Goal: Task Accomplishment & Management: Use online tool/utility

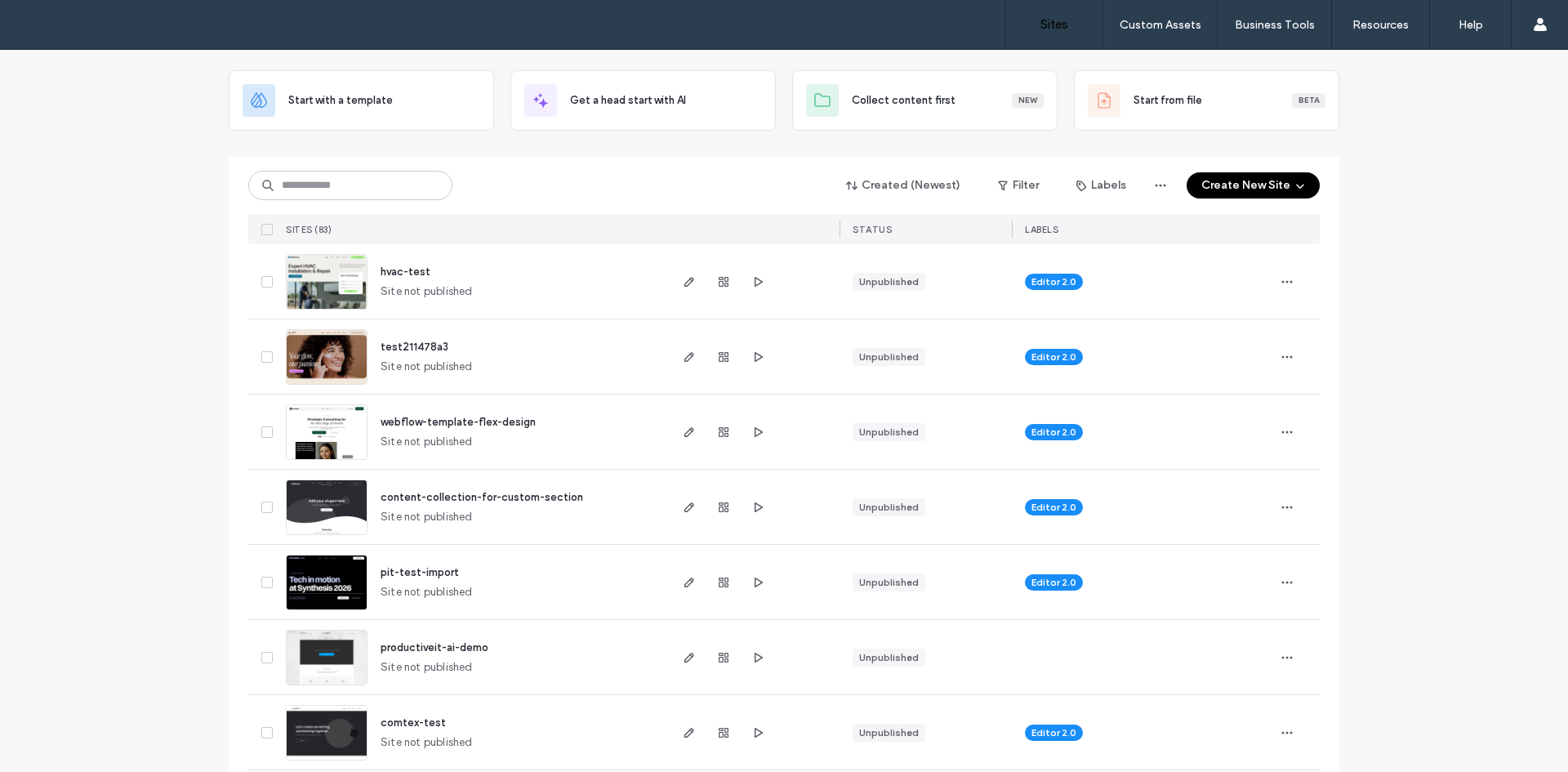
scroll to position [75, 0]
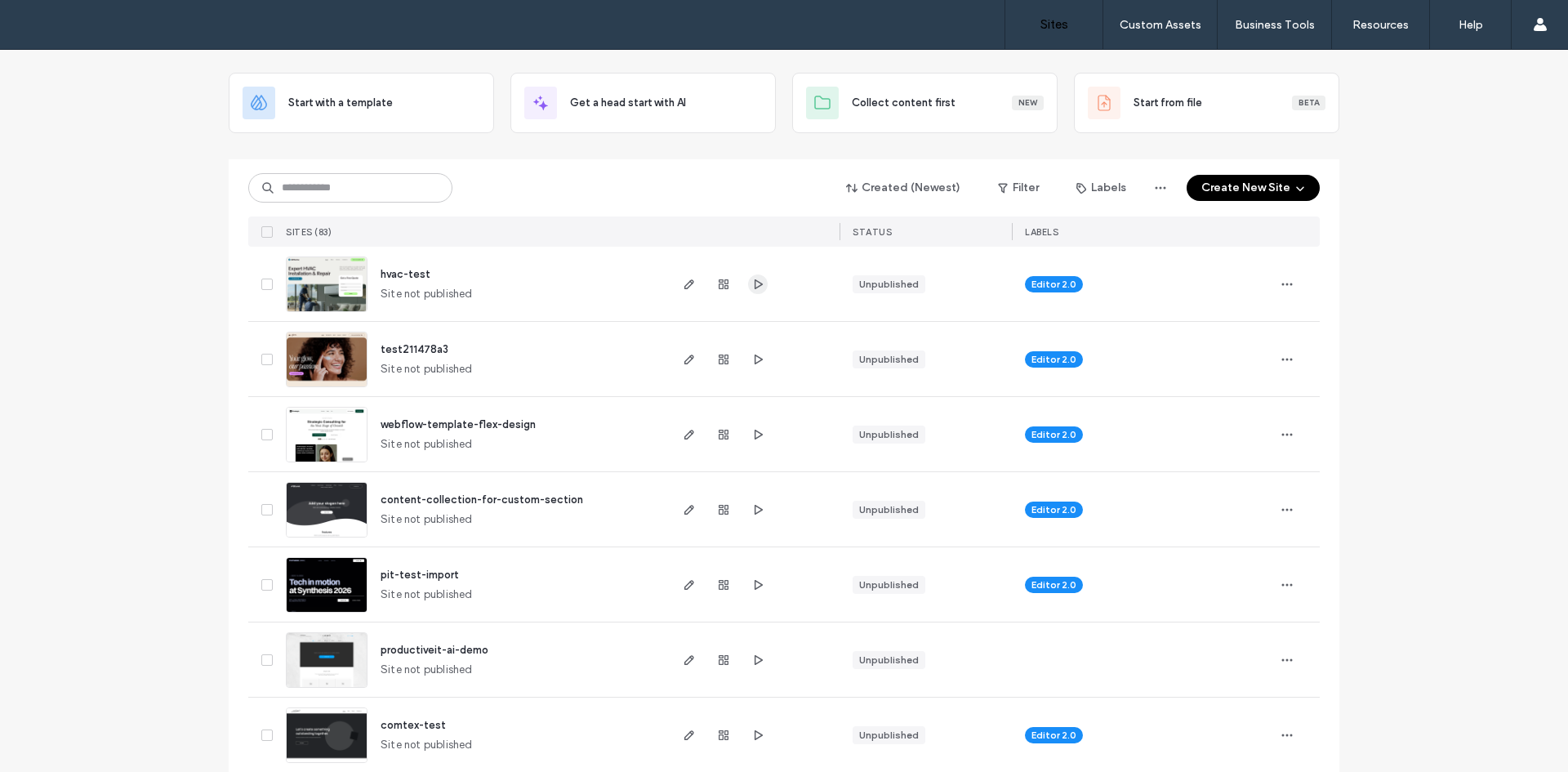
click at [755, 288] on icon "button" at bounding box center [758, 284] width 13 height 13
click at [680, 291] on span "button" at bounding box center [689, 284] width 20 height 20
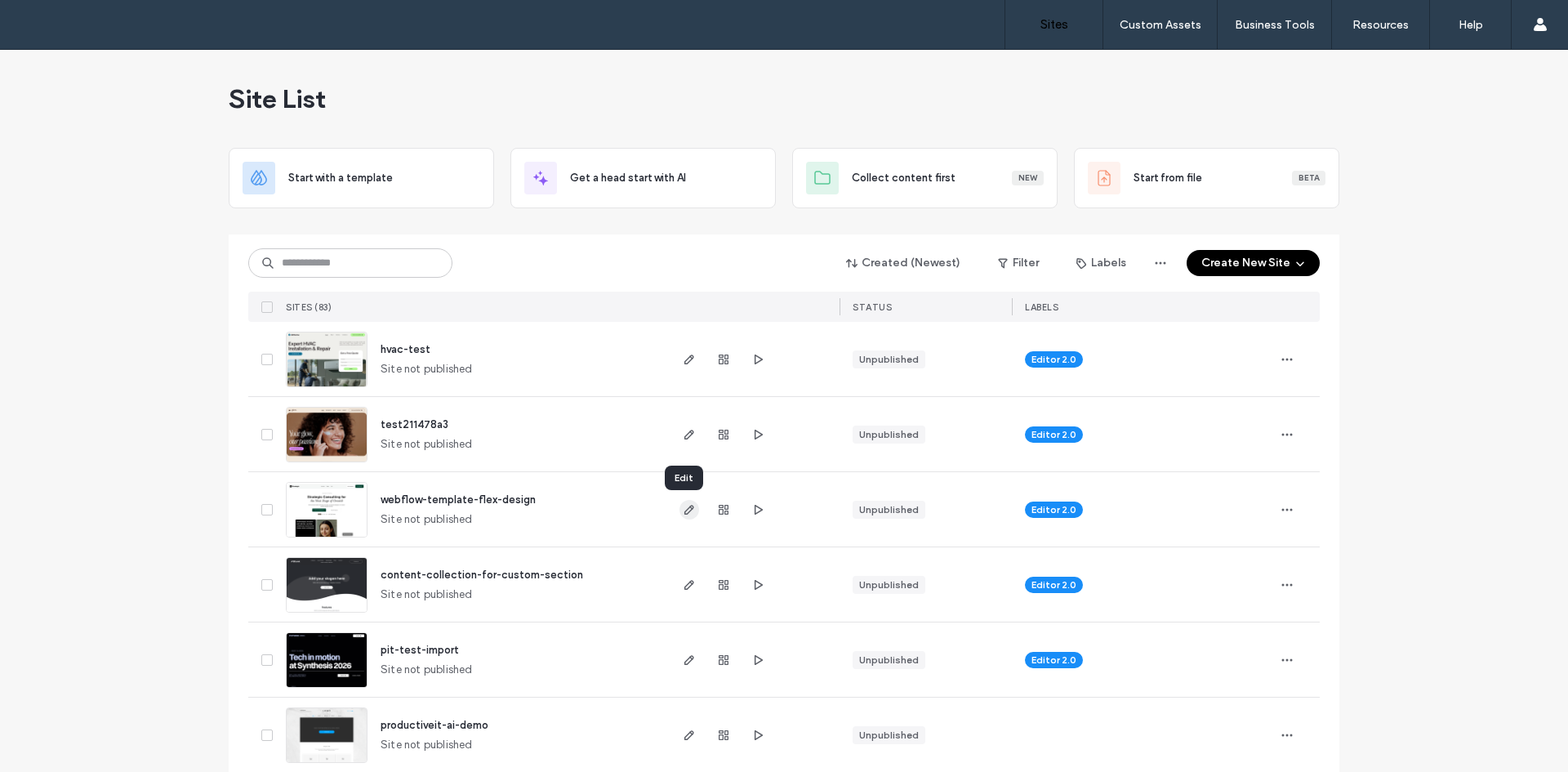
click at [684, 509] on use "button" at bounding box center [689, 509] width 9 height 9
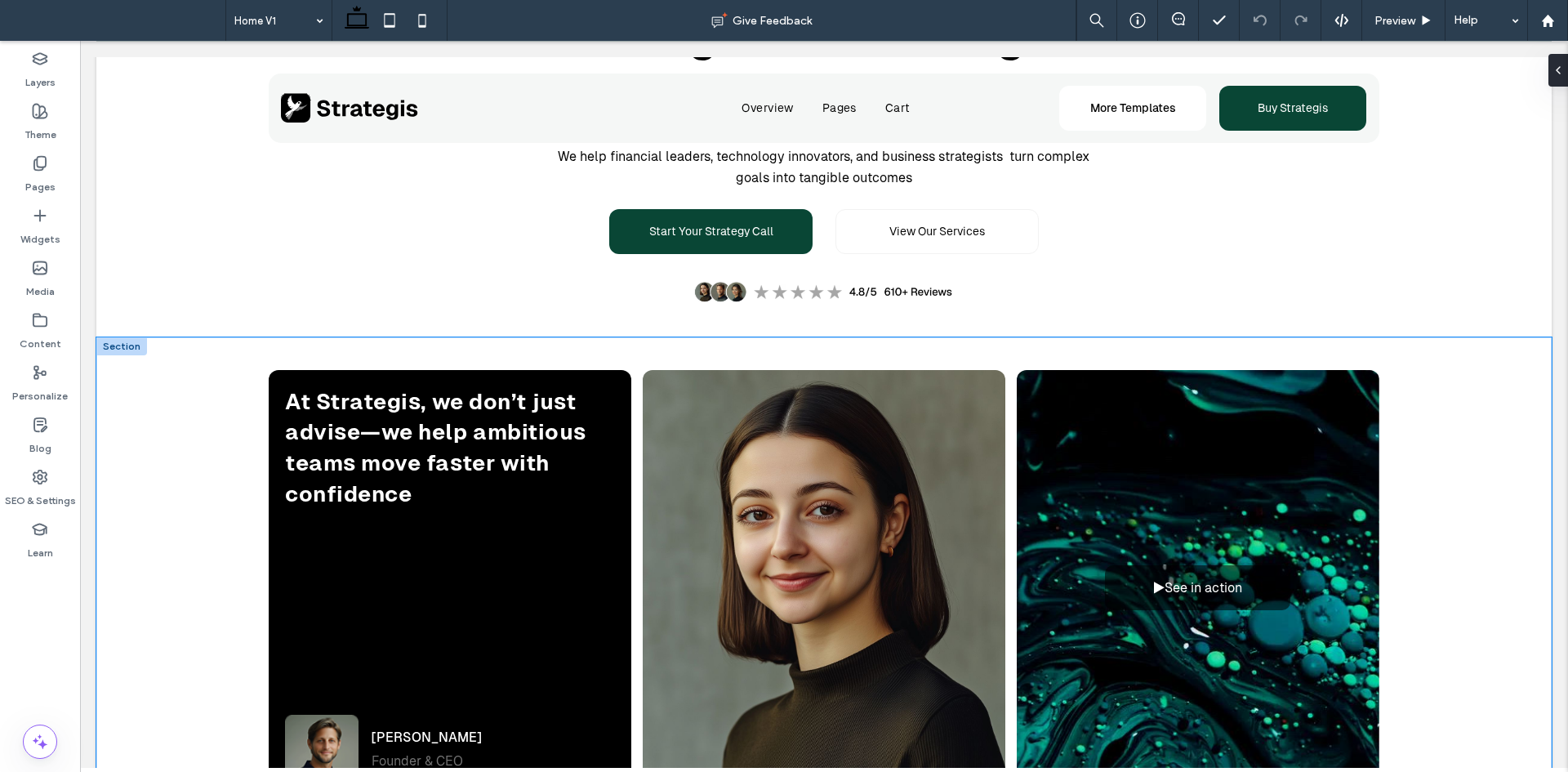
scroll to position [225, 0]
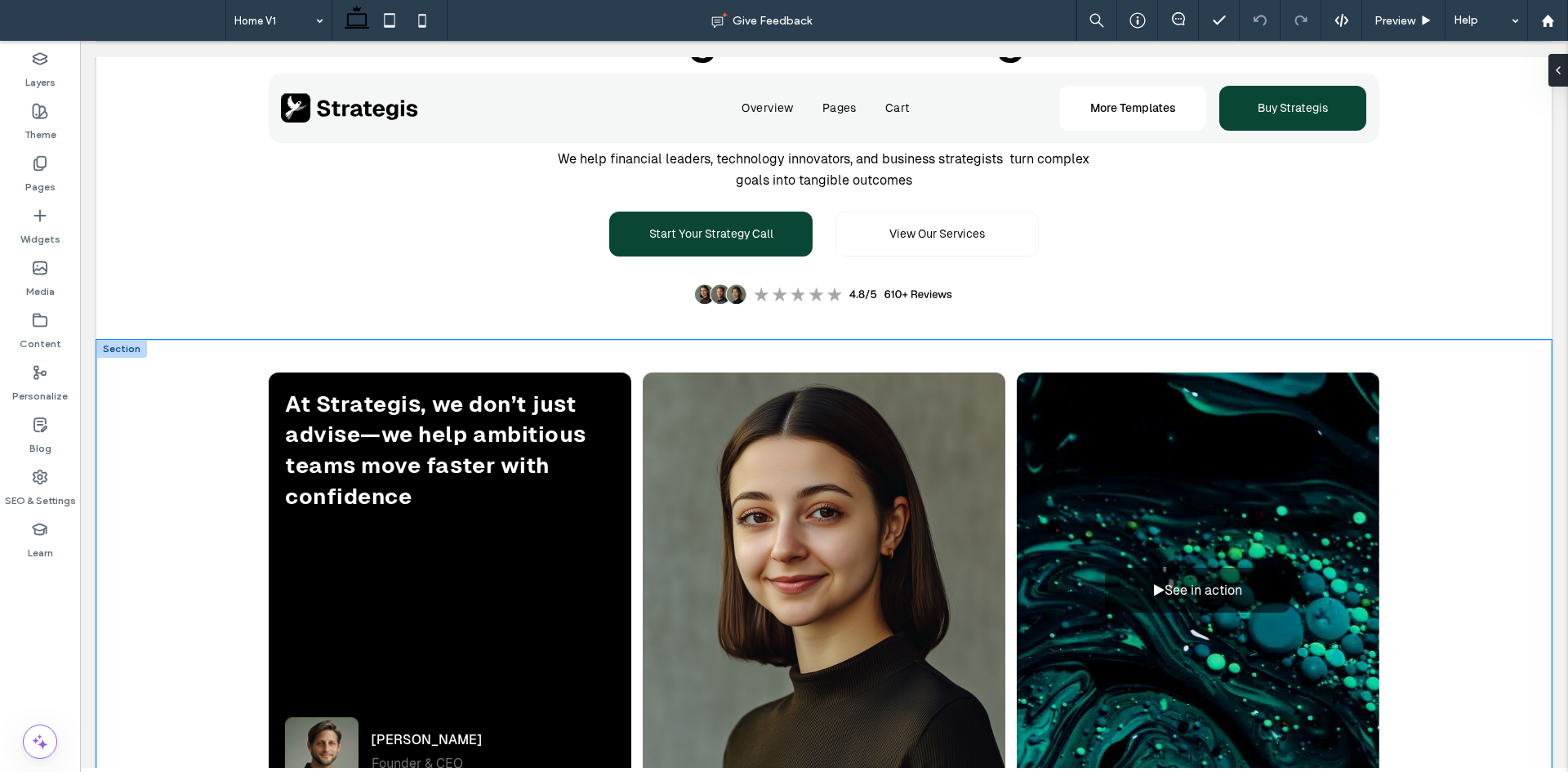
click at [229, 384] on div "At Strategis, we don’t just advise—we help ambitious teams move faster with con…" at bounding box center [824, 593] width 1456 height 508
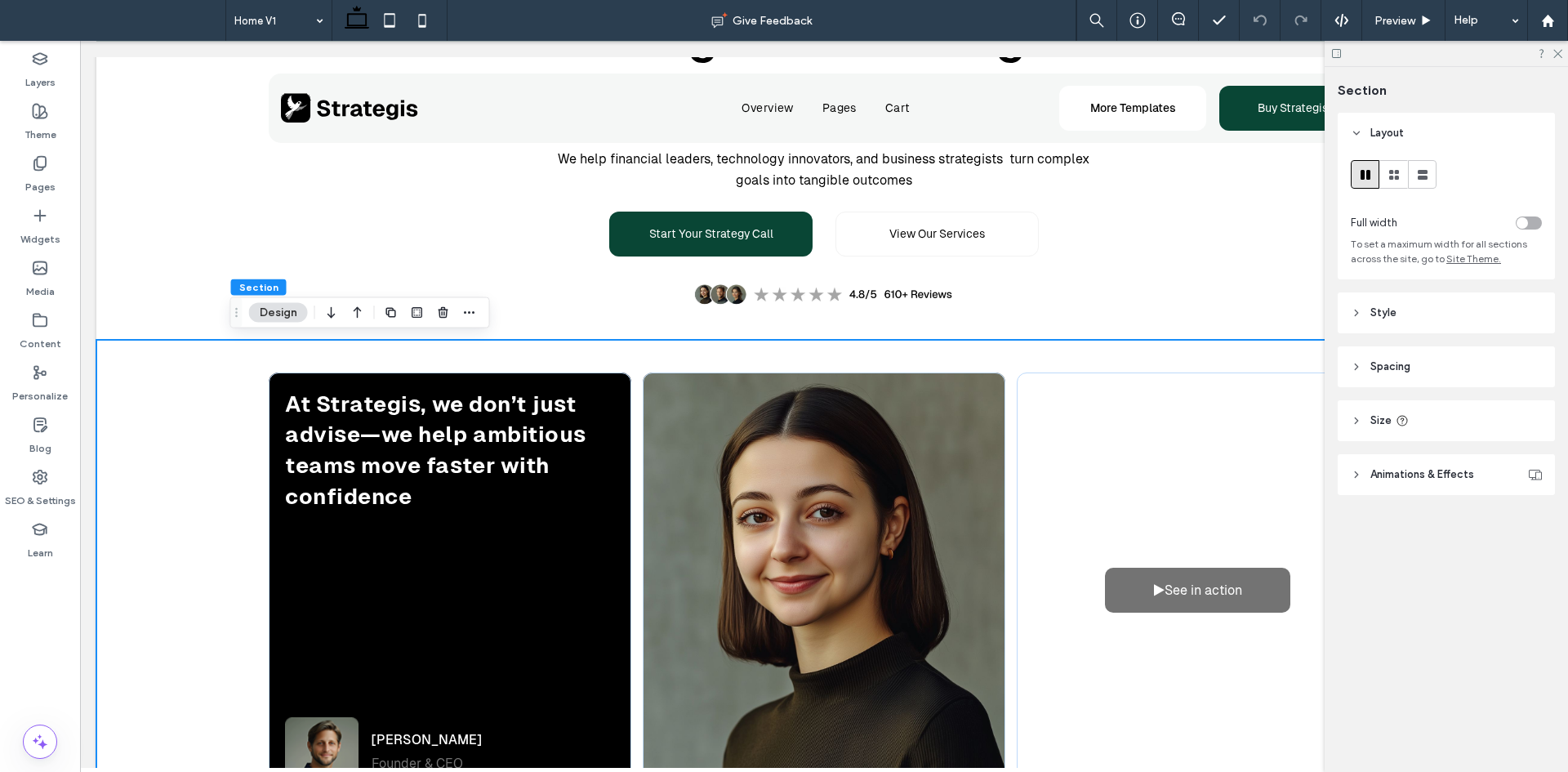
scroll to position [224, 0]
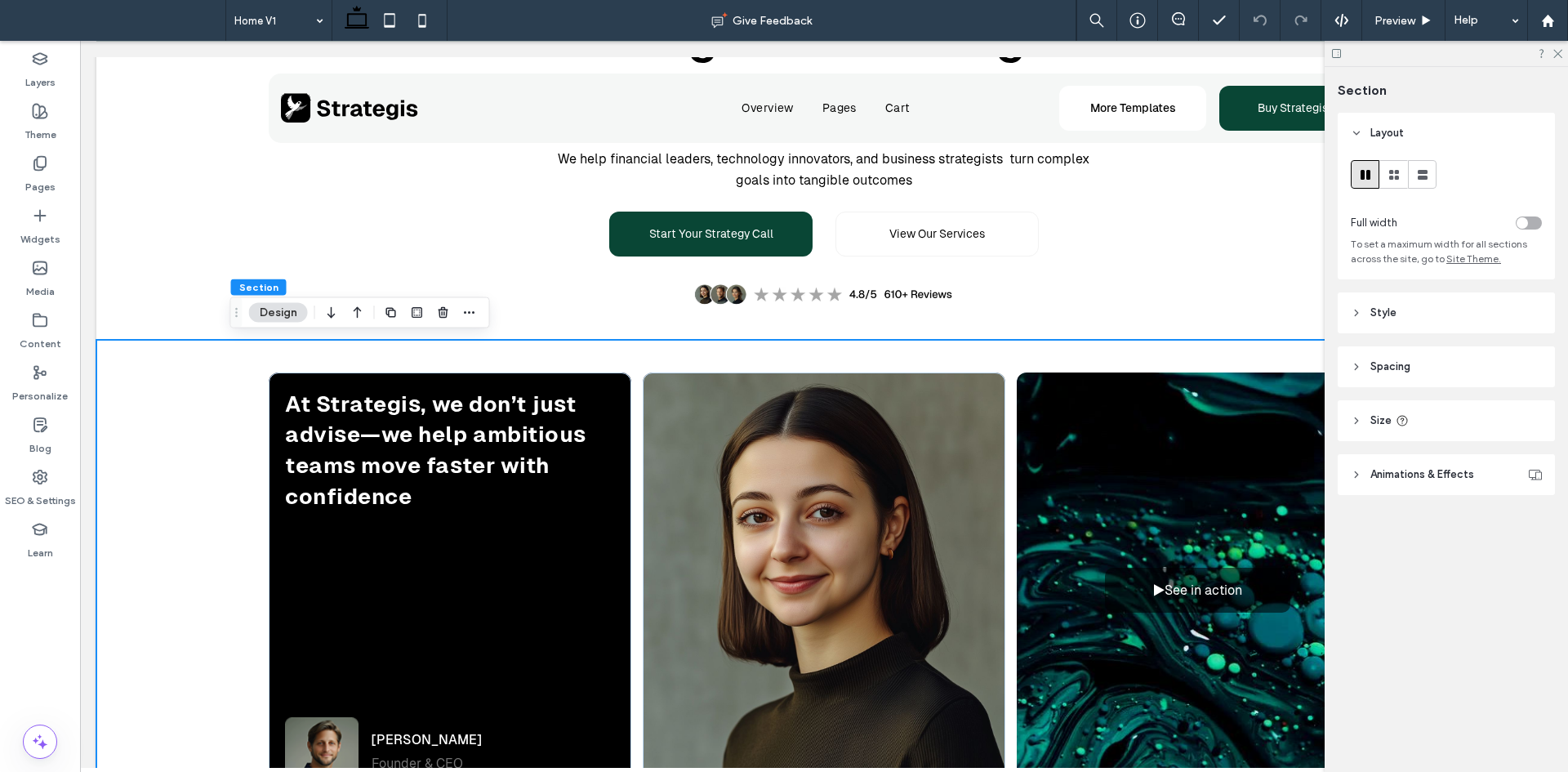
click at [1417, 365] on header "Spacing" at bounding box center [1446, 366] width 217 height 41
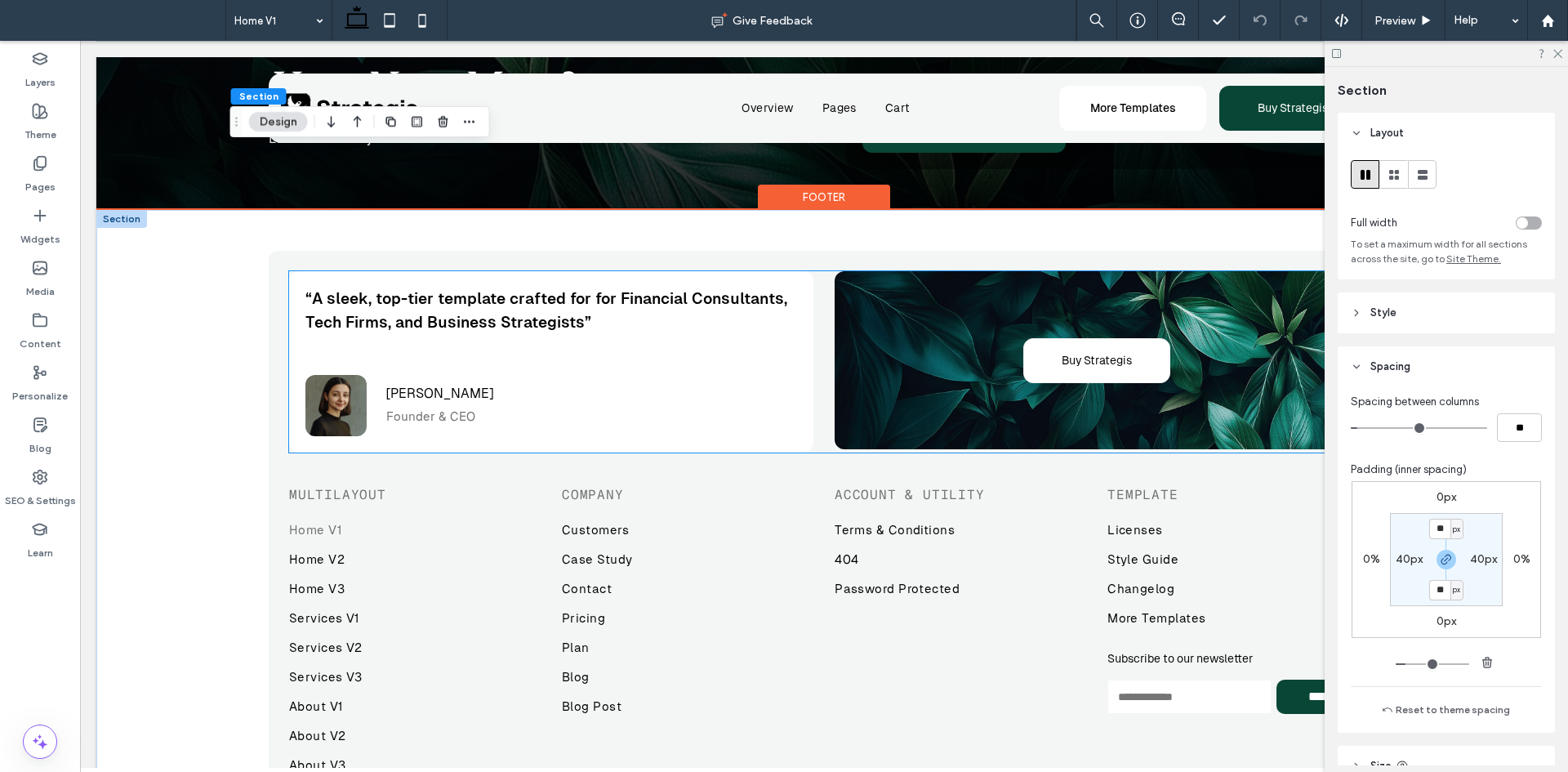
scroll to position [0, 1]
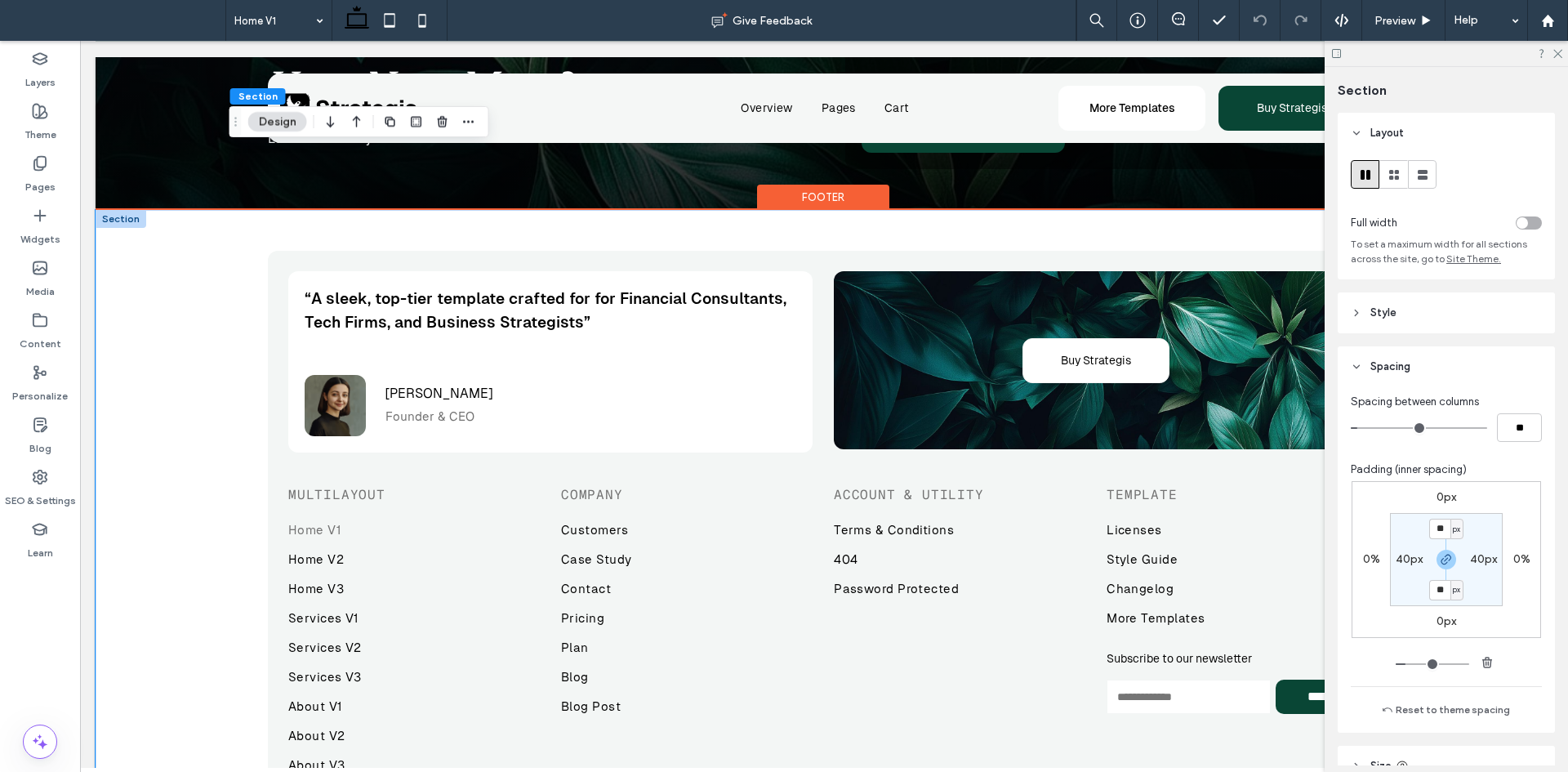
click at [201, 307] on div "“A sleek, top-tier template crafted for for Financial Consultants, Tech Firms, …" at bounding box center [823, 595] width 1456 height 770
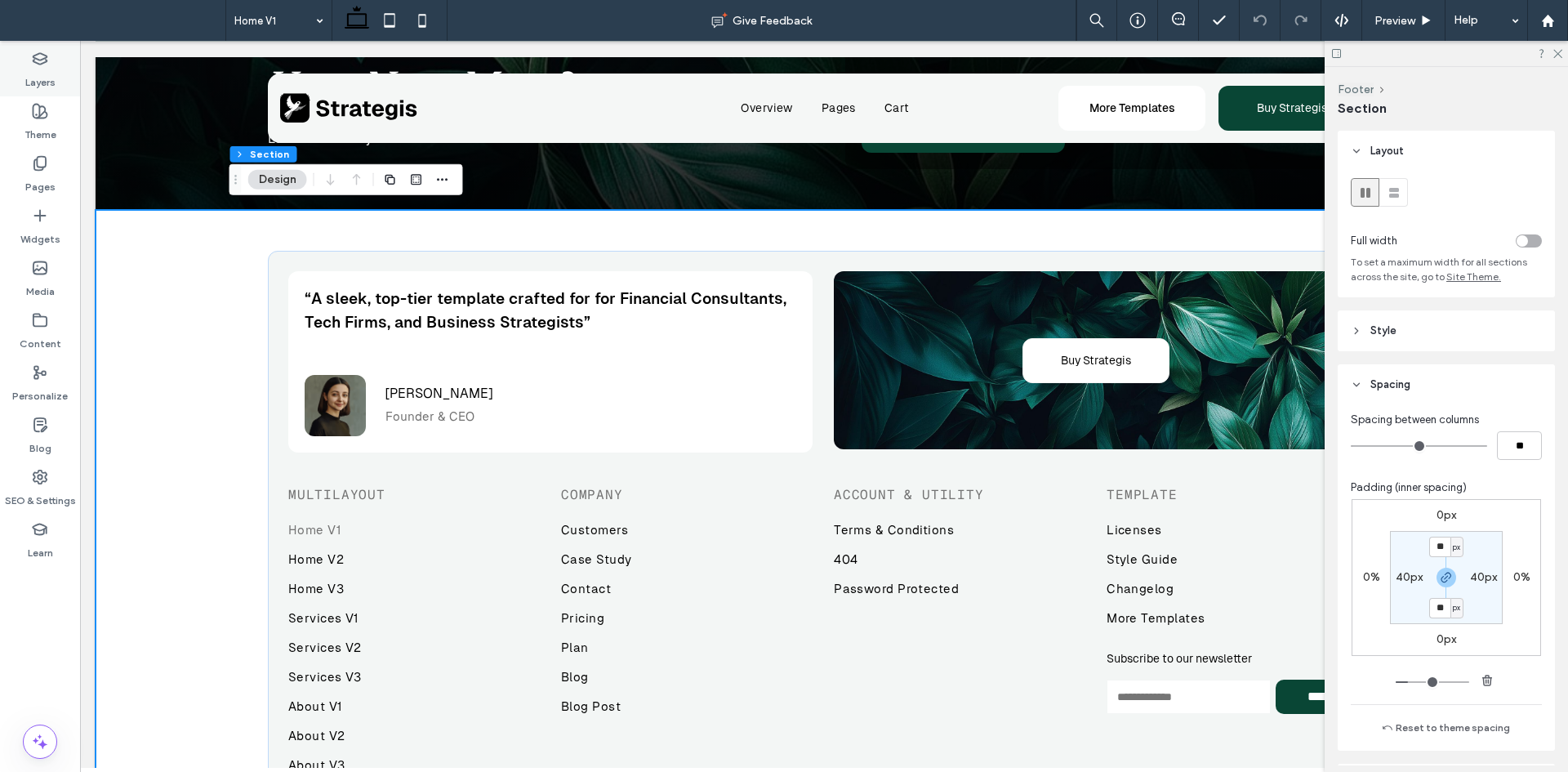
click at [36, 64] on icon at bounding box center [39, 58] width 16 height 16
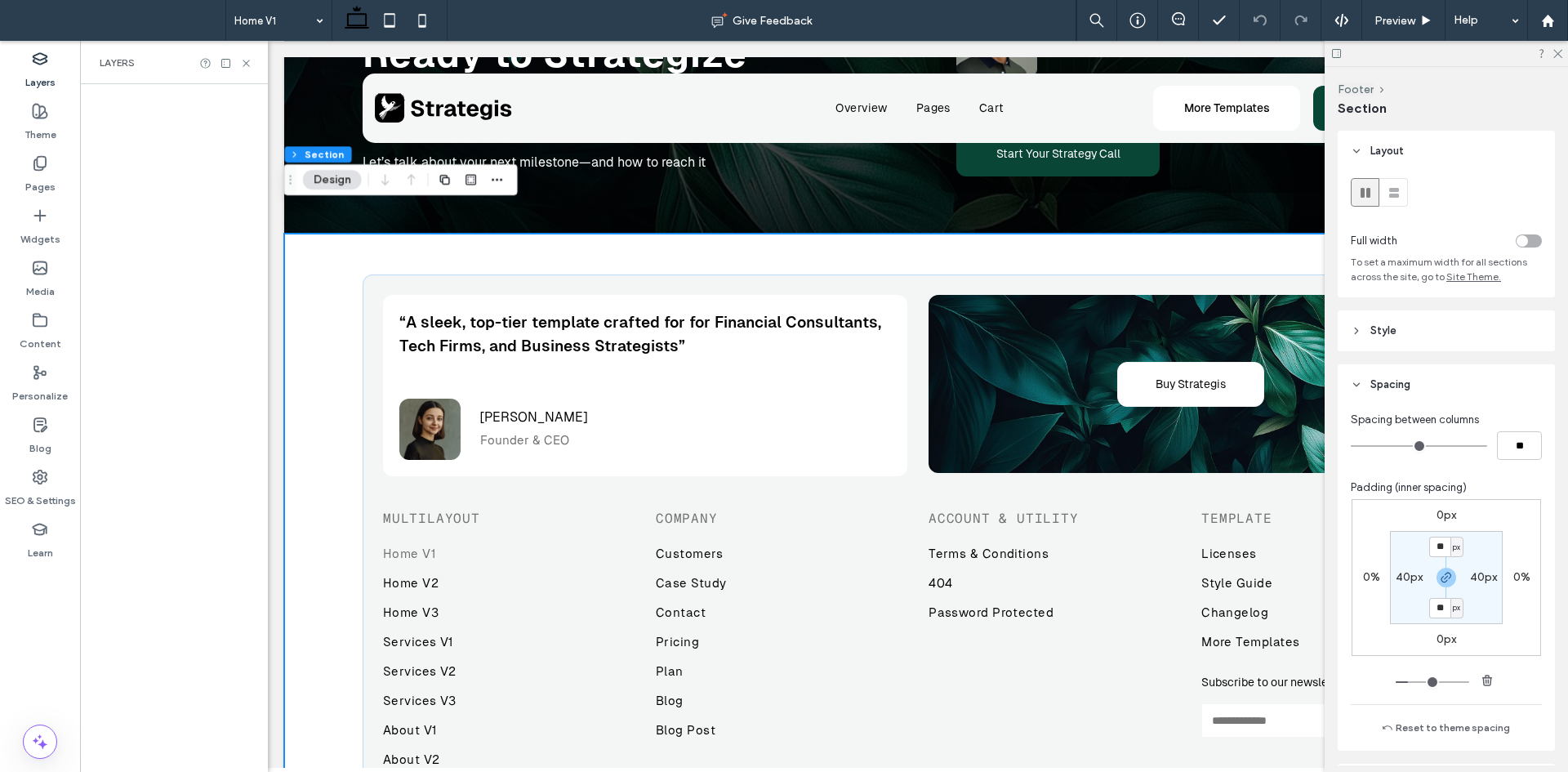
scroll to position [7646, 0]
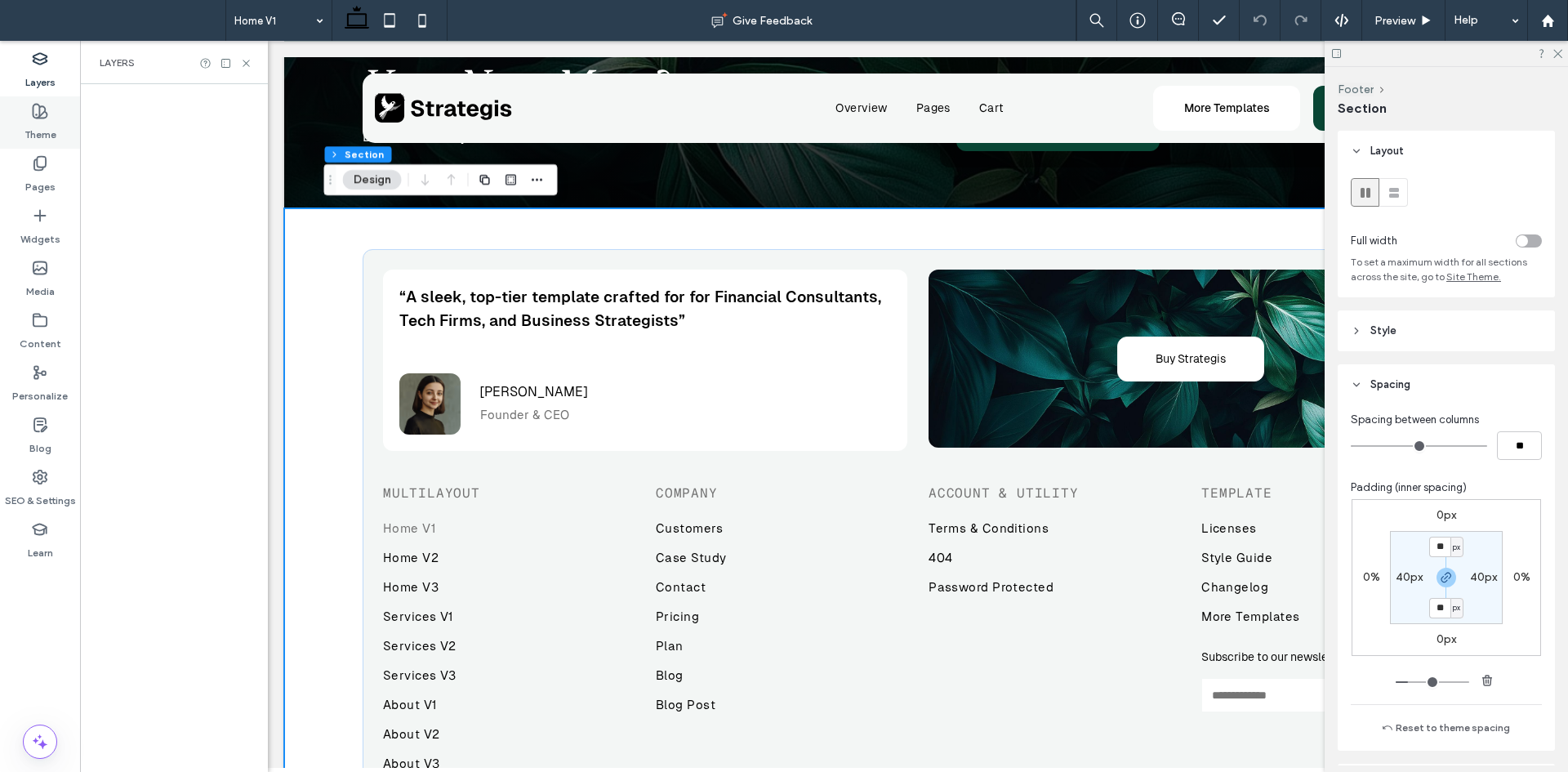
click at [32, 114] on icon at bounding box center [39, 110] width 16 height 16
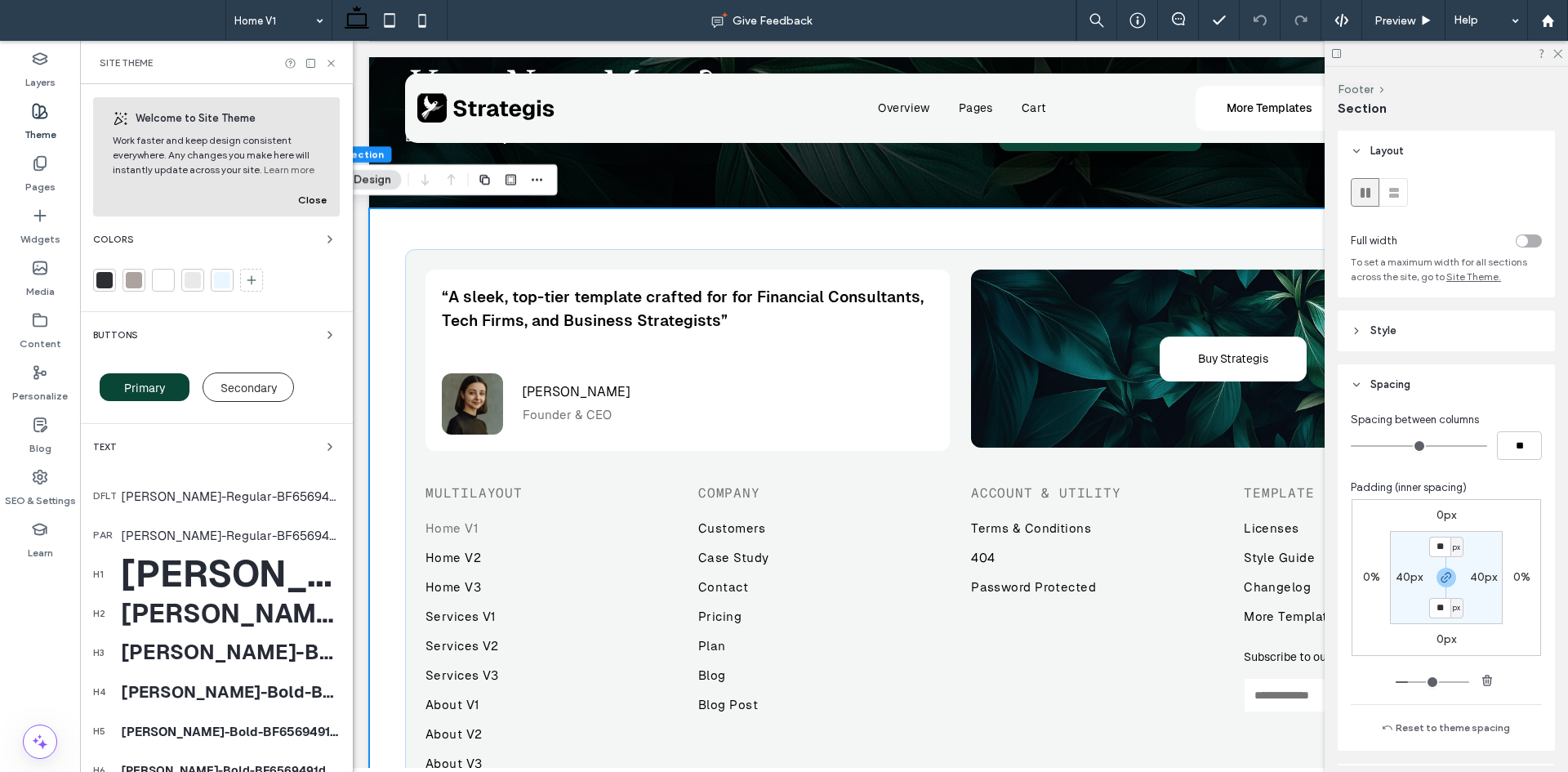
click at [36, 113] on icon at bounding box center [39, 110] width 16 height 16
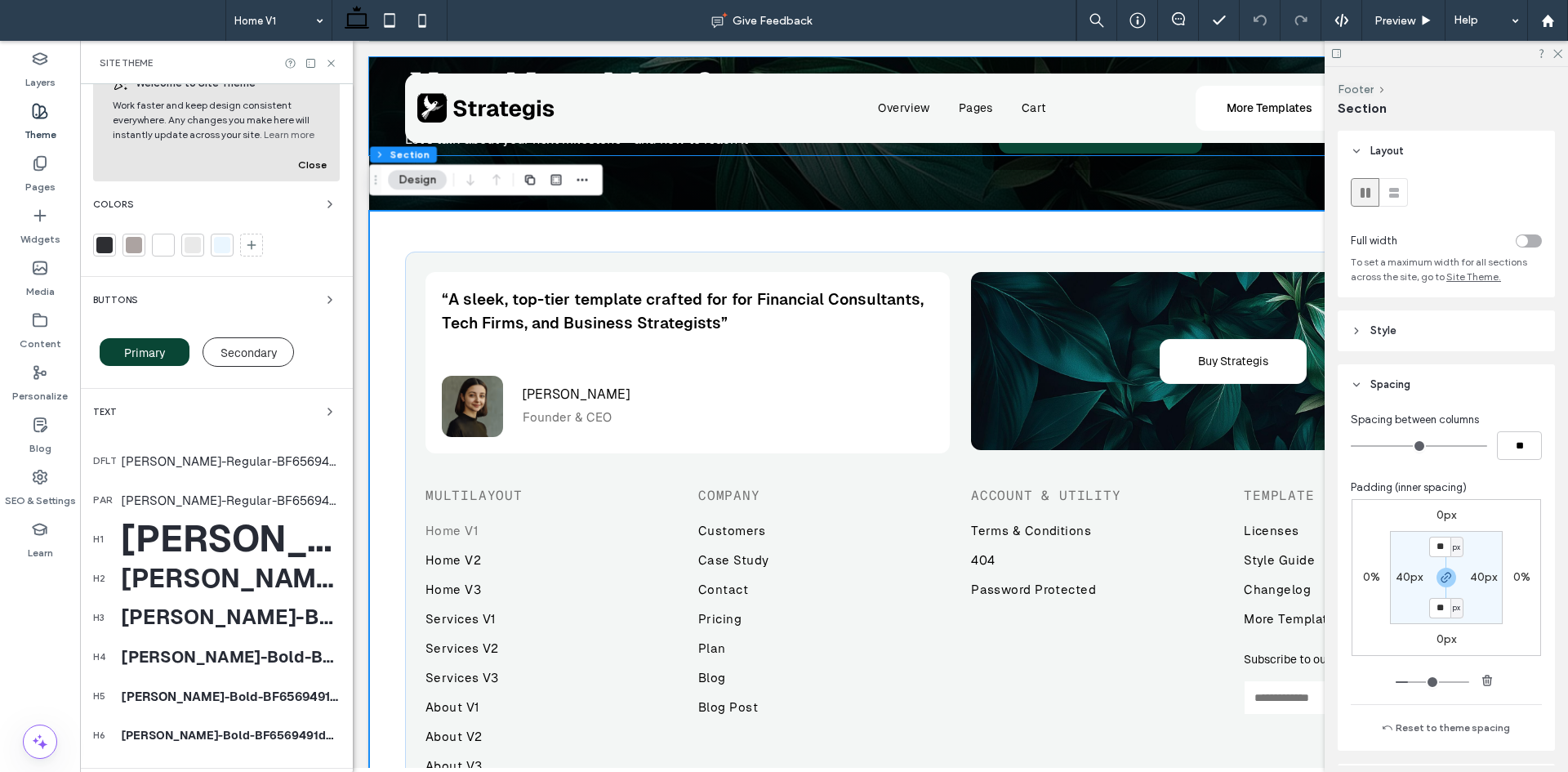
scroll to position [171, 0]
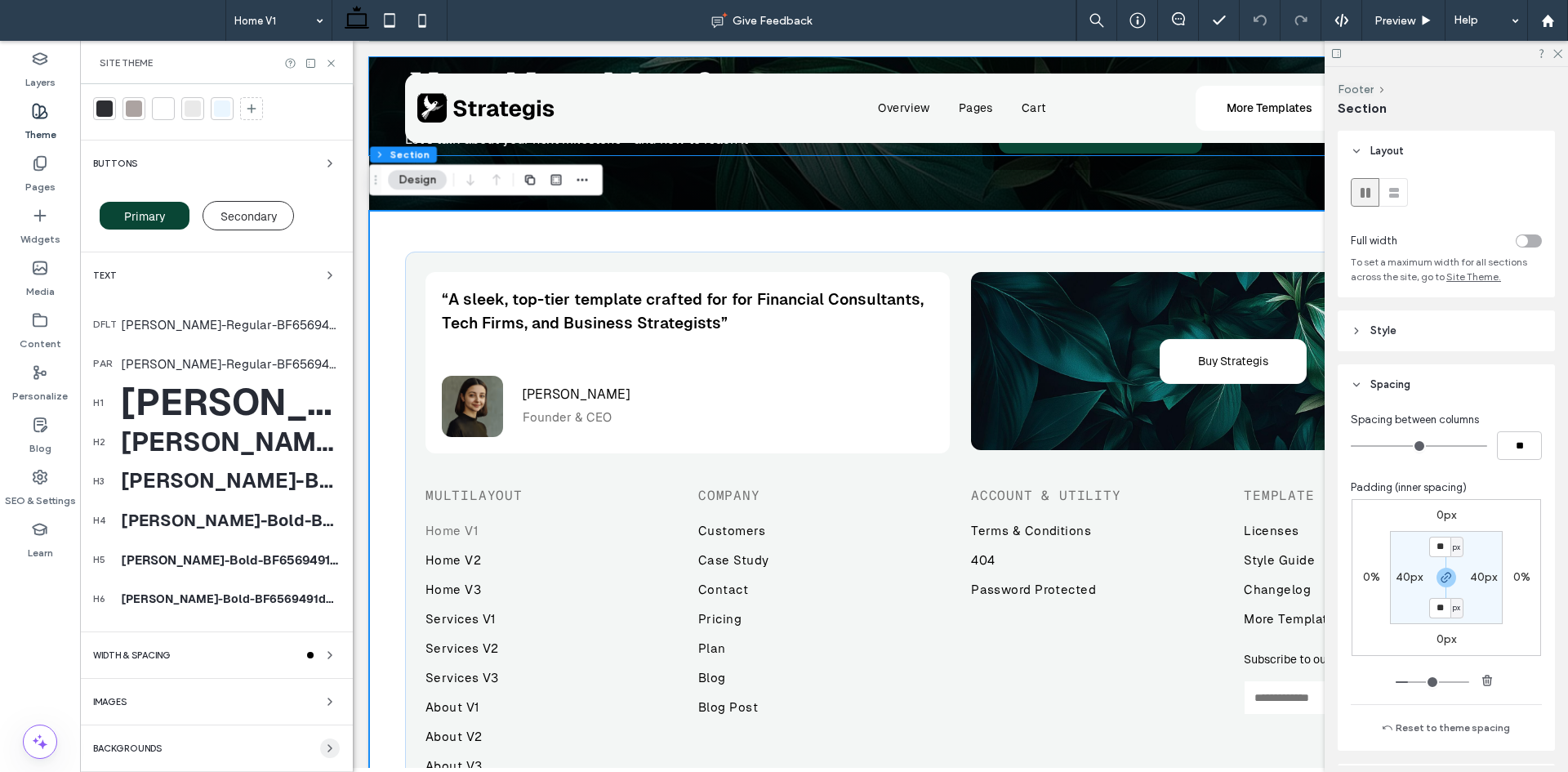
click at [326, 743] on icon "button" at bounding box center [330, 748] width 13 height 13
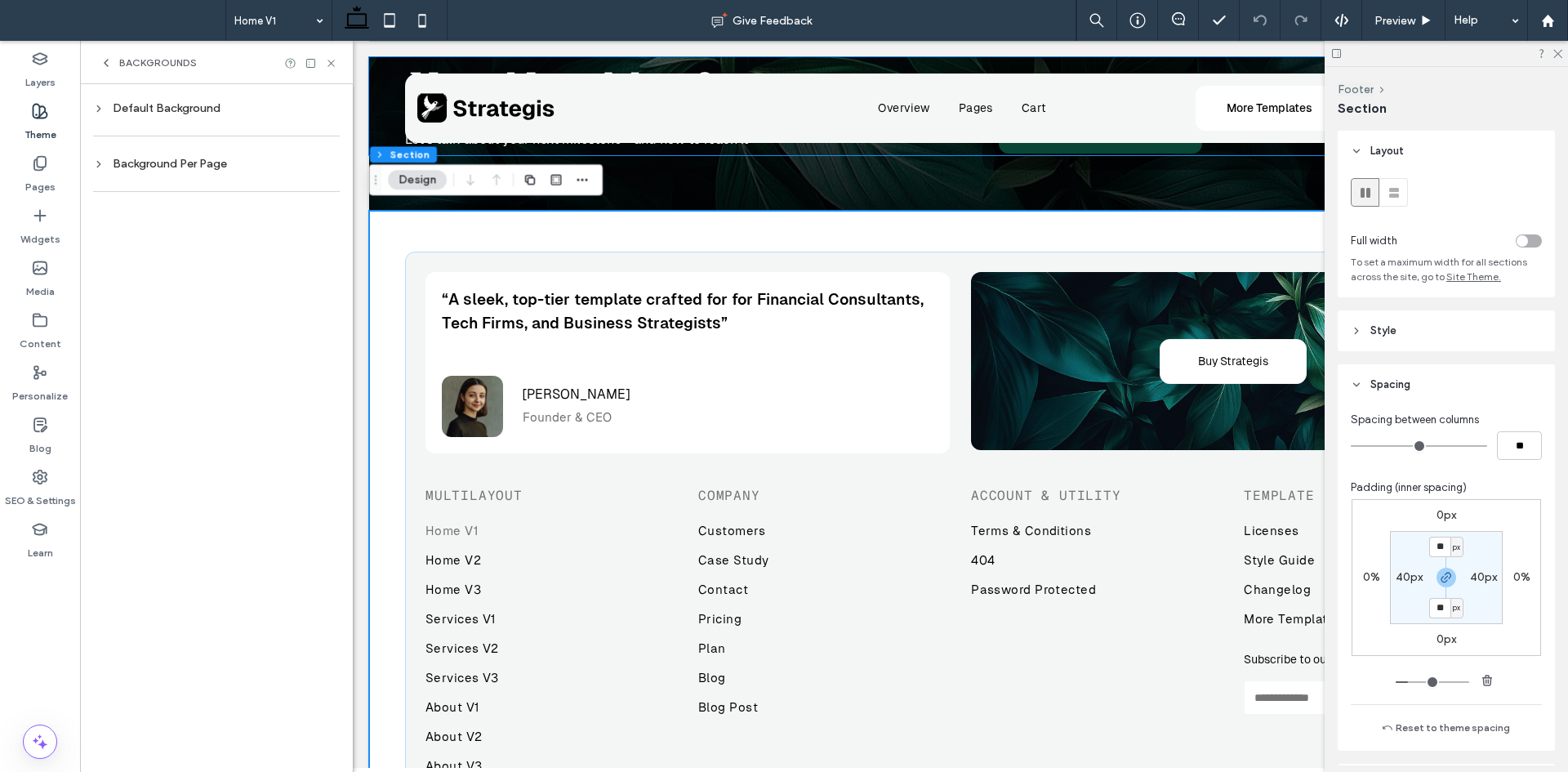
scroll to position [0, 0]
click at [107, 69] on span at bounding box center [107, 63] width 13 height 13
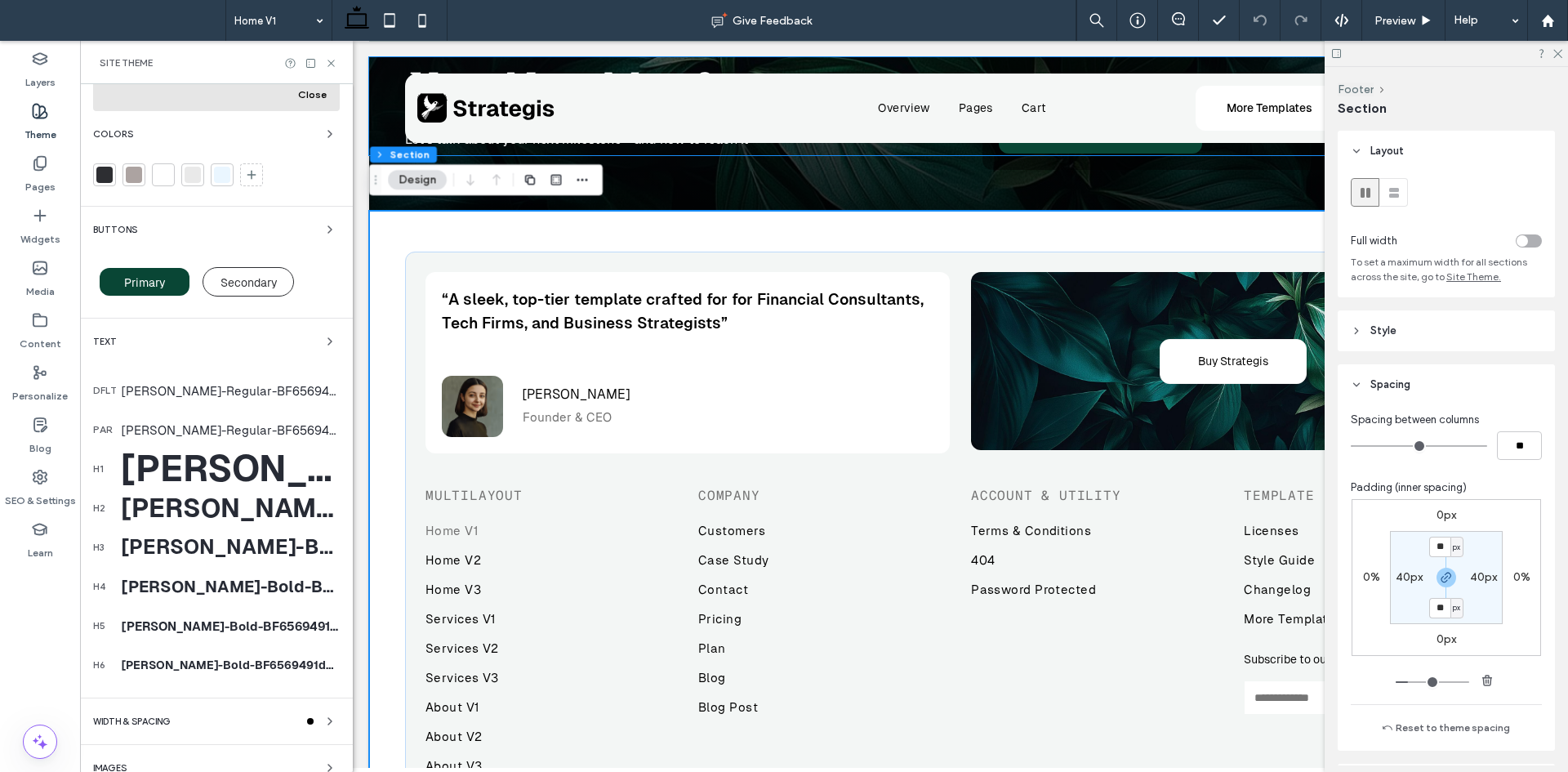
scroll to position [171, 0]
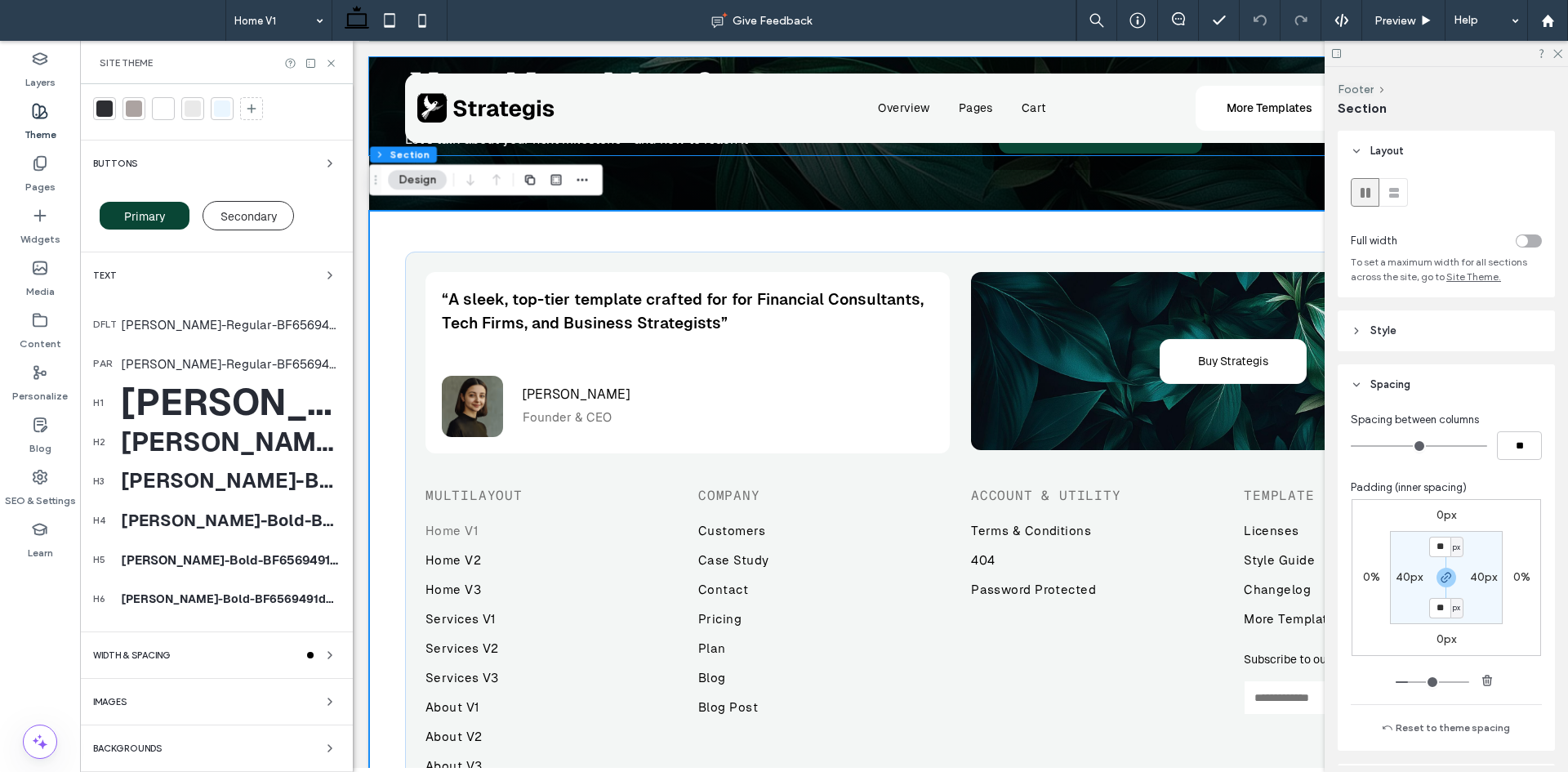
click at [265, 648] on div "WIDTH & SPACING" at bounding box center [217, 654] width 247 height 20
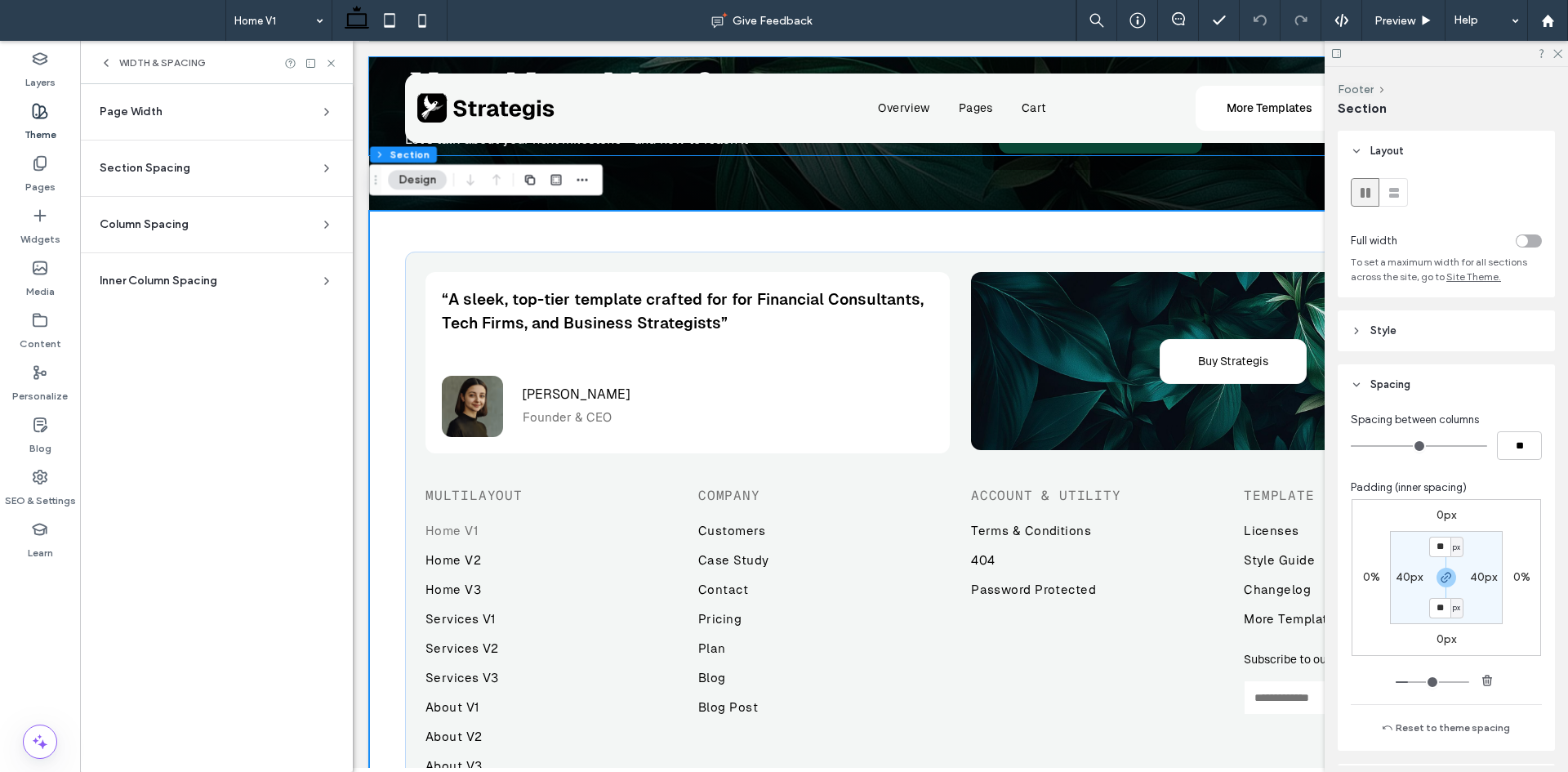
scroll to position [0, 0]
click at [213, 169] on div "Section Spacing" at bounding box center [210, 167] width 221 height 16
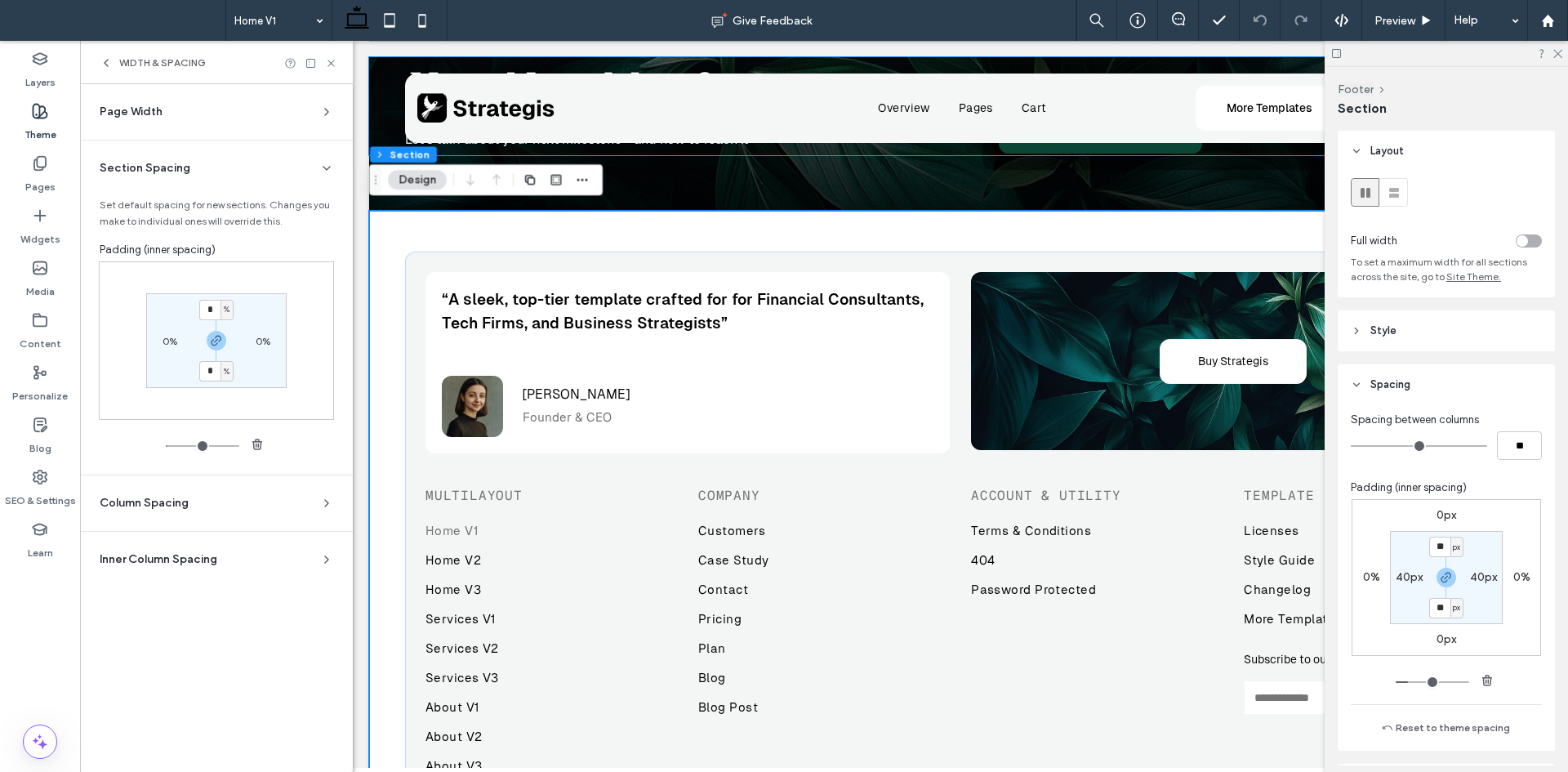
click at [239, 503] on div "Column Spacing" at bounding box center [210, 502] width 221 height 16
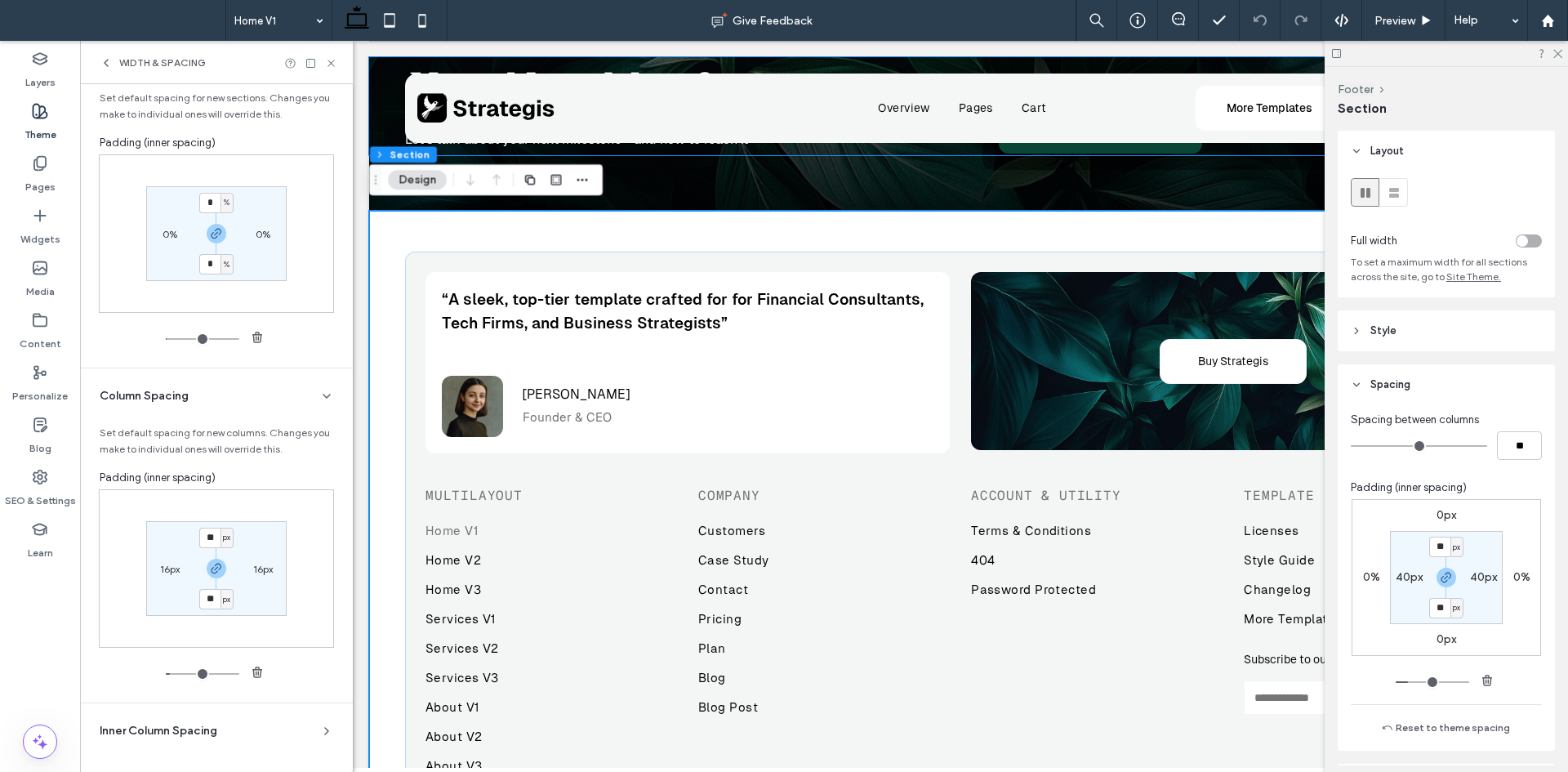
scroll to position [107, 0]
click at [239, 736] on div "Inner Column Spacing" at bounding box center [210, 731] width 221 height 16
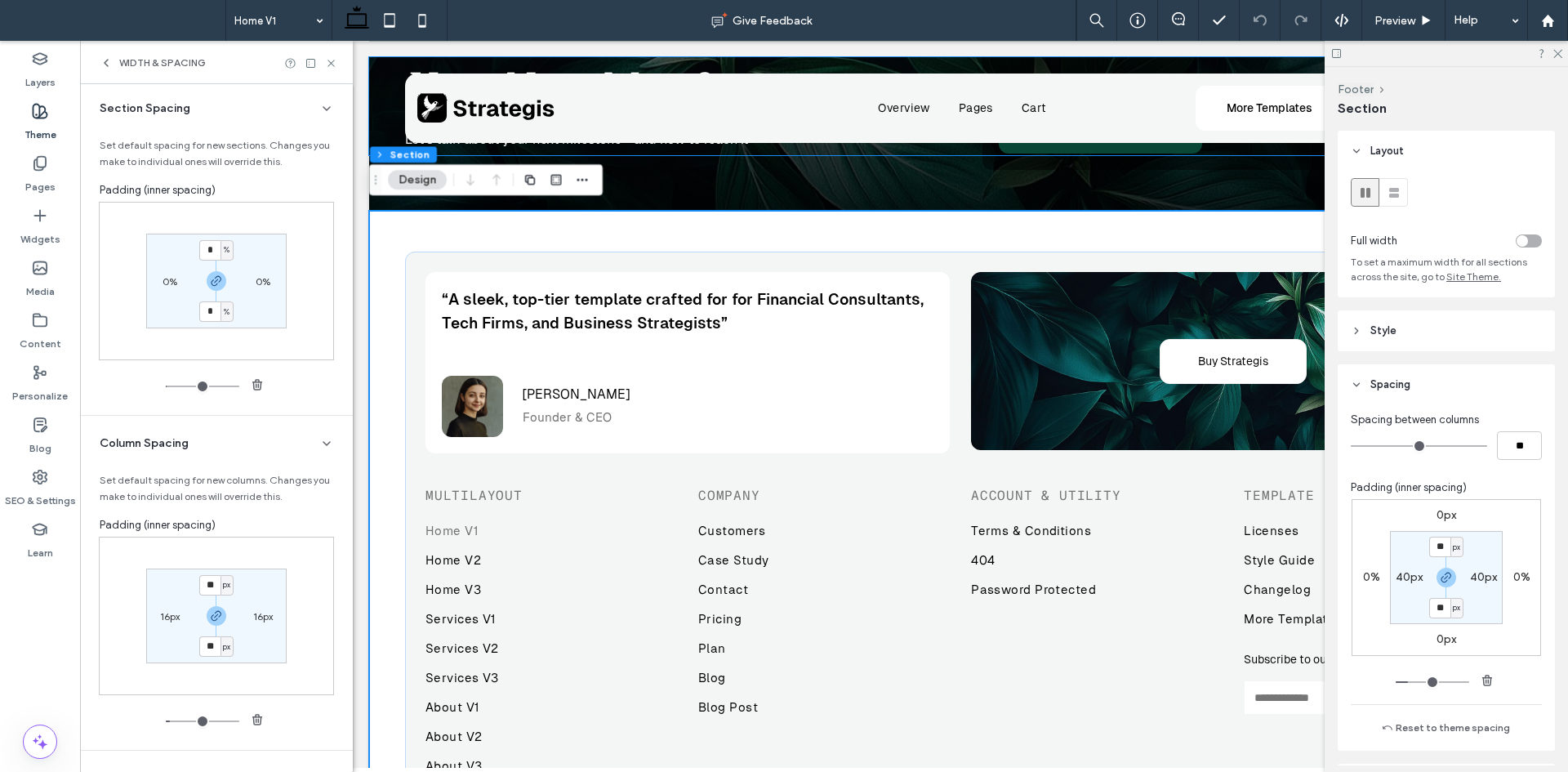
scroll to position [0, 0]
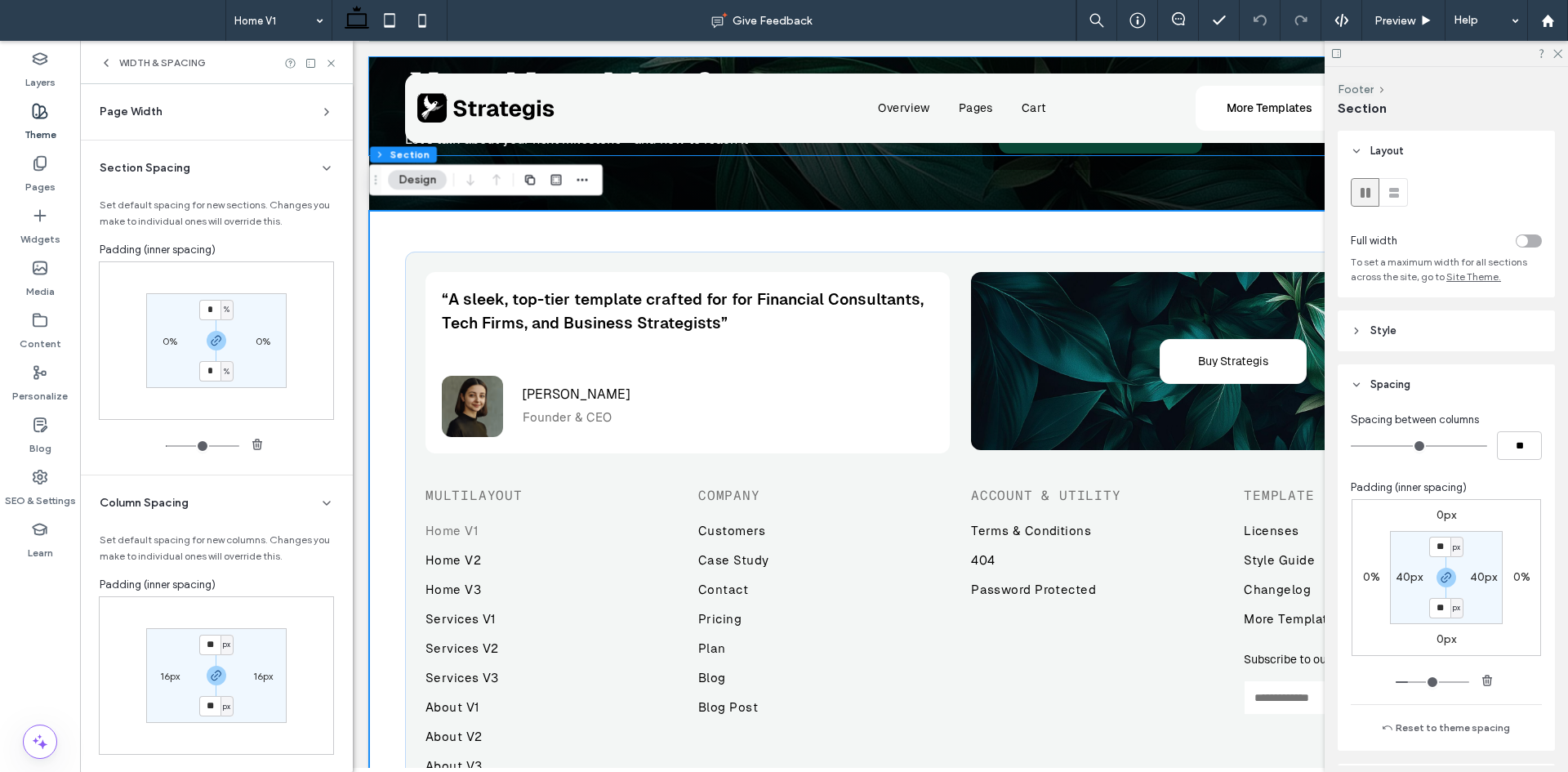
click at [219, 120] on section "Page Width Set the max width for all site sections that aren’t set to full widt…" at bounding box center [217, 118] width 247 height 42
click at [321, 111] on icon at bounding box center [326, 112] width 13 height 13
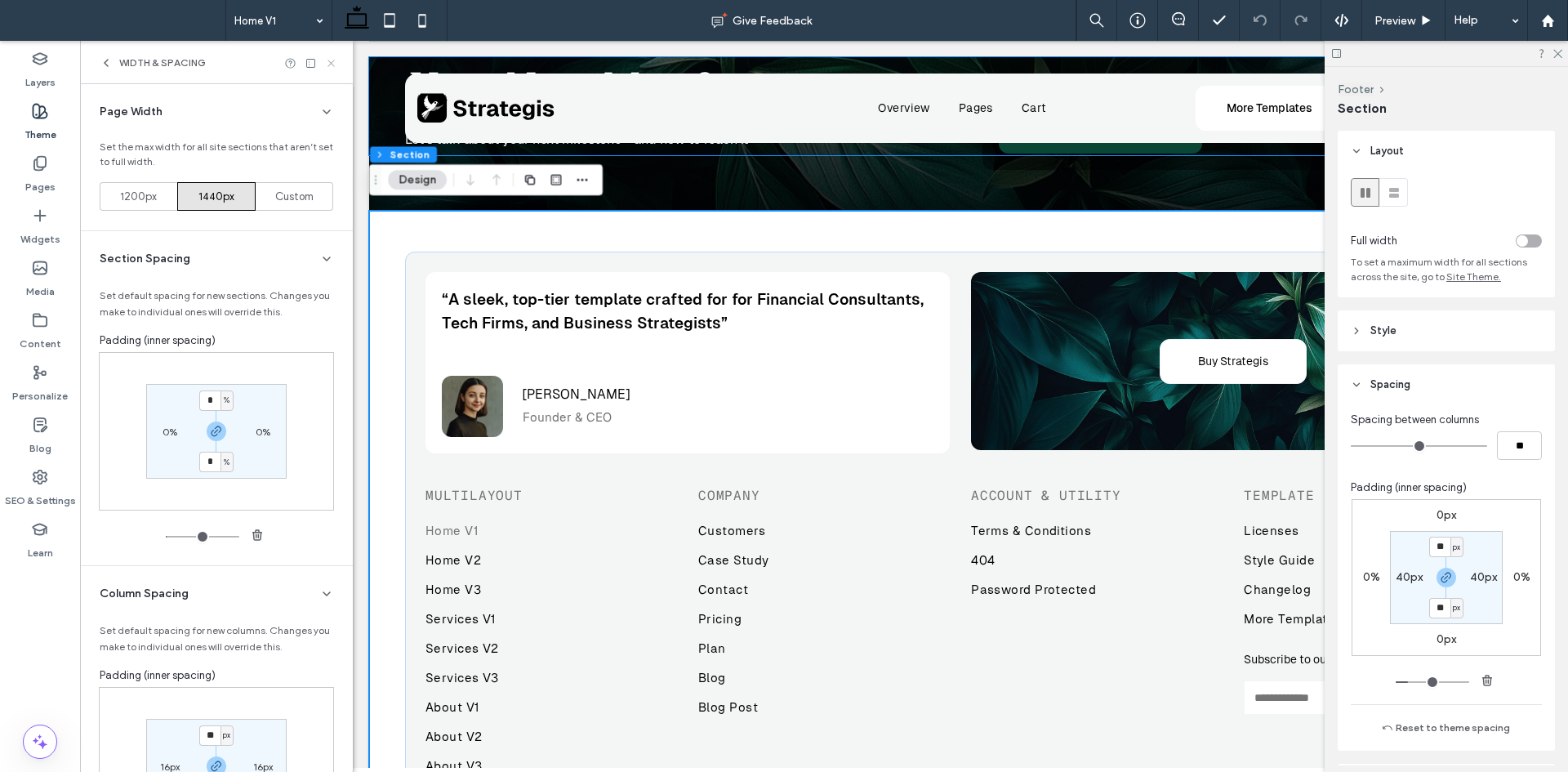
drag, startPoint x: 332, startPoint y: 64, endPoint x: 280, endPoint y: 40, distance: 57.3
click at [332, 64] on icon at bounding box center [331, 63] width 12 height 12
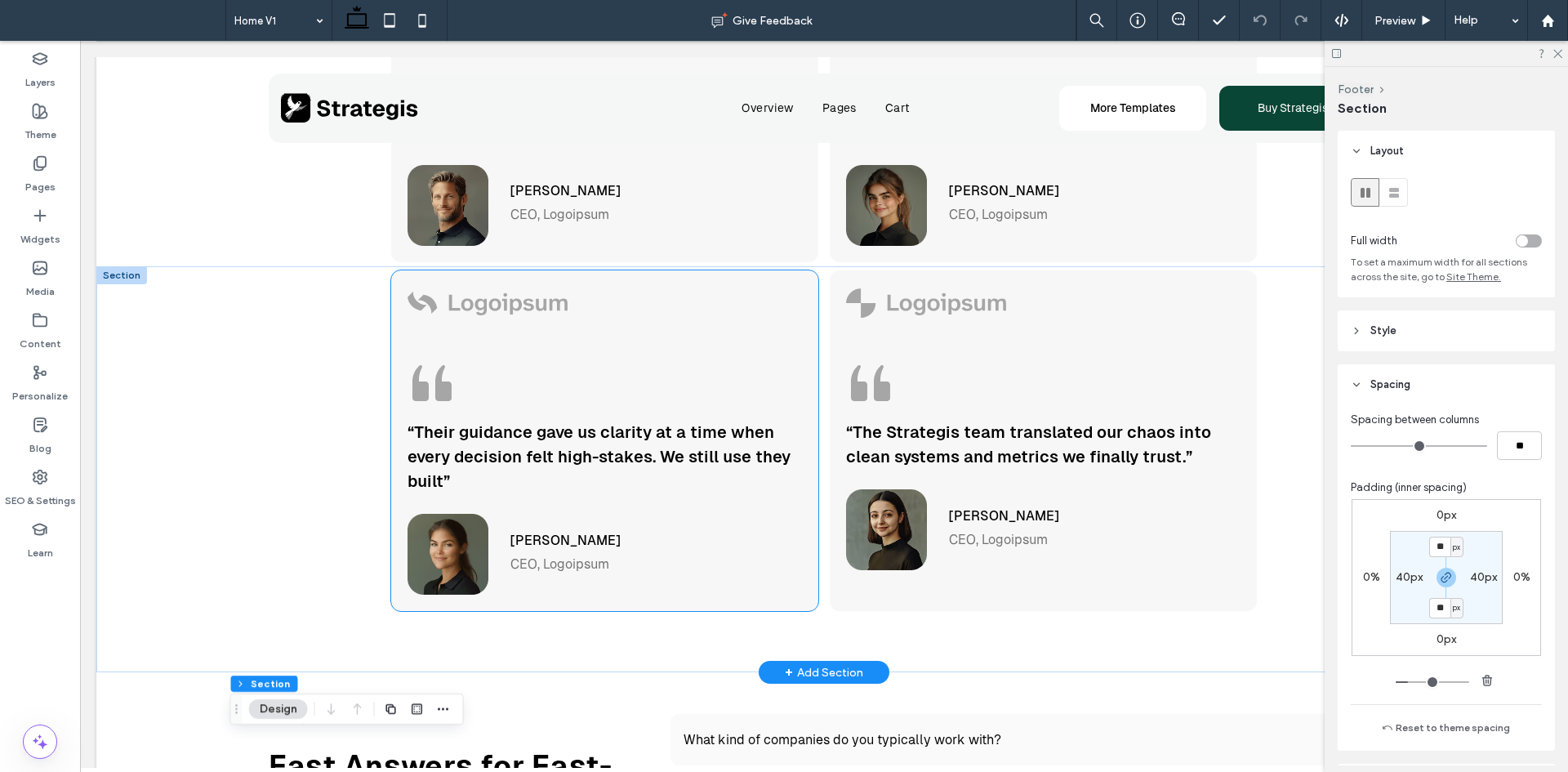
scroll to position [6090, 0]
click at [345, 330] on div at bounding box center [324, 439] width 111 height 341
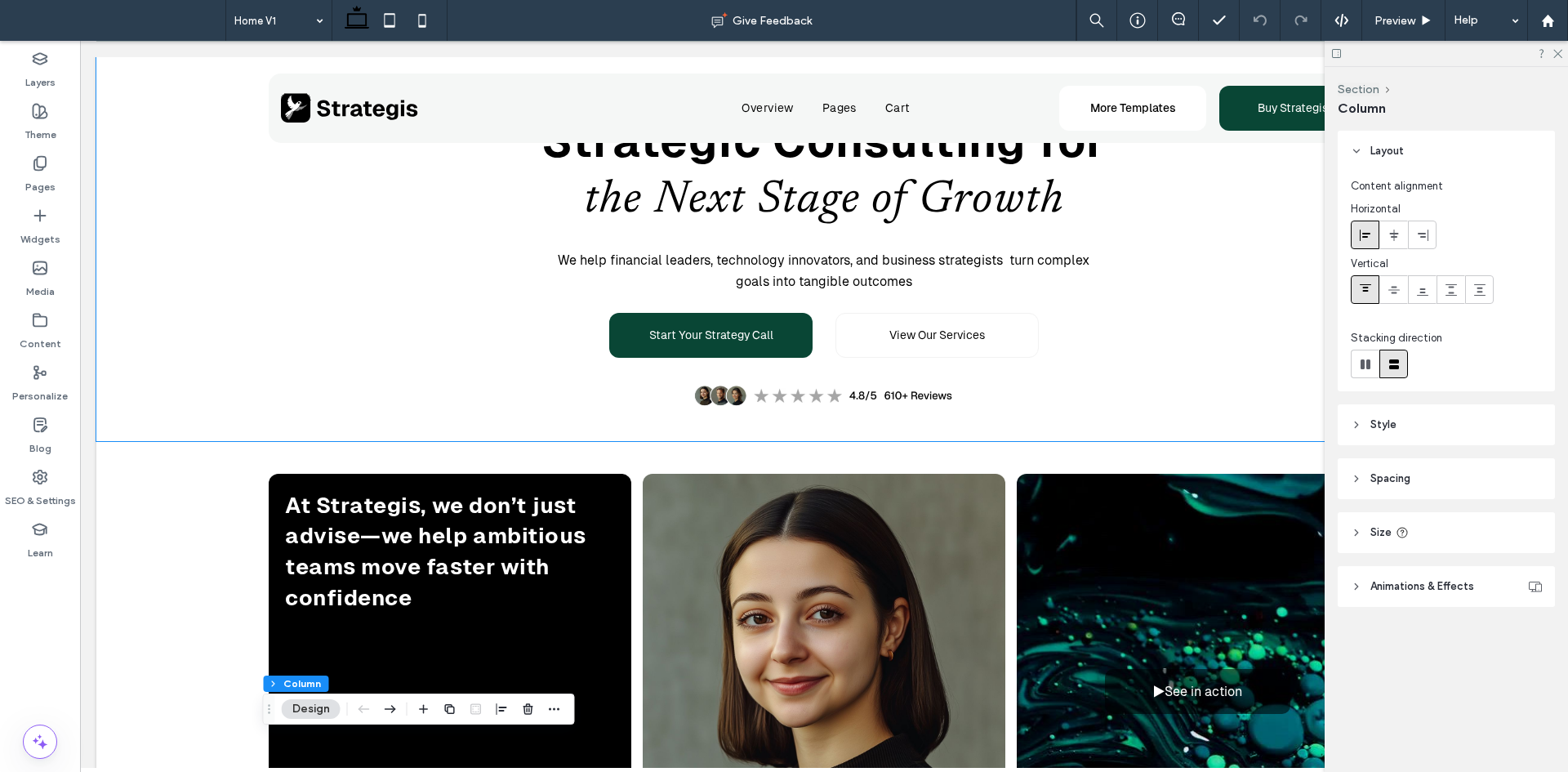
scroll to position [0, 0]
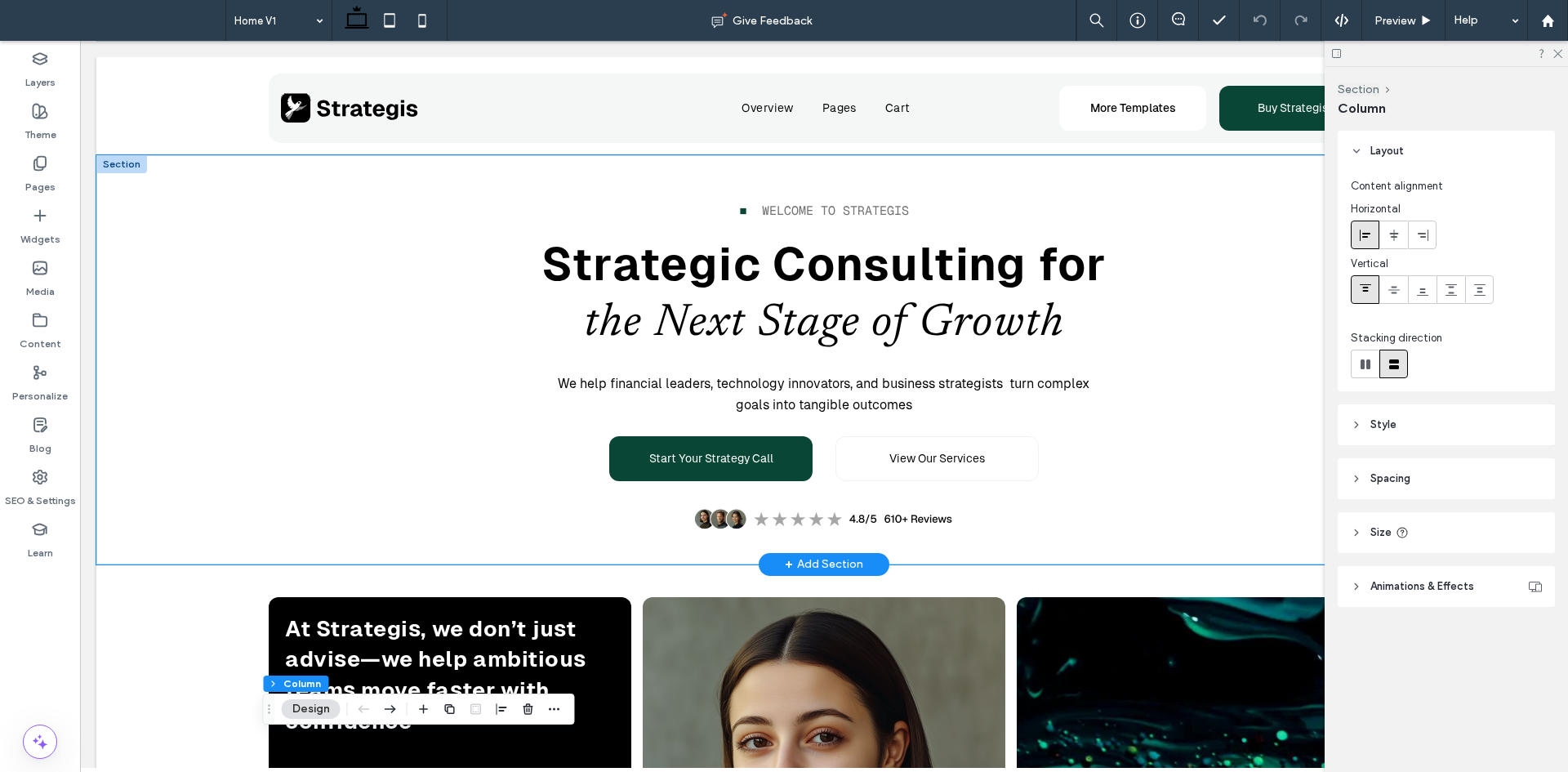
click at [164, 269] on div "■ ‎ ‎ Welcome to Strategis Strategic Consulting for the Next Stage of Growth We…" at bounding box center [824, 360] width 1456 height 409
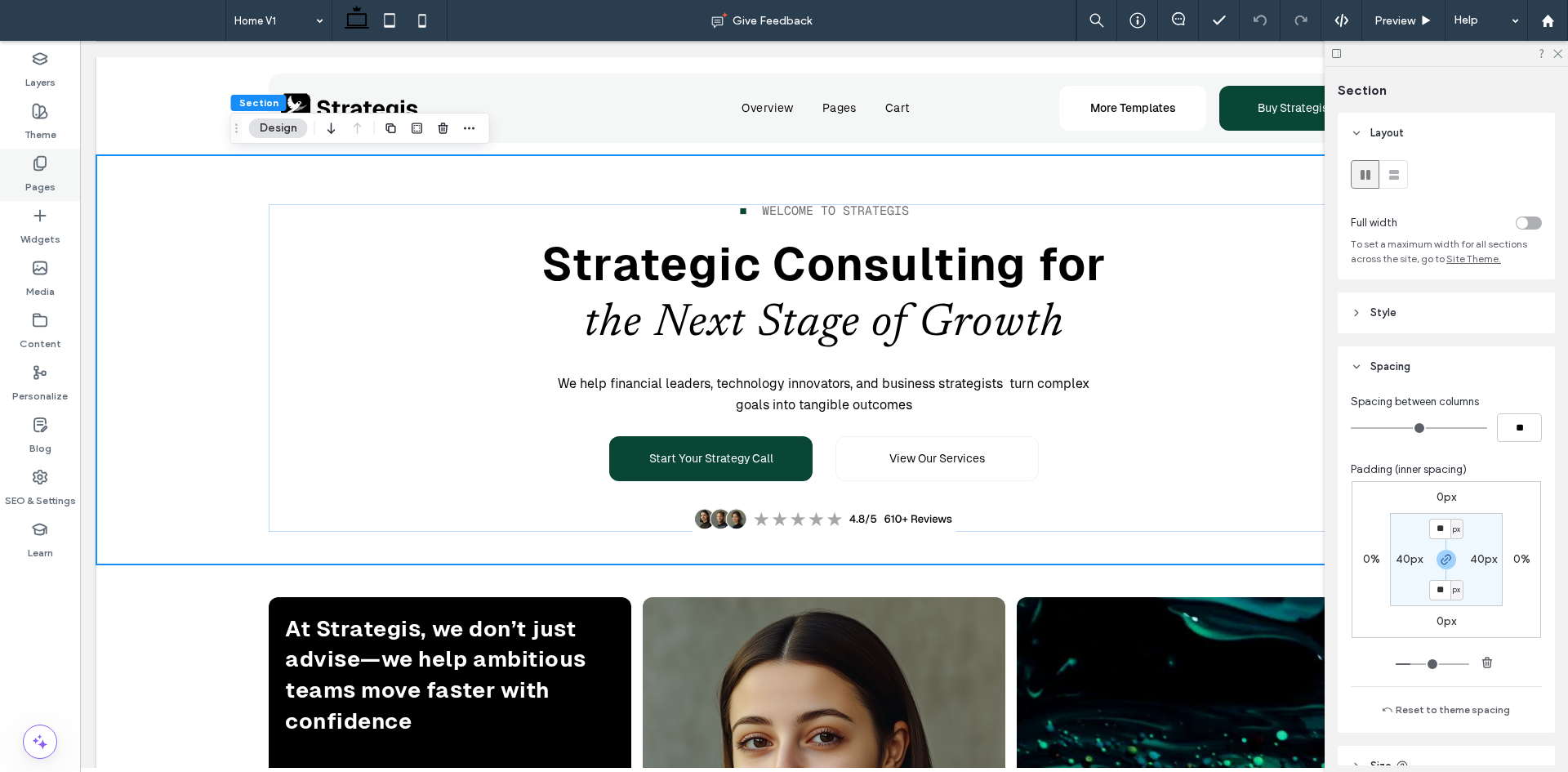
click at [33, 164] on icon at bounding box center [39, 163] width 16 height 16
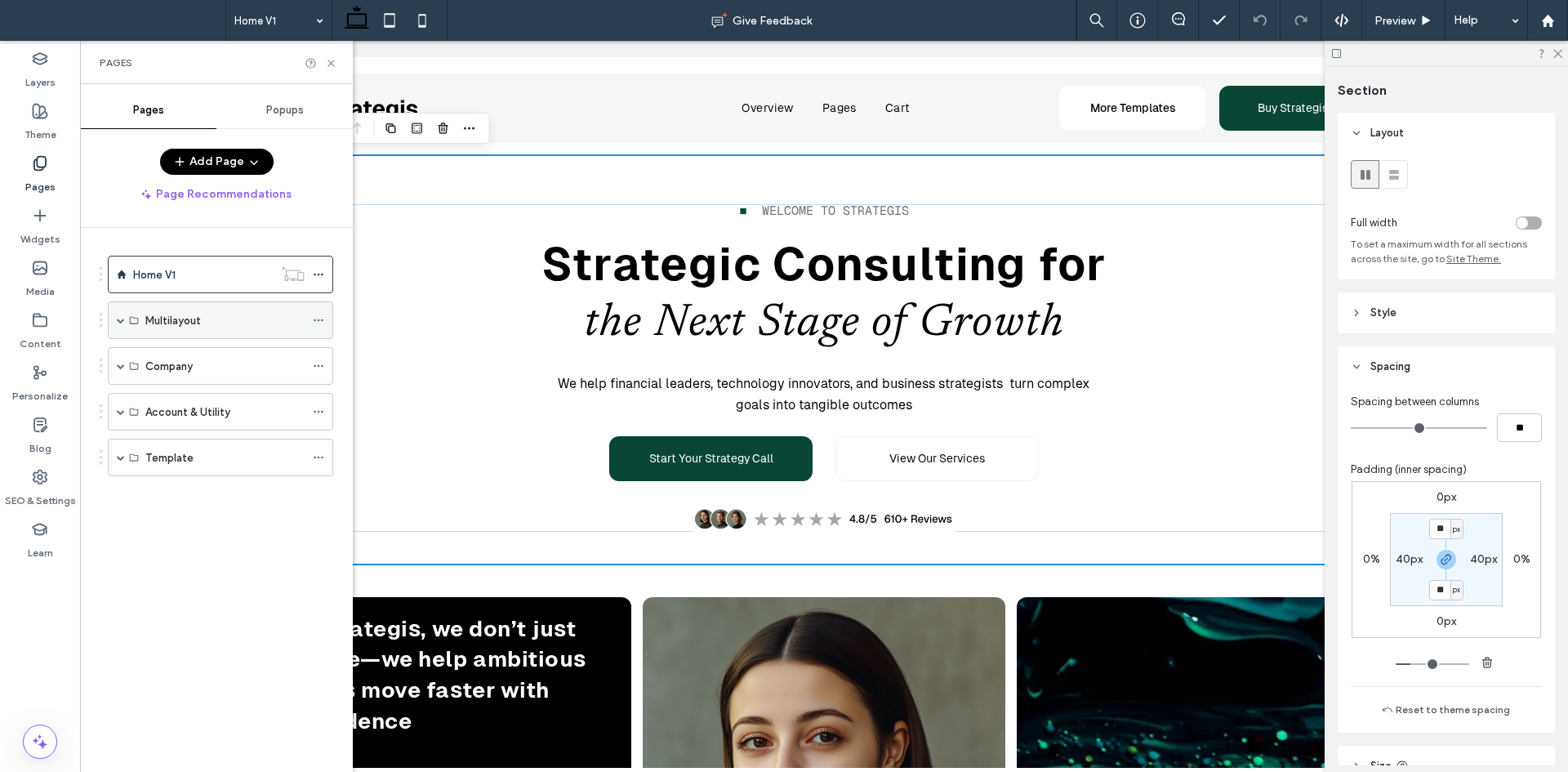
click at [118, 318] on span at bounding box center [121, 320] width 8 height 8
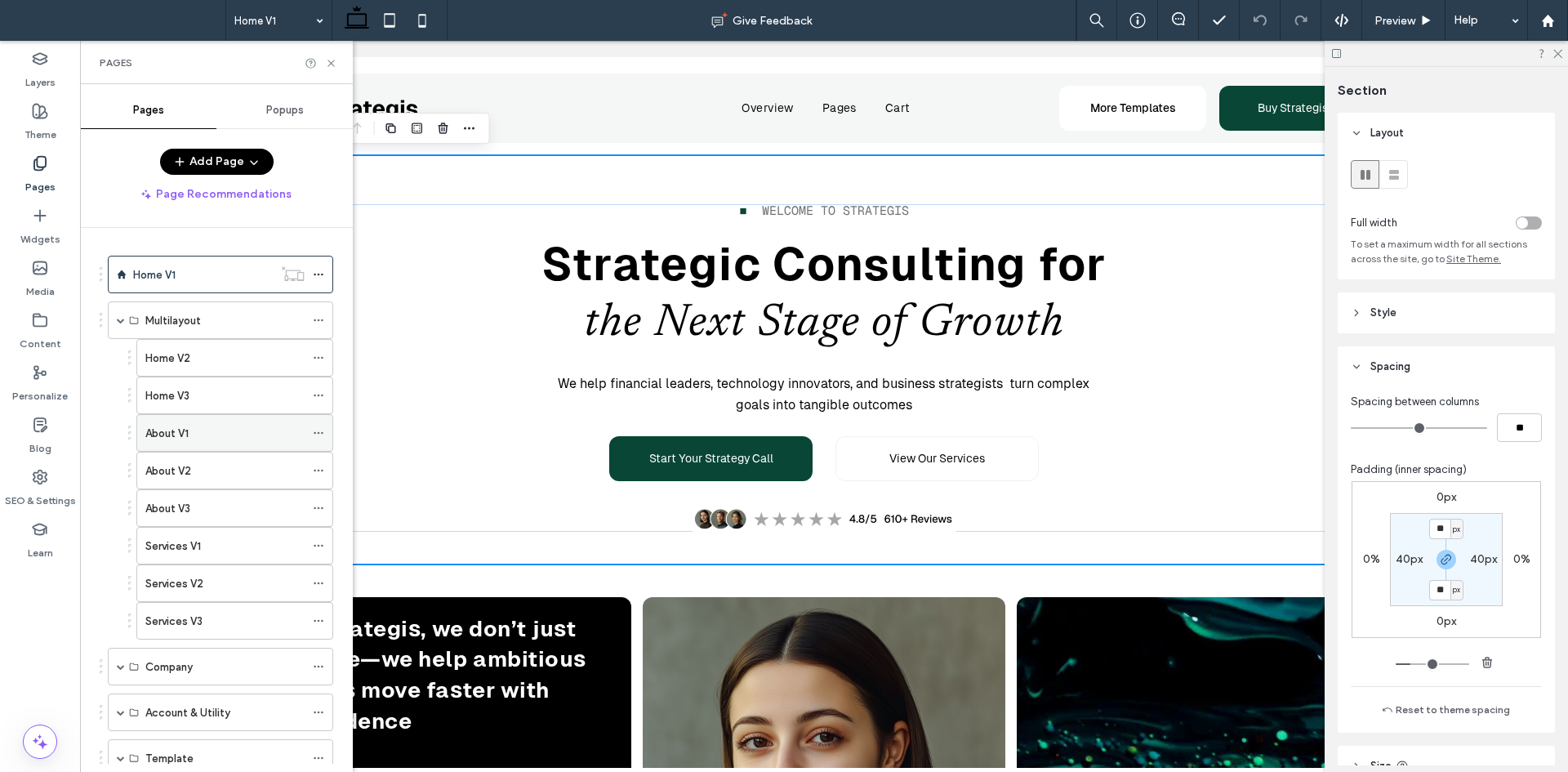
click at [224, 443] on div "About V1" at bounding box center [225, 433] width 159 height 36
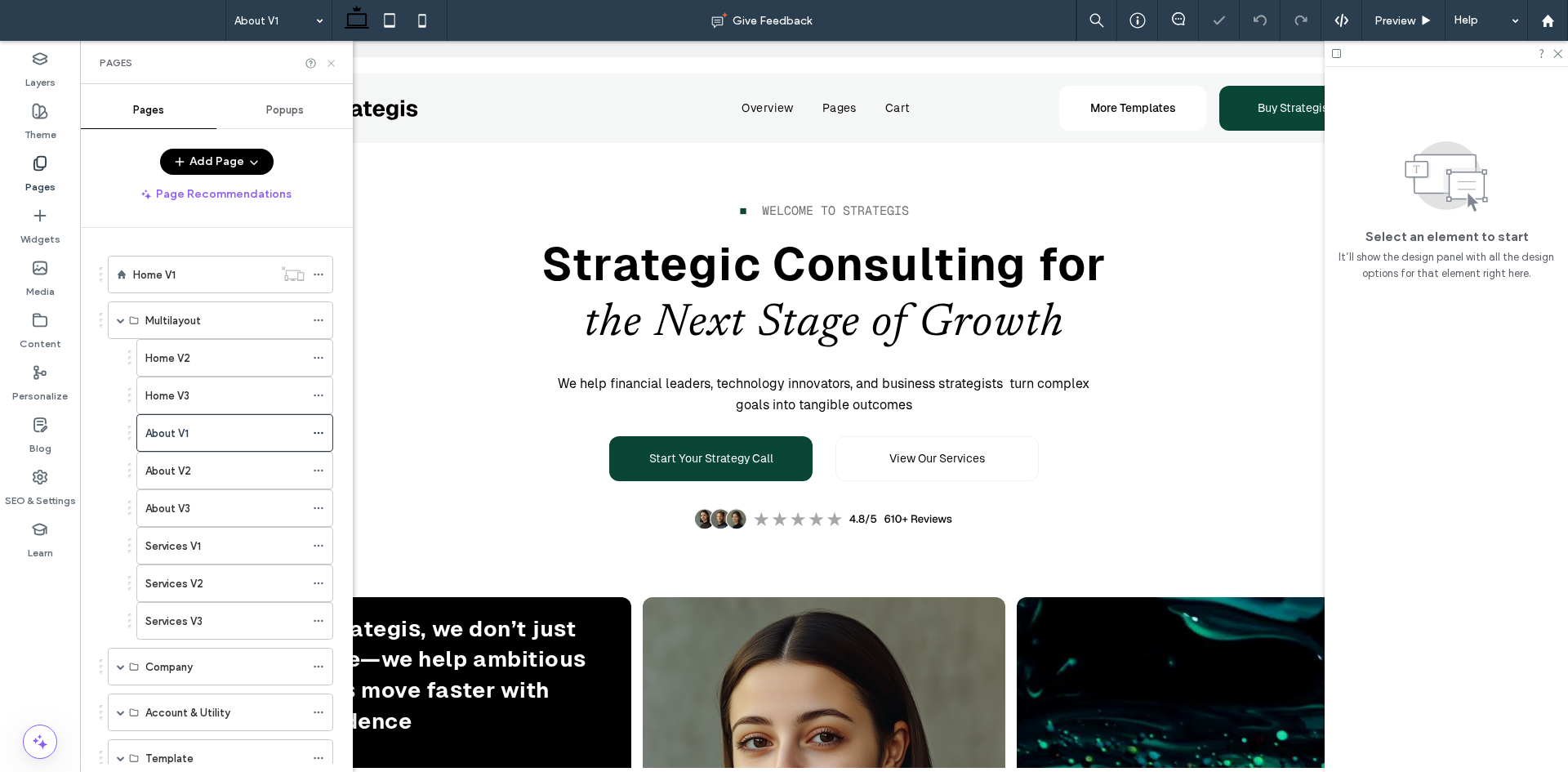
click at [330, 66] on icon at bounding box center [331, 63] width 12 height 12
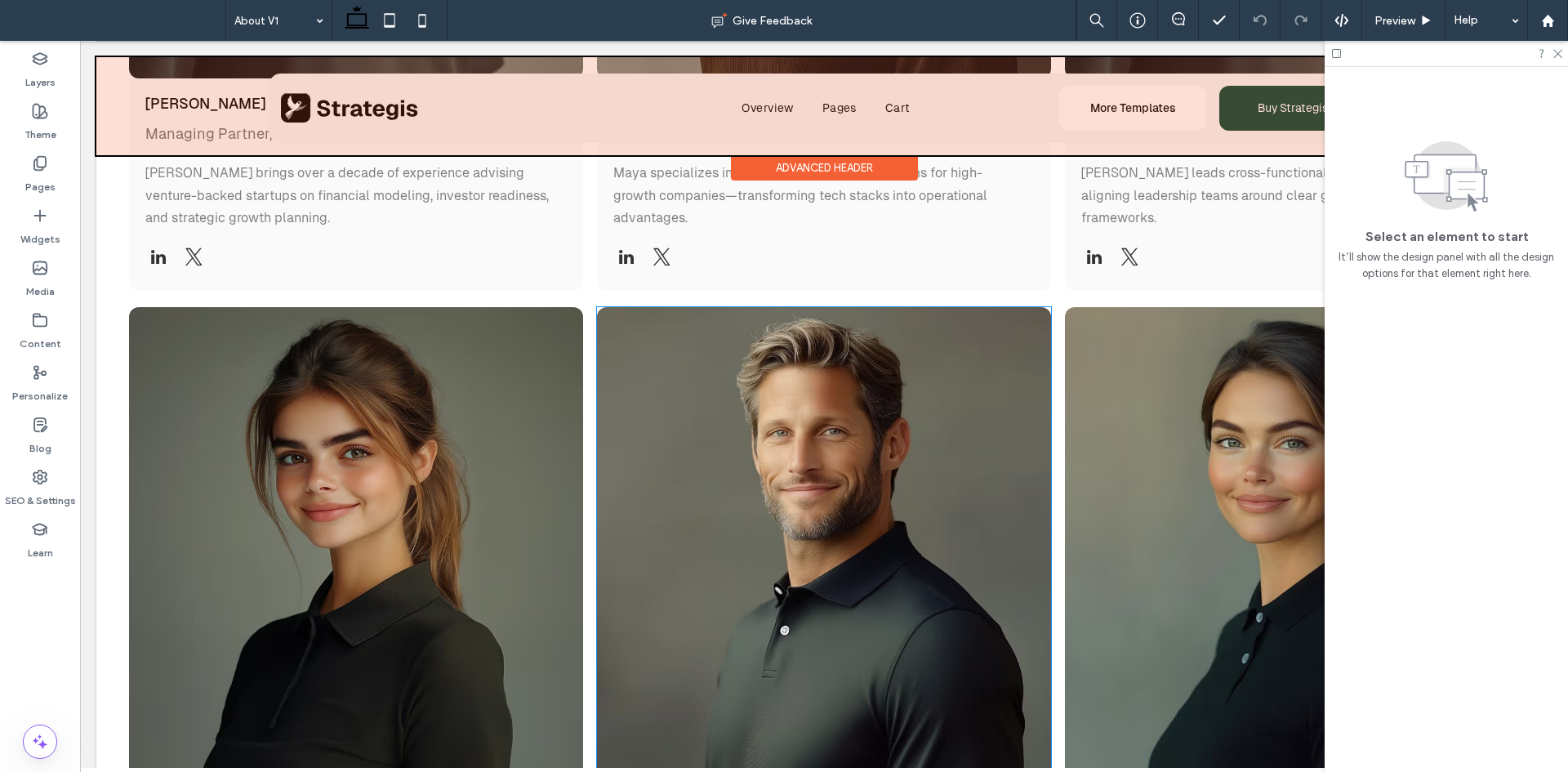
scroll to position [2584, 0]
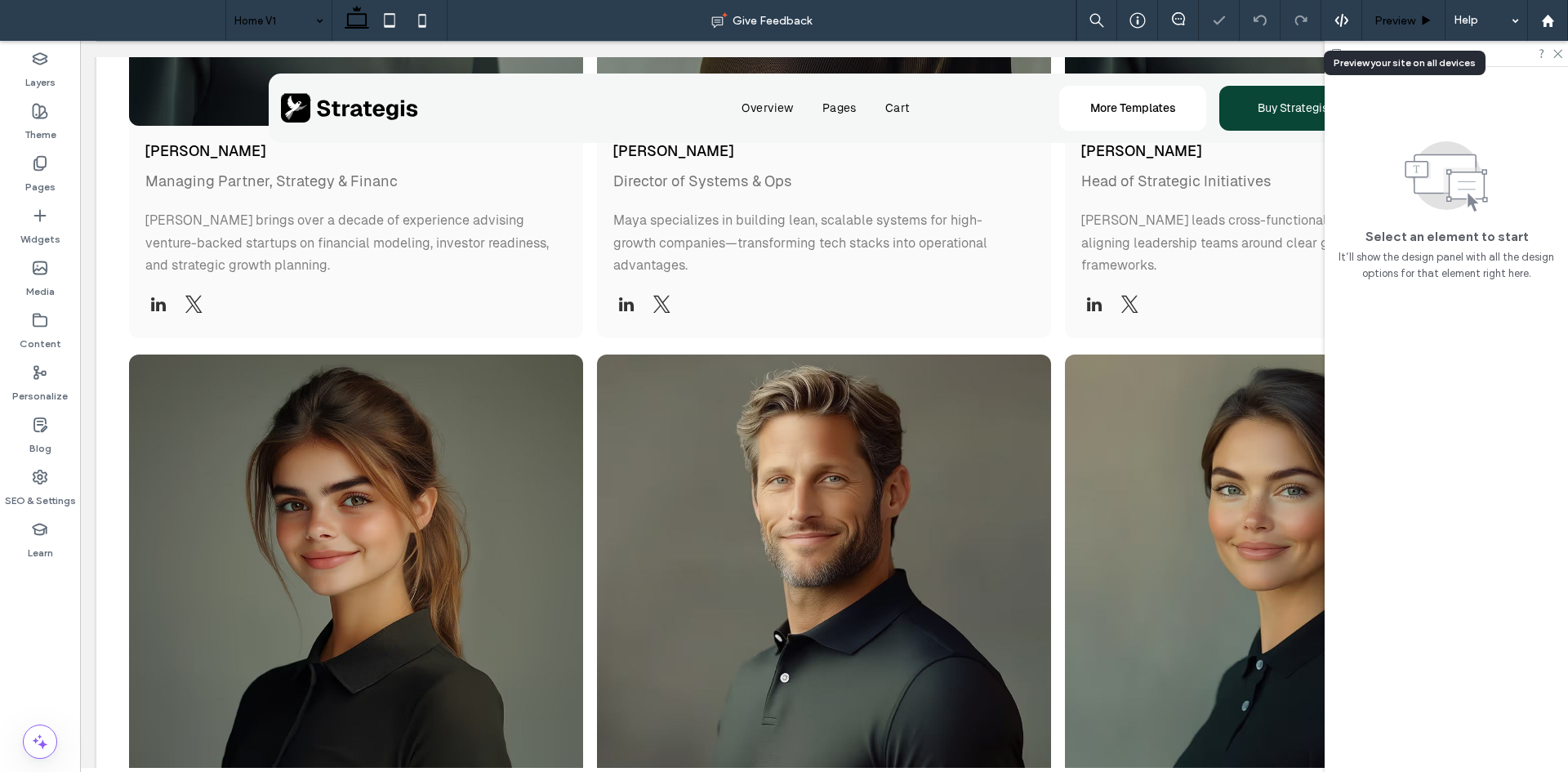
click at [1403, 14] on span "Preview" at bounding box center [1395, 21] width 41 height 14
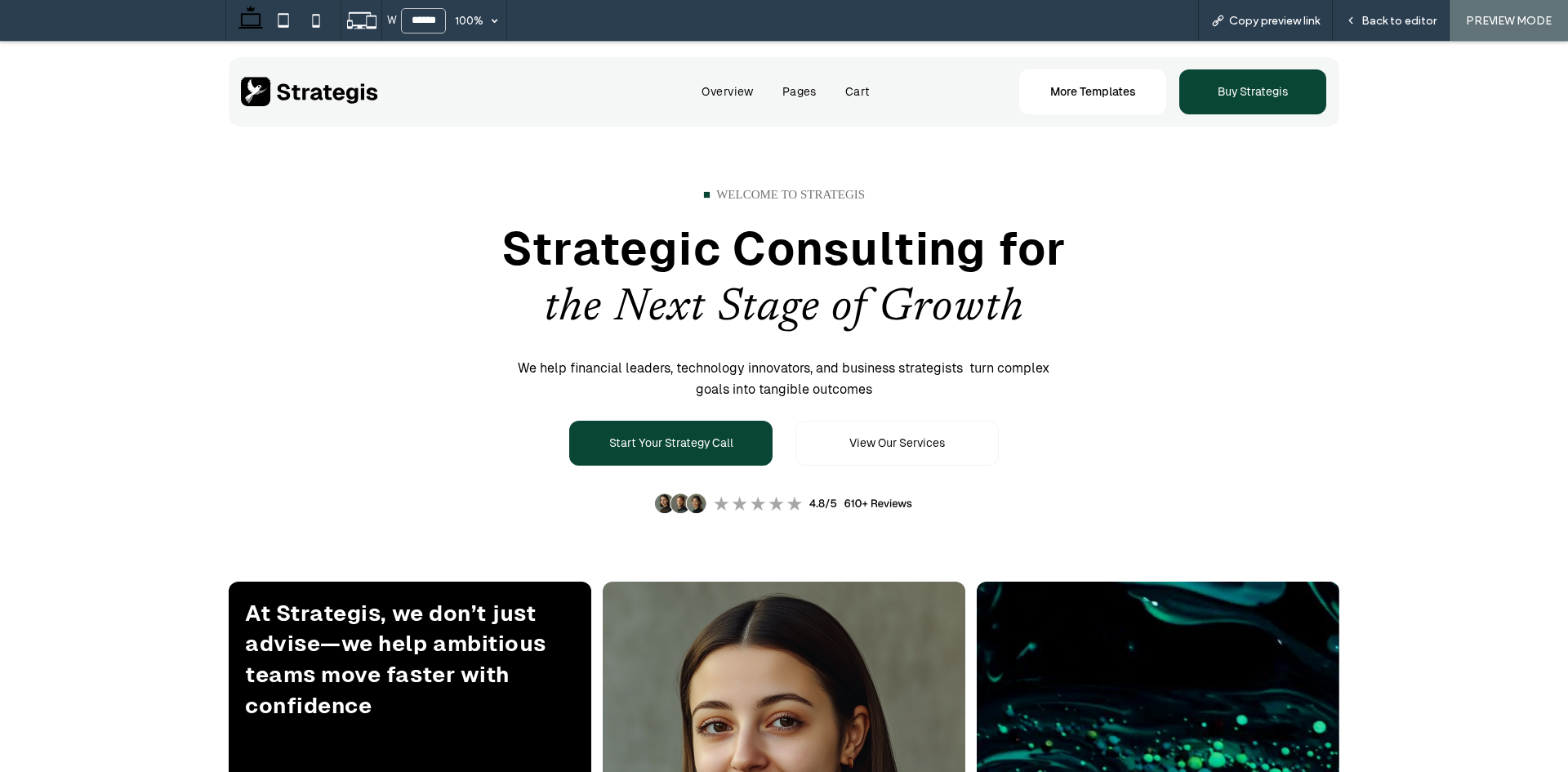
click at [1272, 34] on div "Copy preview link" at bounding box center [1266, 21] width 135 height 41
click at [1267, 34] on div "Copy preview link" at bounding box center [1266, 21] width 135 height 41
click at [1310, 12] on div "Copy preview link" at bounding box center [1266, 21] width 135 height 41
click at [1267, 21] on span "Copy preview link" at bounding box center [1274, 21] width 91 height 14
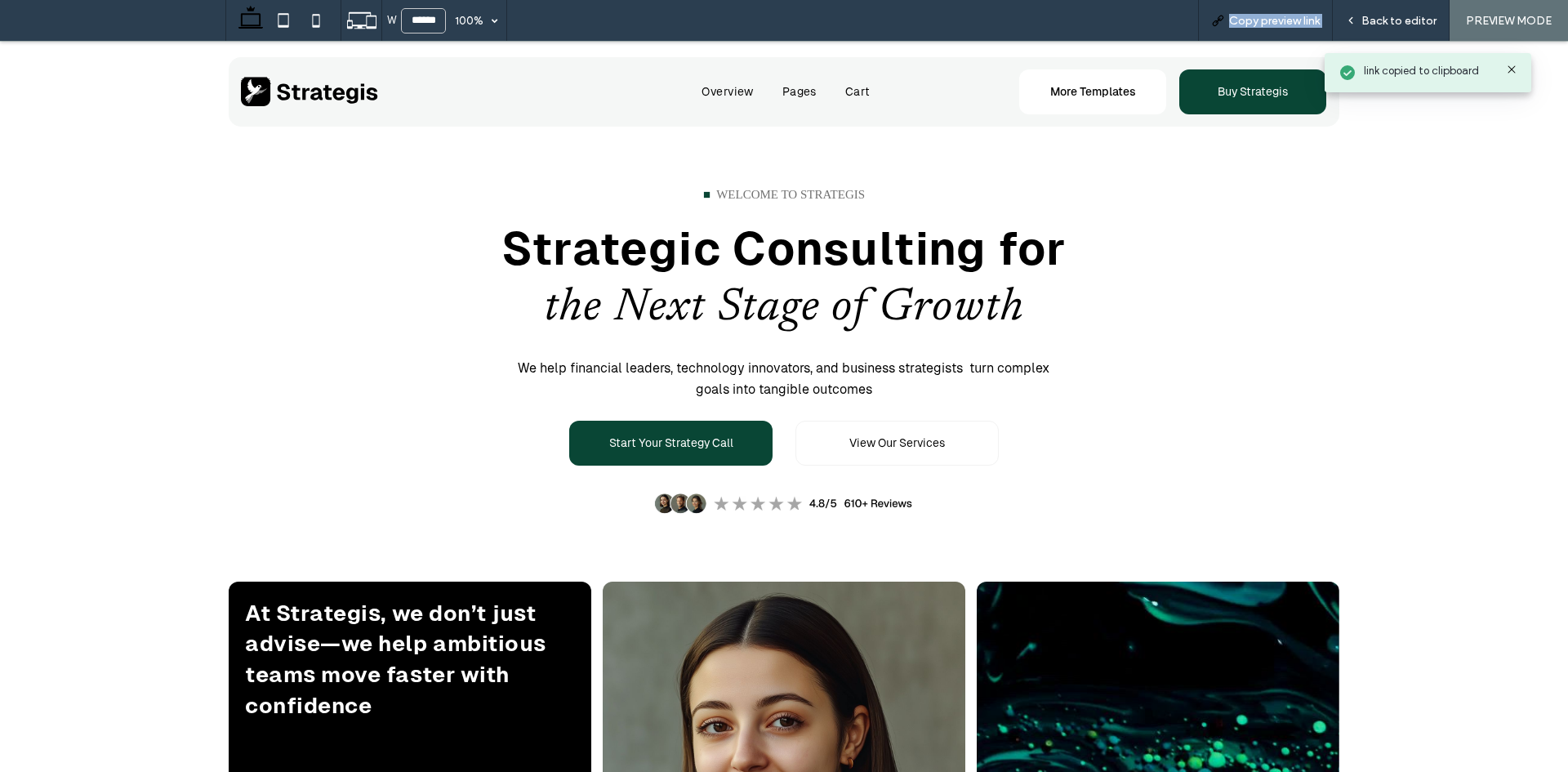
click at [1267, 21] on span "Copy preview link" at bounding box center [1274, 21] width 91 height 14
click at [1273, 14] on span "Copy preview link" at bounding box center [1274, 21] width 91 height 14
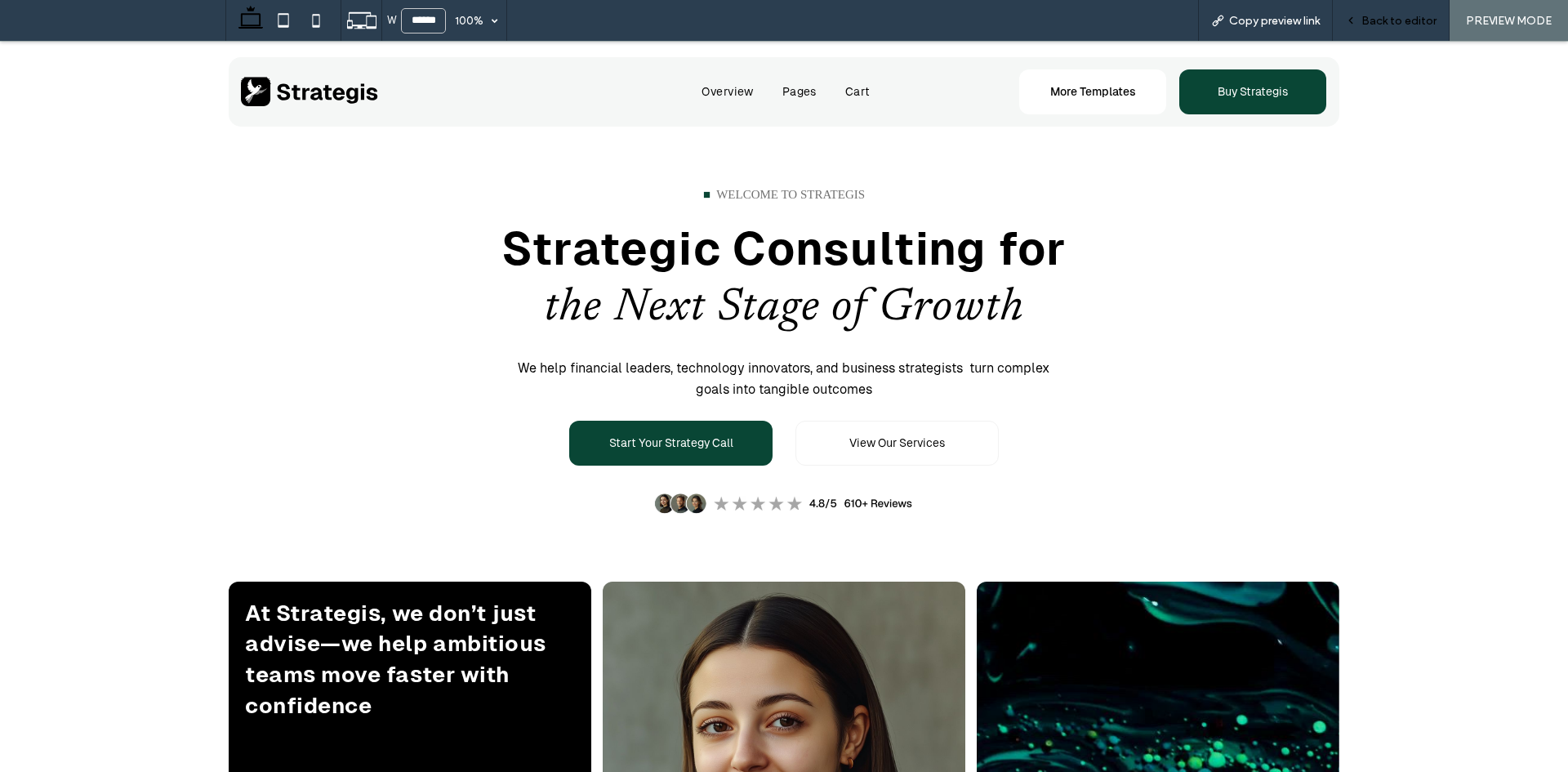
click at [1394, 14] on span "Back to editor" at bounding box center [1399, 21] width 75 height 14
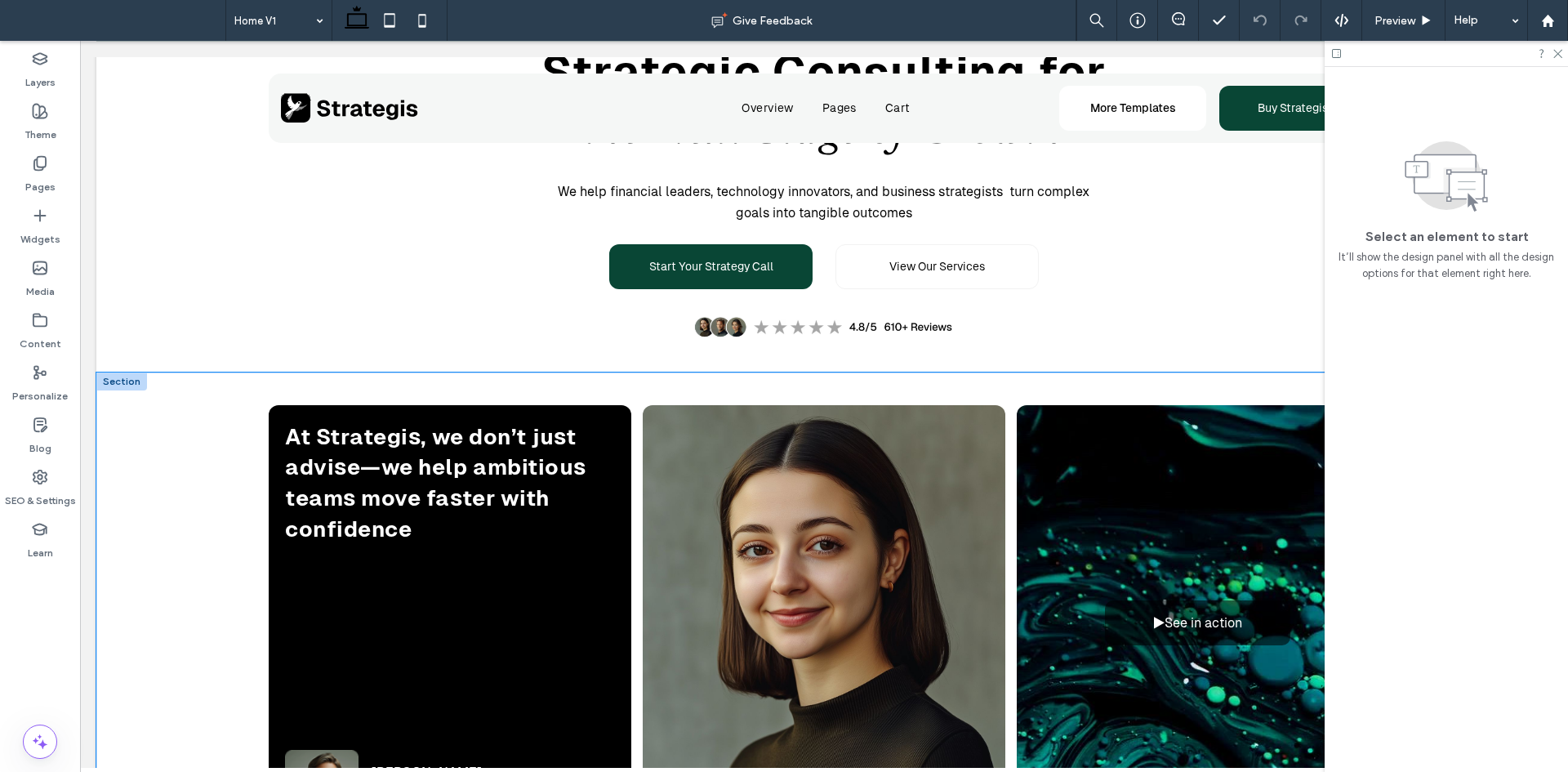
scroll to position [194, 0]
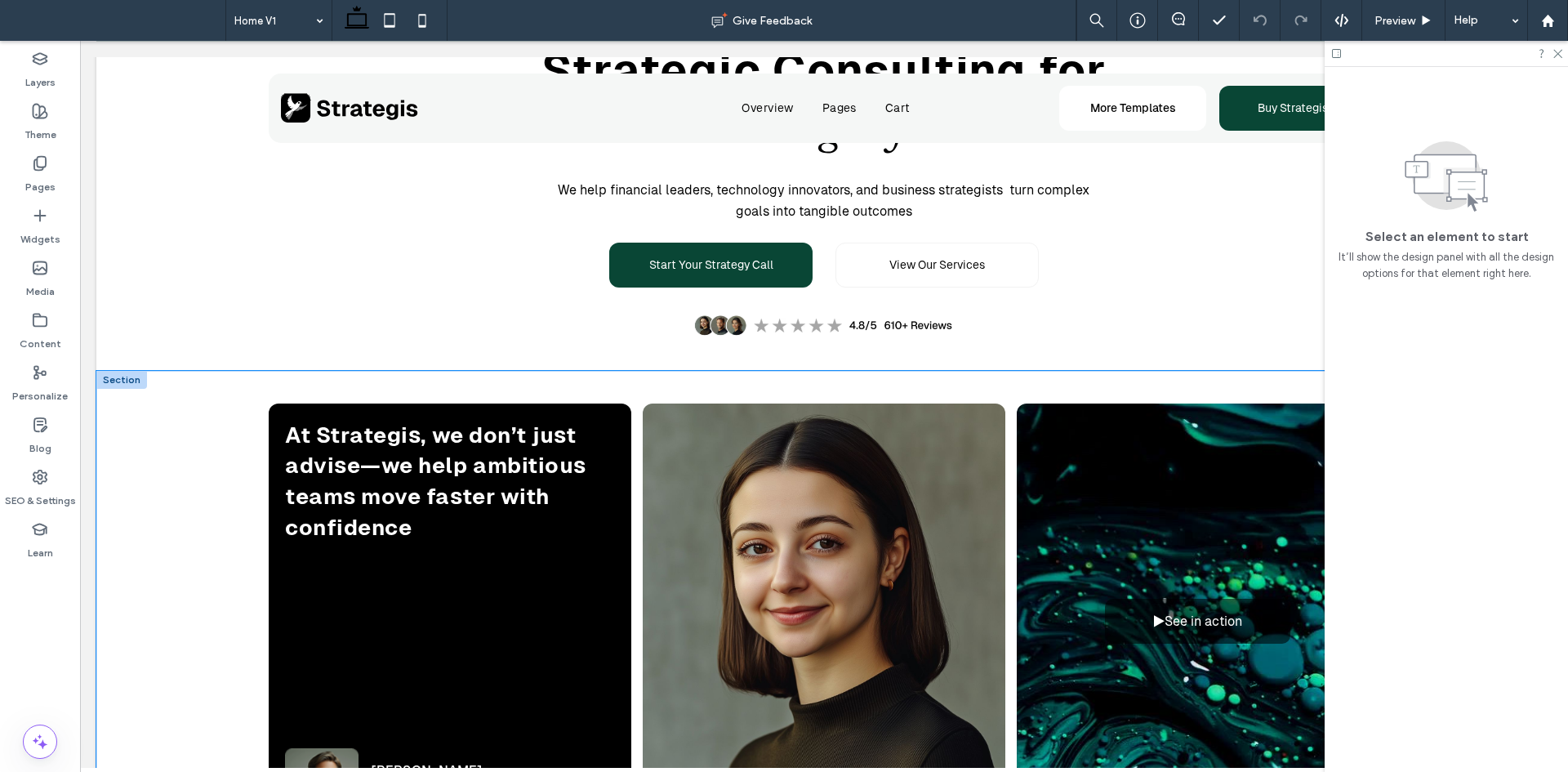
click at [197, 474] on div "At Strategis, we don’t just advise—we help ambitious teams move faster with con…" at bounding box center [824, 625] width 1456 height 508
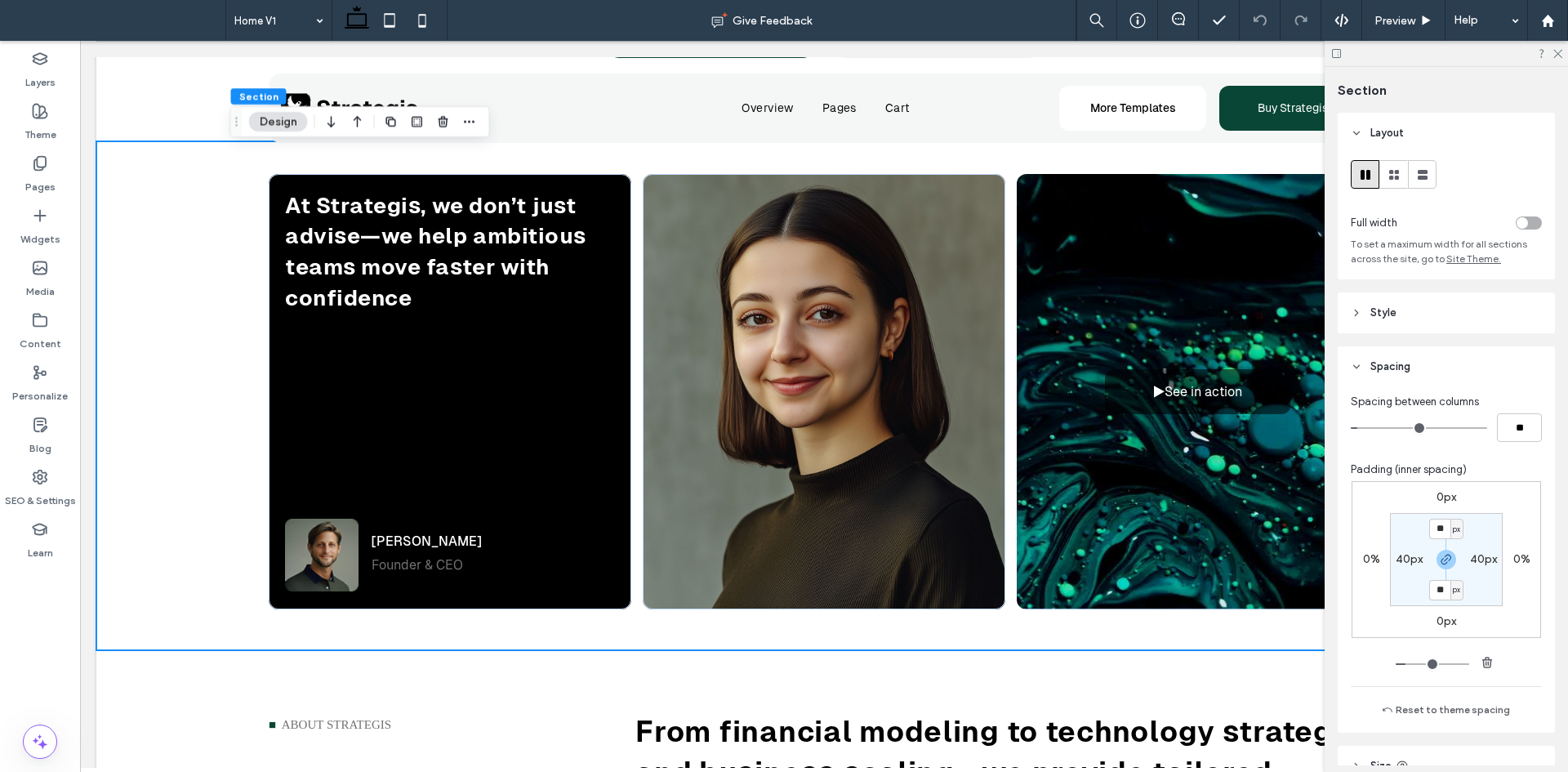
scroll to position [140, 0]
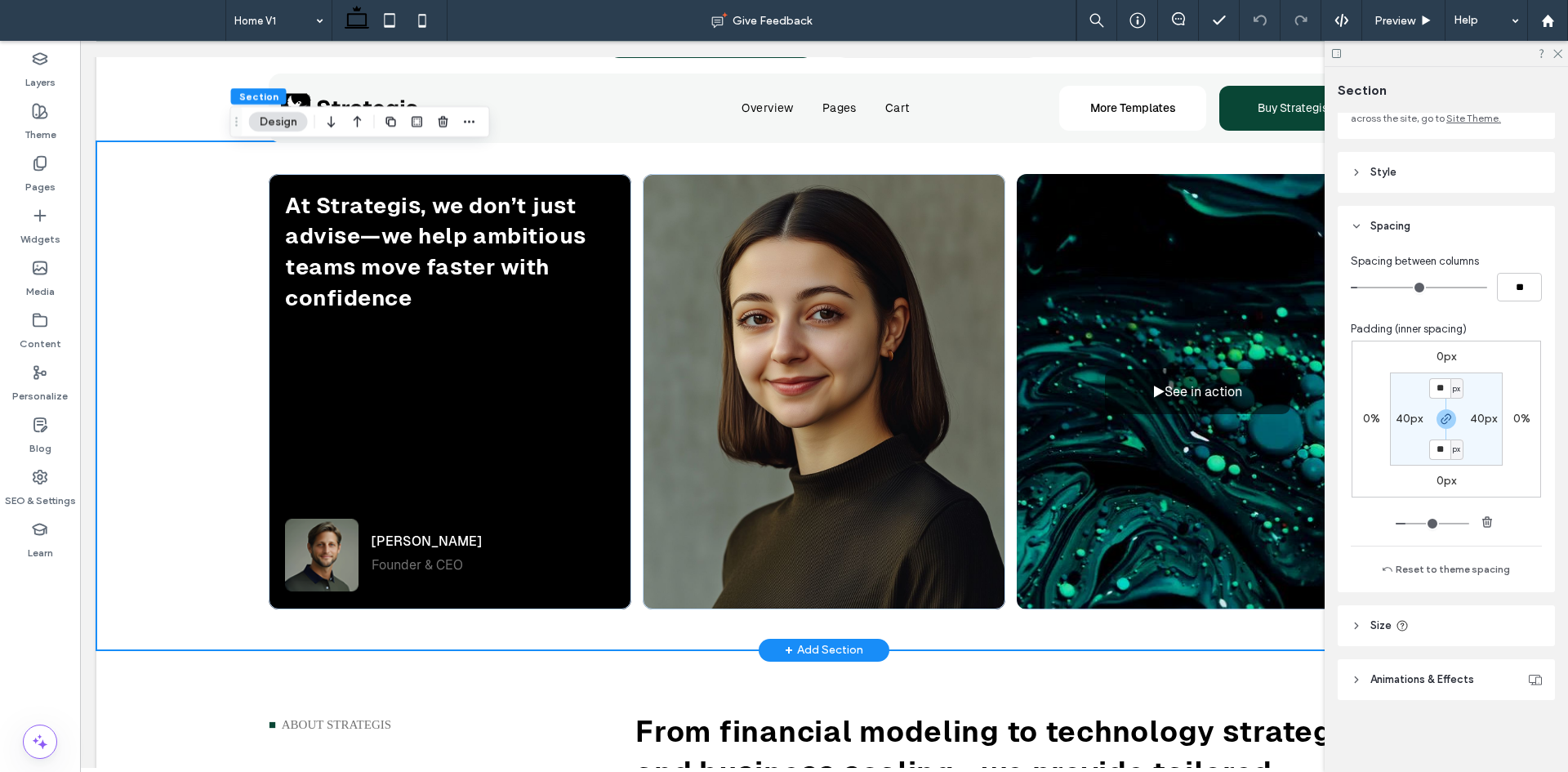
click at [627, 296] on div "At Strategis, we don’t just advise—we help ambitious teams move faster with con…" at bounding box center [824, 395] width 1176 height 508
click at [468, 117] on icon "button" at bounding box center [469, 122] width 13 height 13
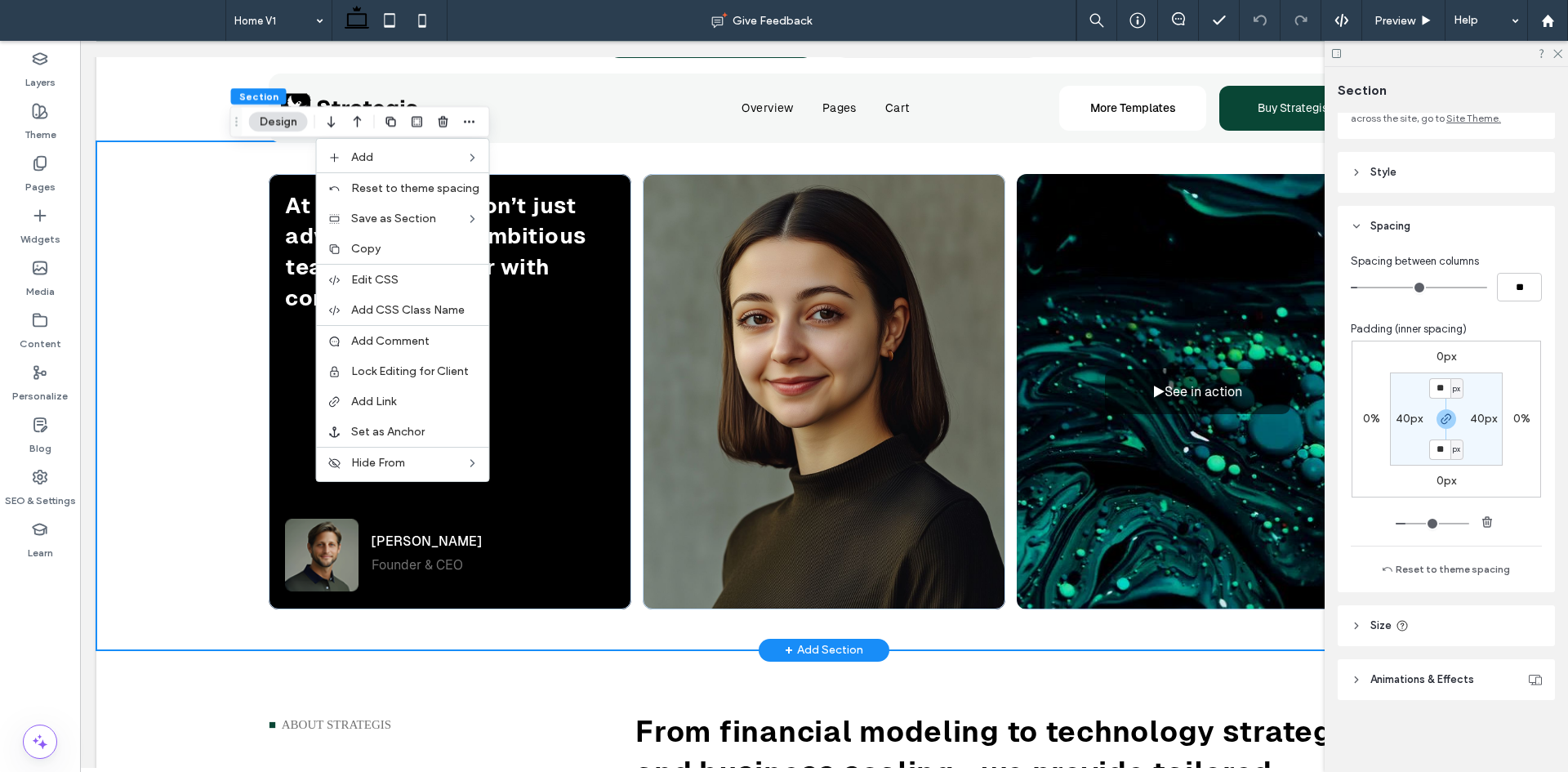
click at [179, 319] on div "At Strategis, we don’t just advise—we help ambitious teams move faster with con…" at bounding box center [824, 395] width 1456 height 508
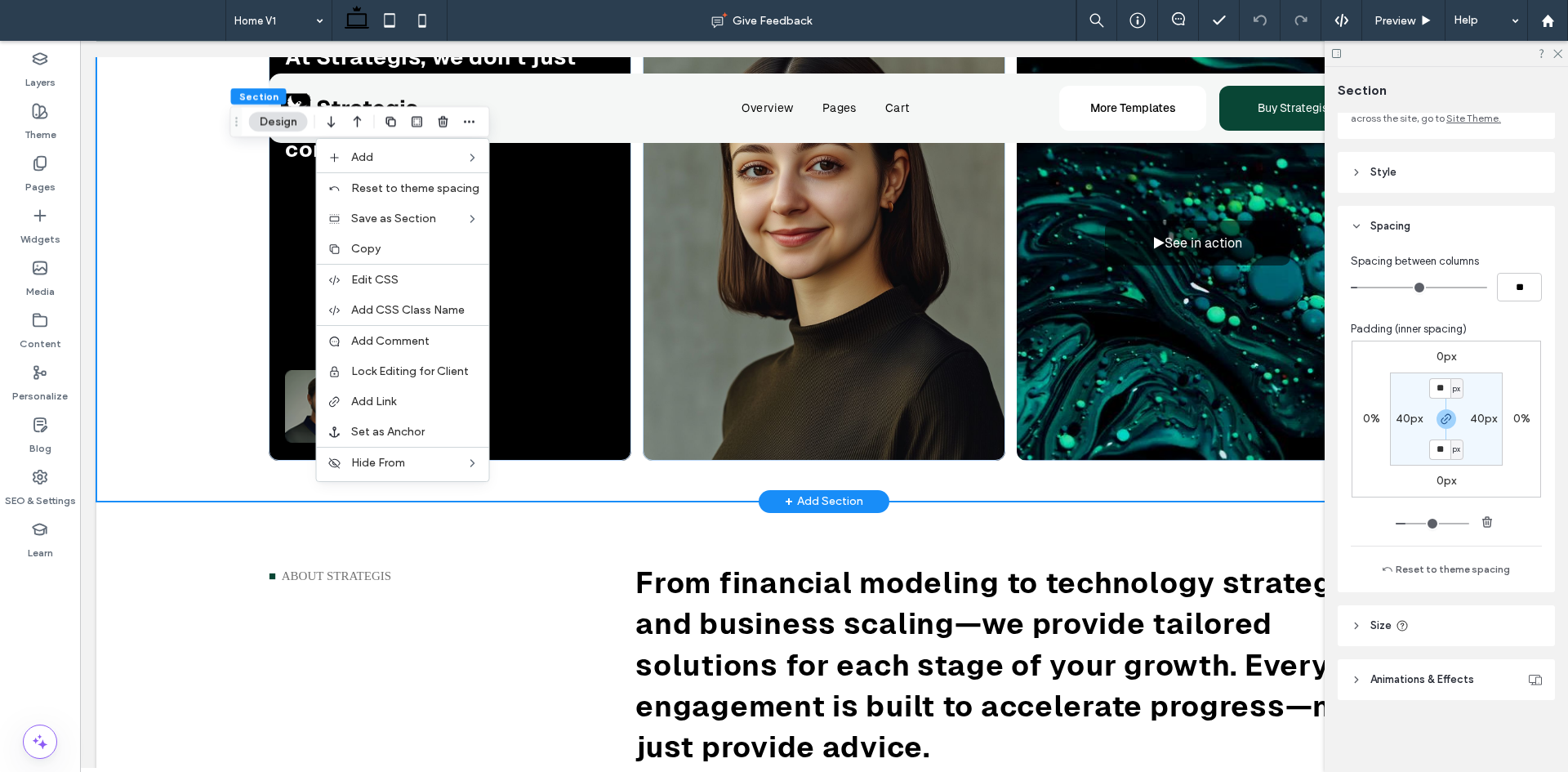
scroll to position [592, 0]
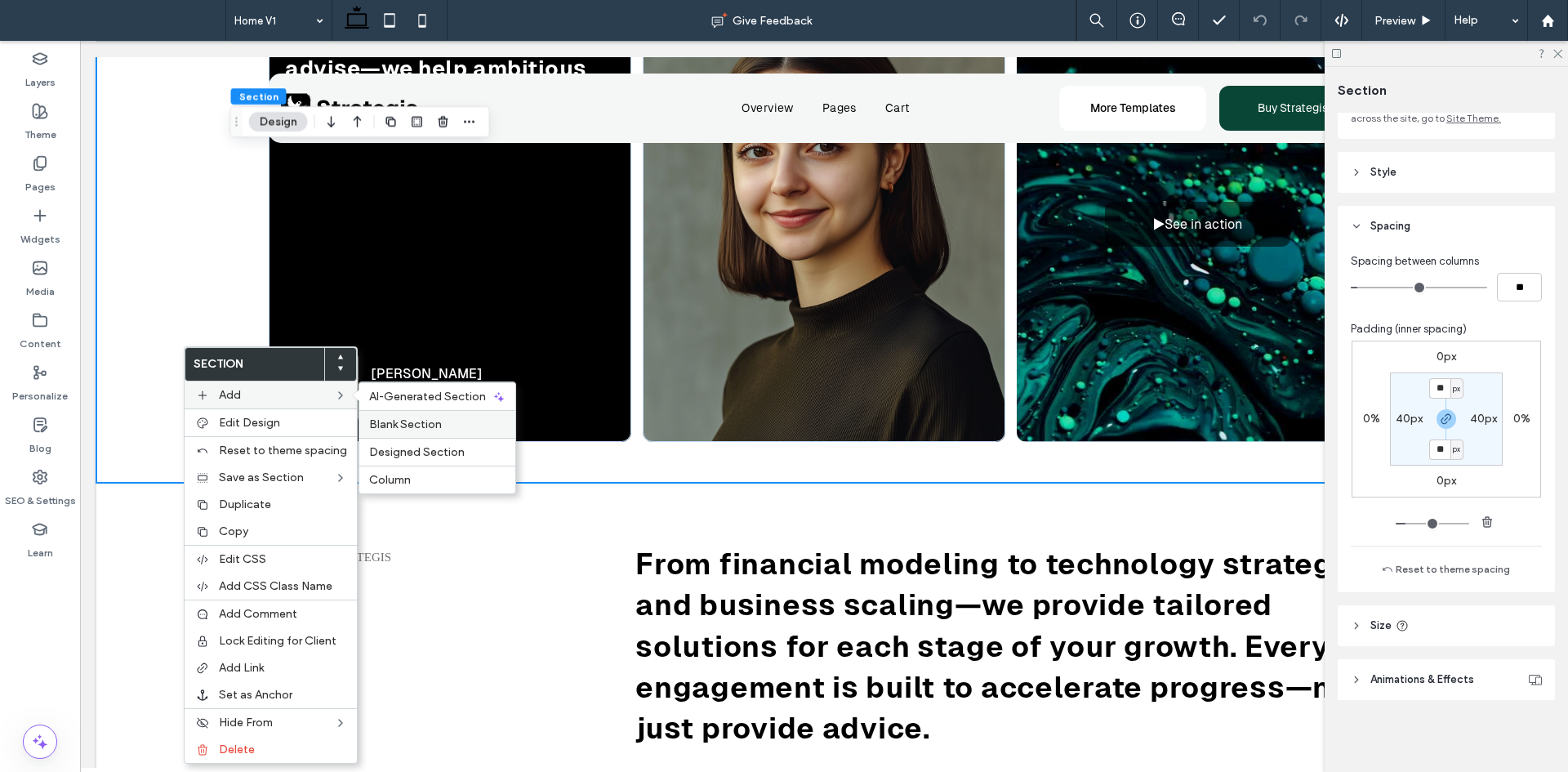
click at [406, 429] on span "Blank Section" at bounding box center [406, 423] width 73 height 14
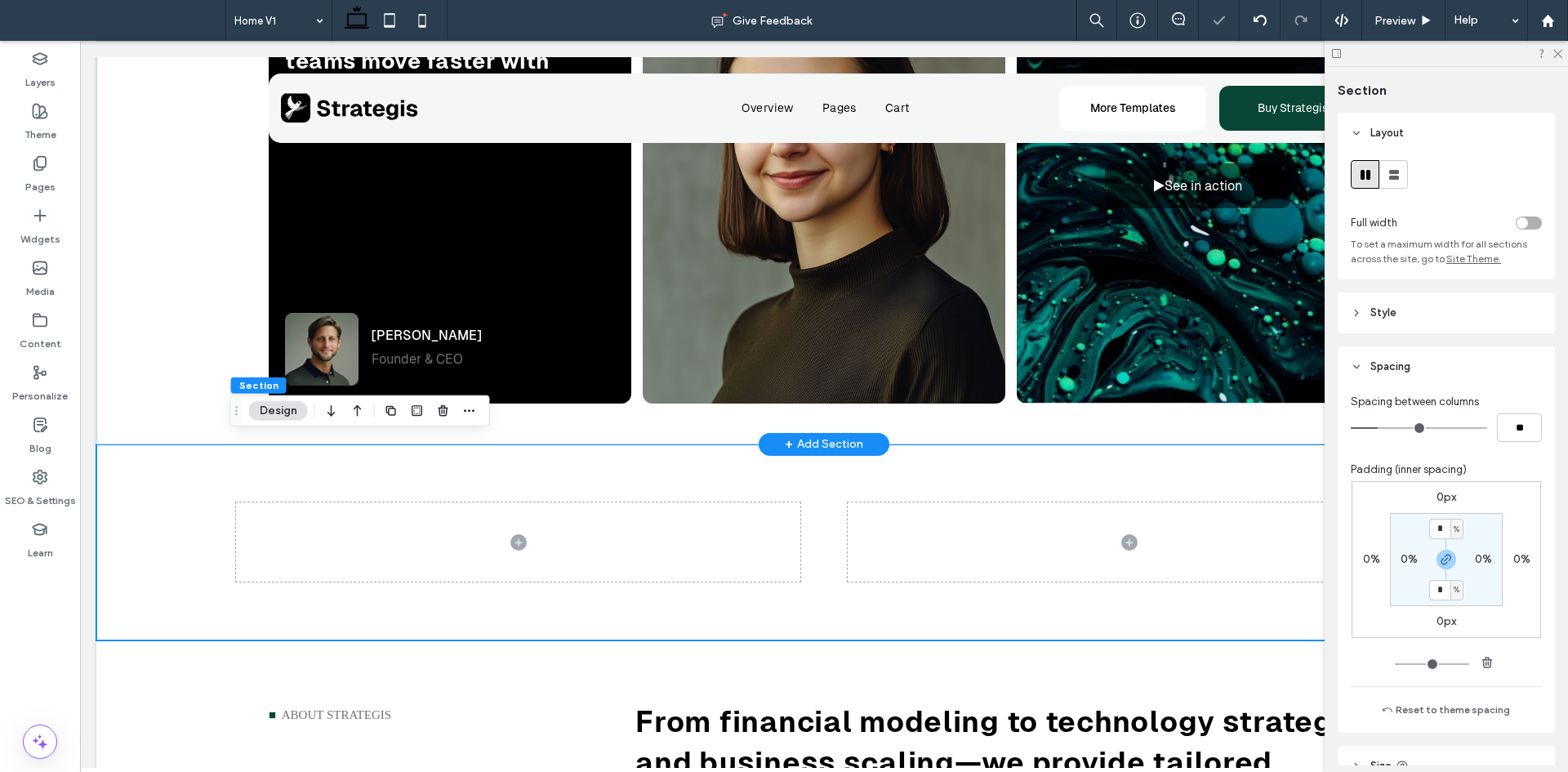
scroll to position [636, 0]
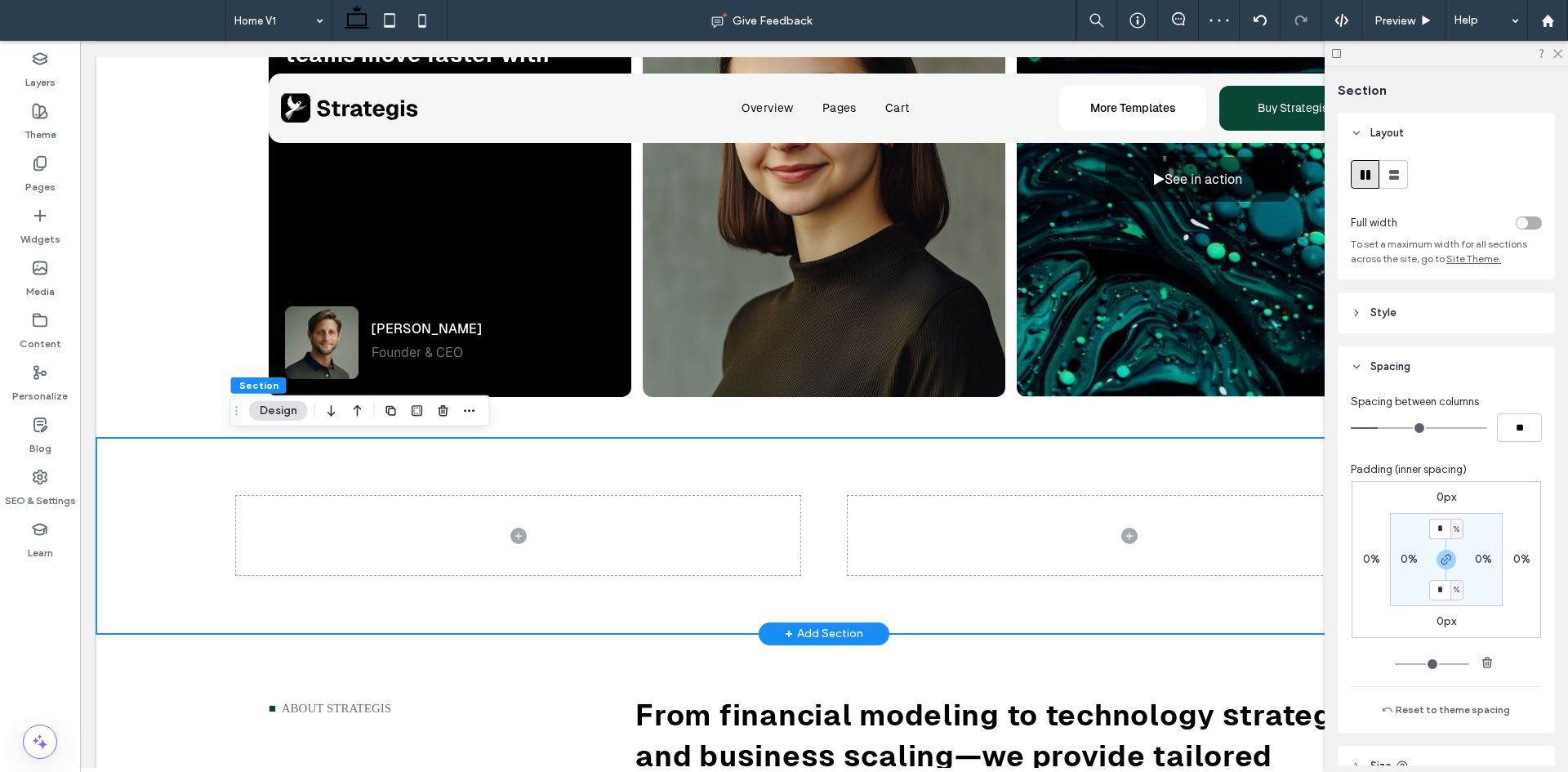
click at [878, 438] on div at bounding box center [824, 536] width 1176 height 196
click at [935, 456] on div at bounding box center [824, 536] width 1176 height 196
click at [1481, 552] on label "0%" at bounding box center [1484, 559] width 17 height 14
type input "*"
click at [1491, 563] on span "%" at bounding box center [1494, 559] width 6 height 16
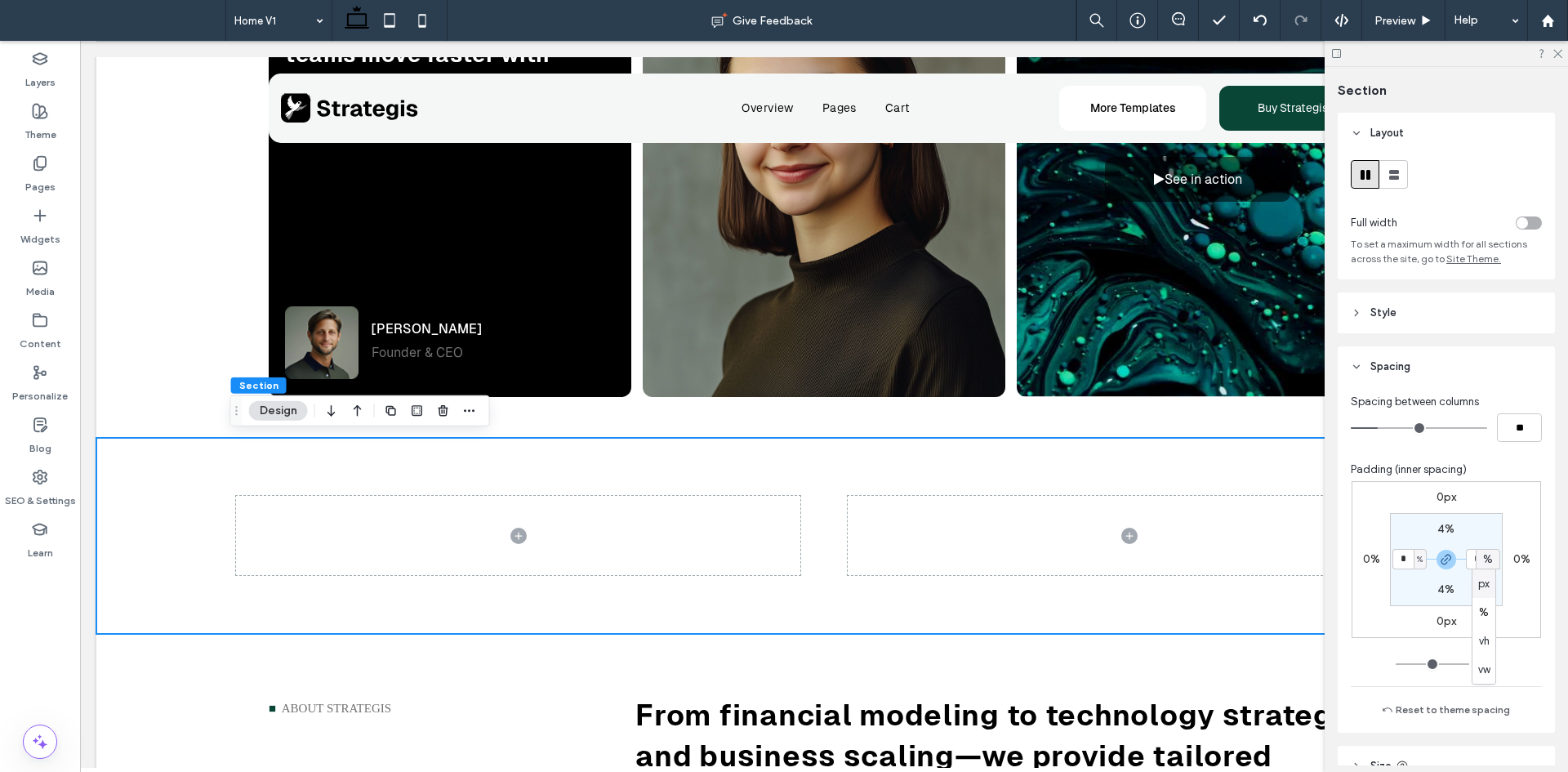
click at [1488, 580] on span "px" at bounding box center [1484, 583] width 11 height 16
click at [1470, 552] on input "*" at bounding box center [1476, 559] width 22 height 21
type input "**"
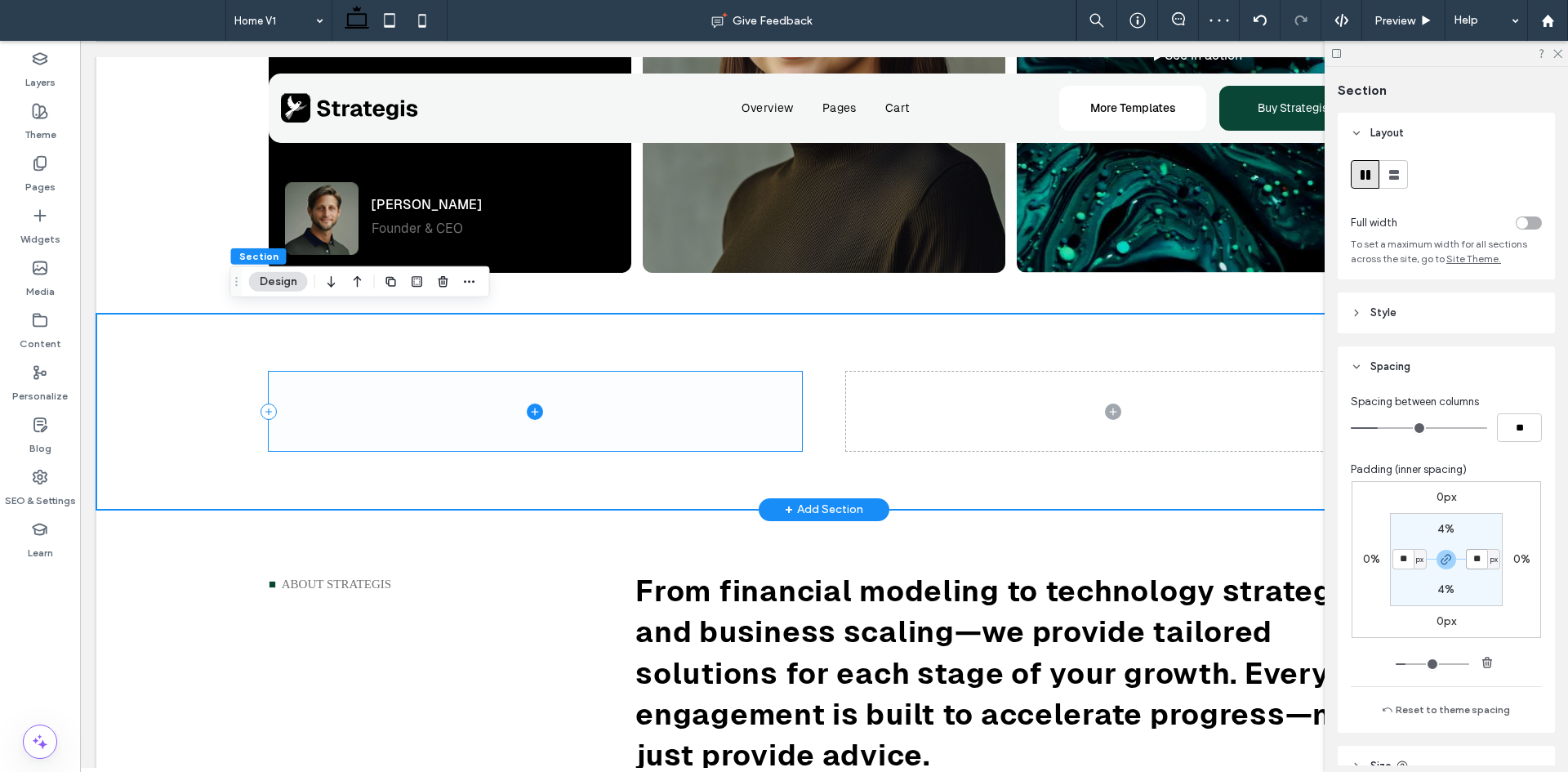
scroll to position [766, 0]
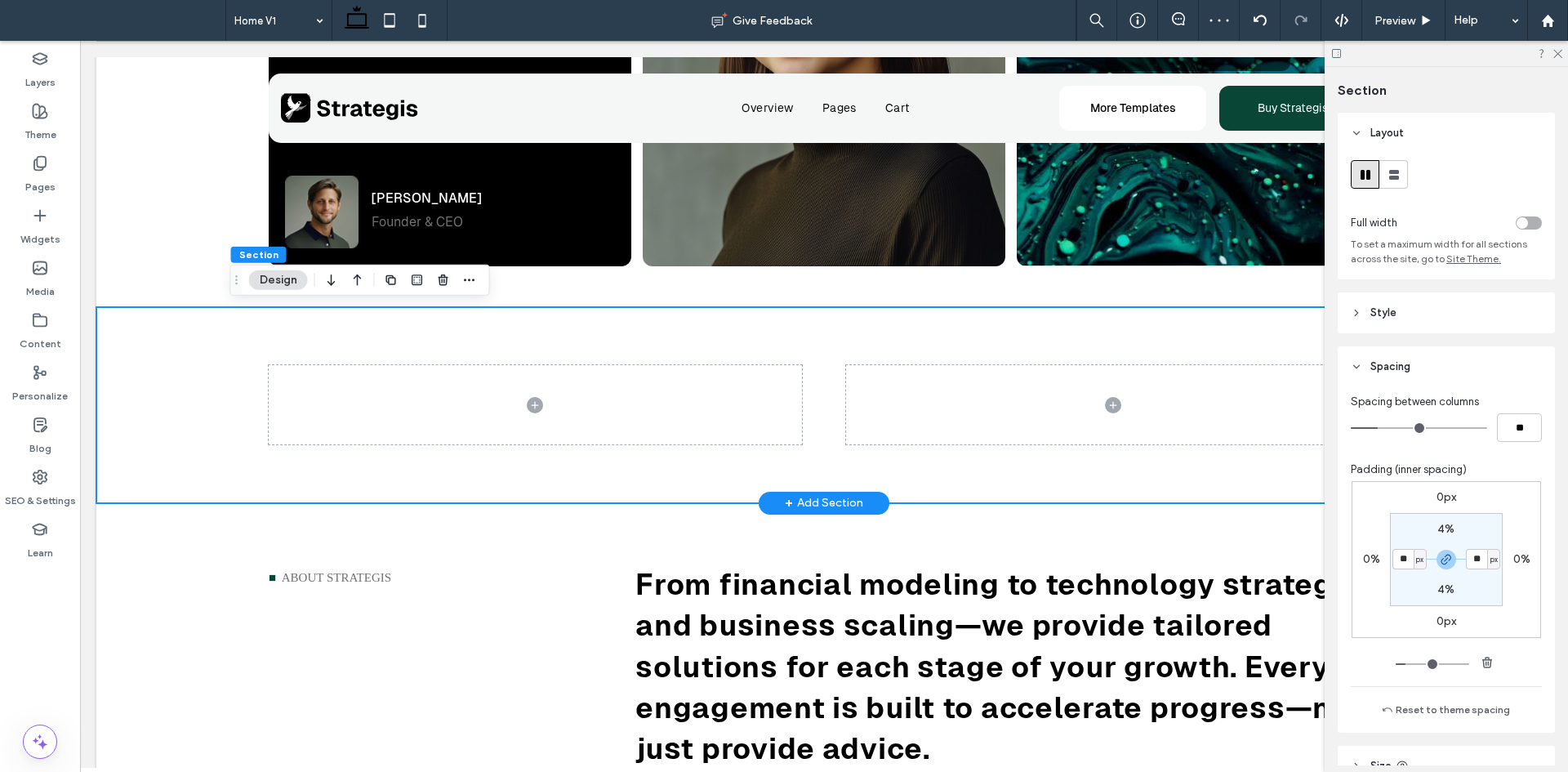
click at [184, 423] on div at bounding box center [824, 406] width 1456 height 196
click at [448, 280] on icon "button" at bounding box center [443, 280] width 13 height 13
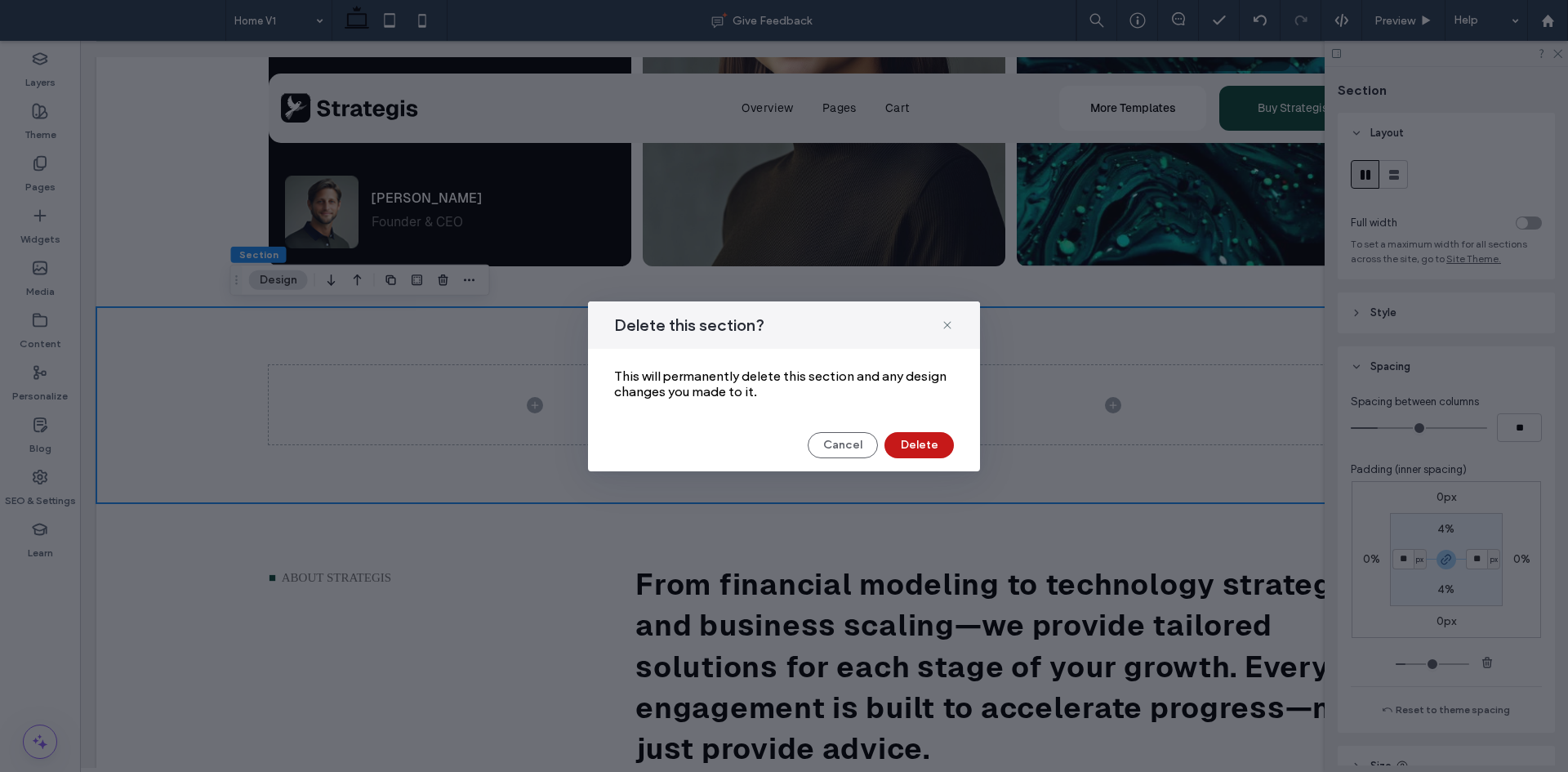
click at [910, 452] on button "Delete" at bounding box center [919, 445] width 69 height 26
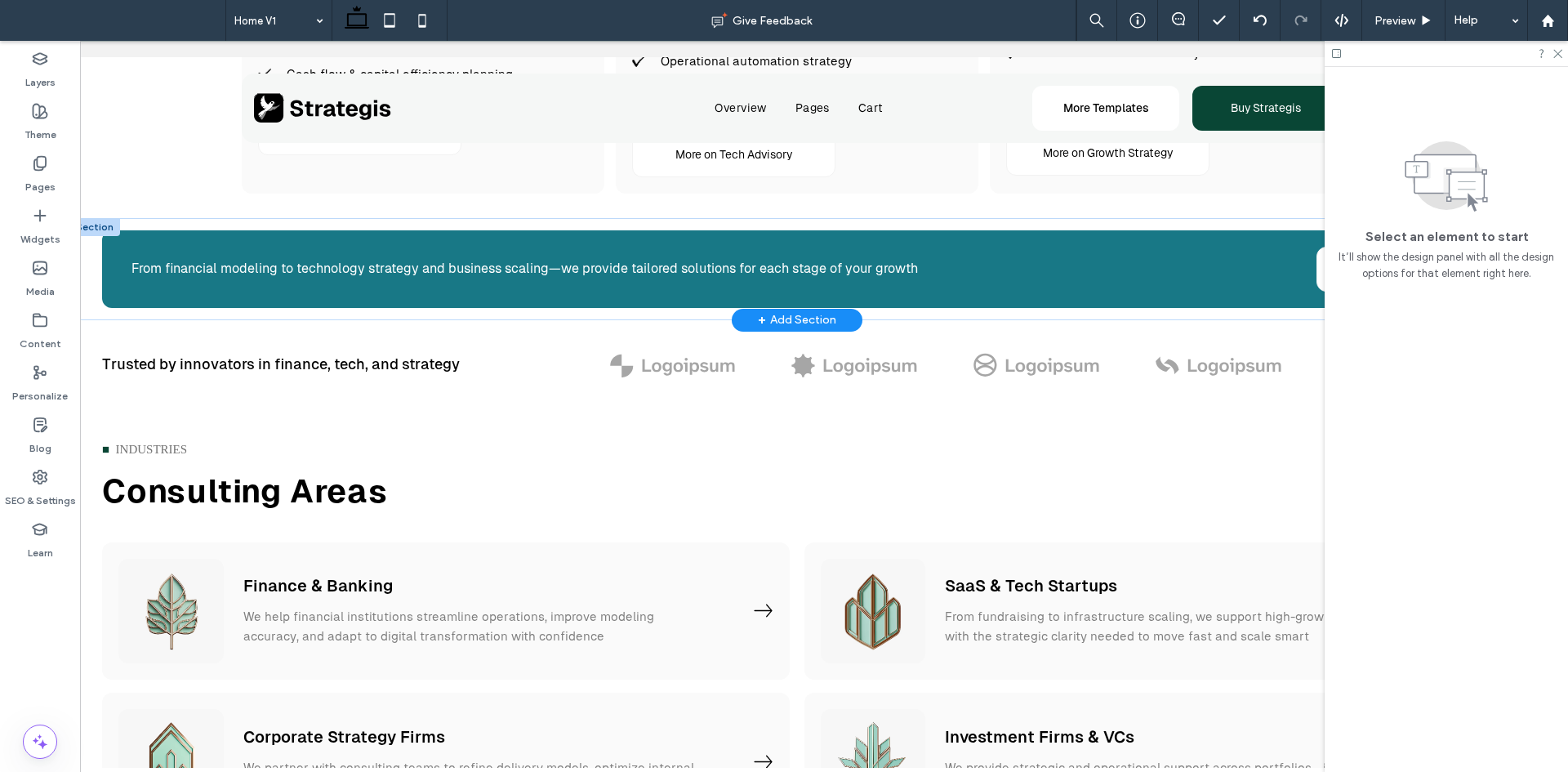
scroll to position [0, 14]
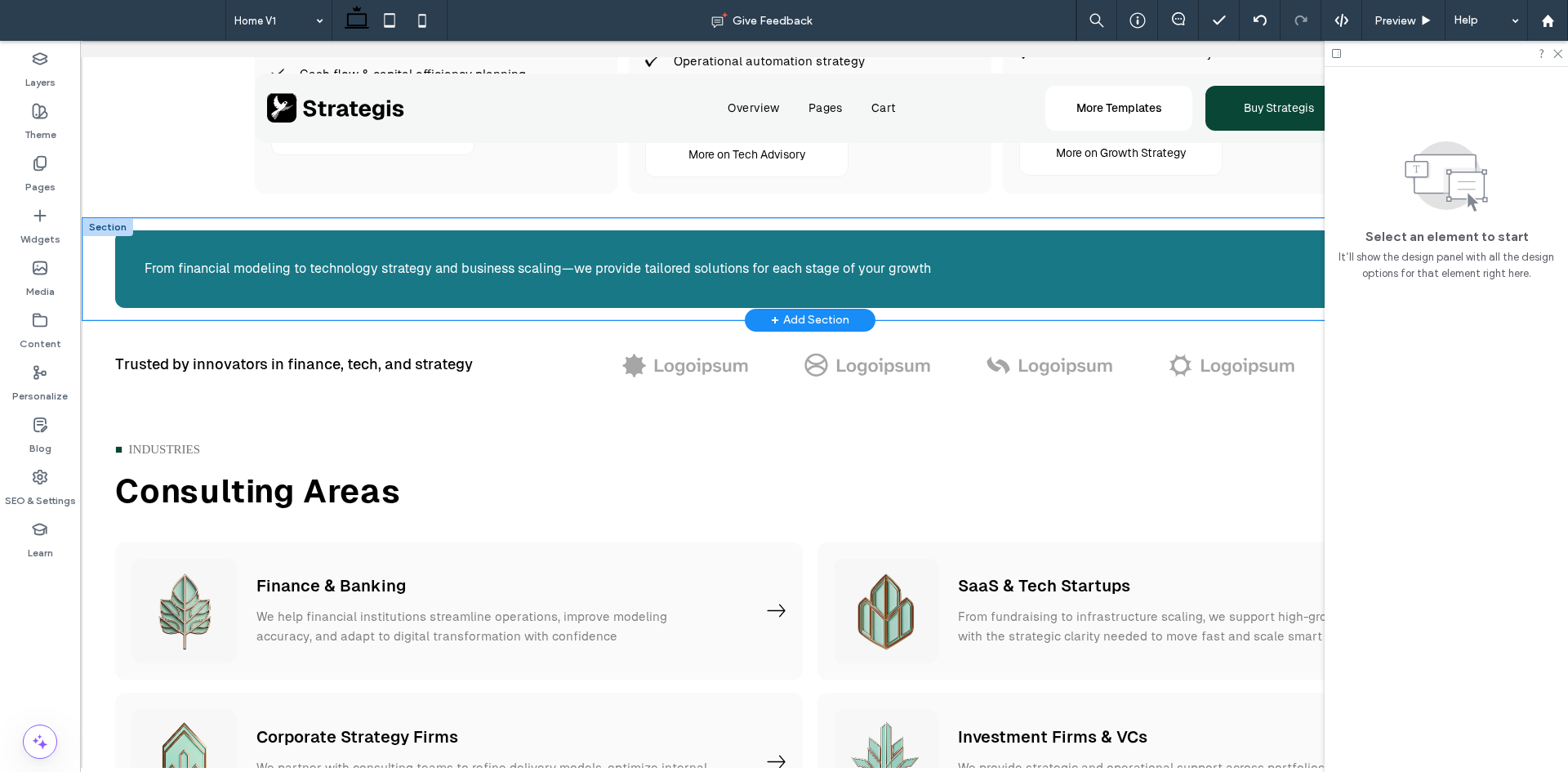
click at [159, 223] on div "From financial modeling to technology strategy and business scaling—we provide …" at bounding box center [810, 268] width 1456 height 102
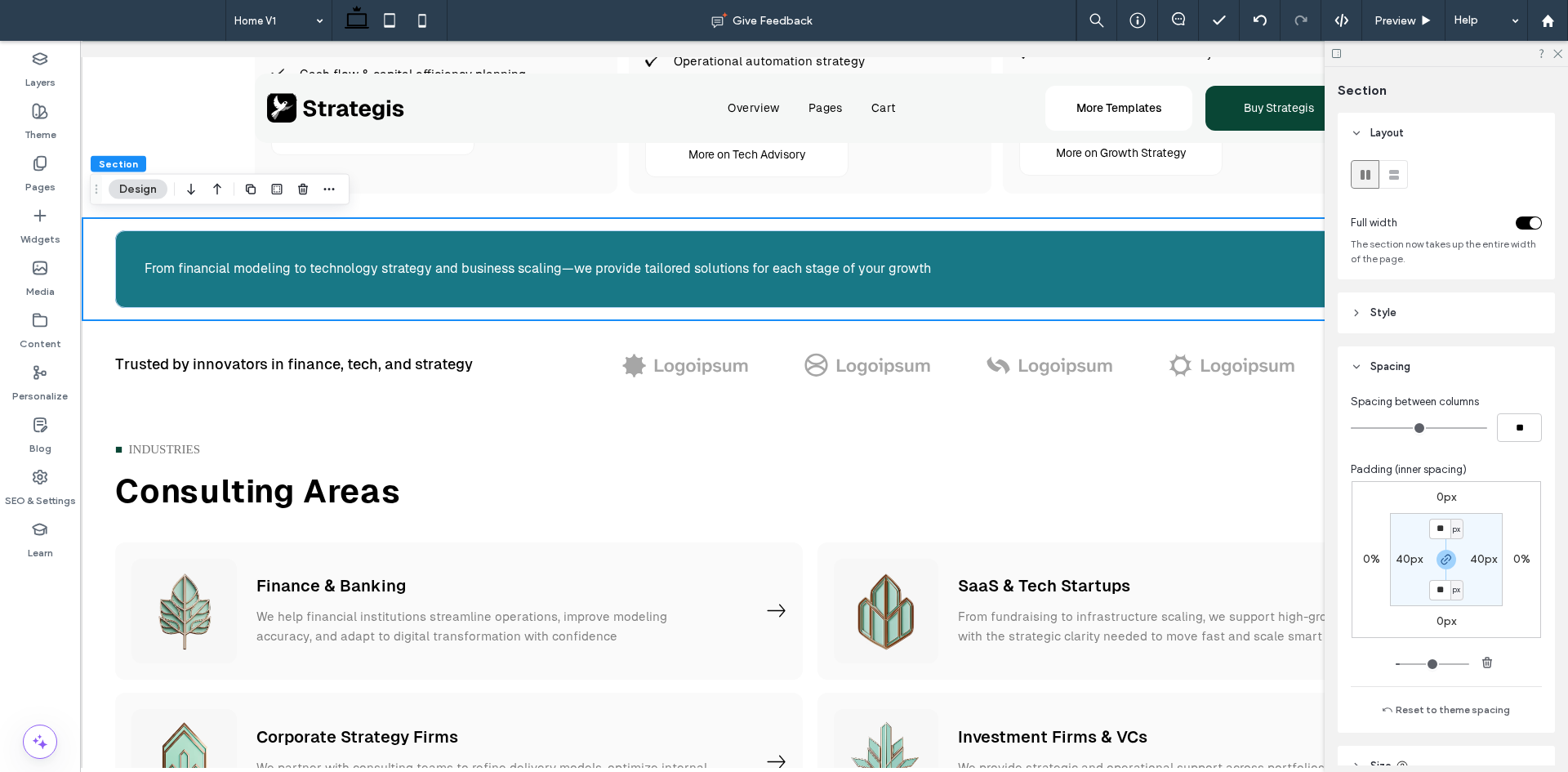
click at [1517, 225] on div "toggle" at bounding box center [1530, 223] width 26 height 13
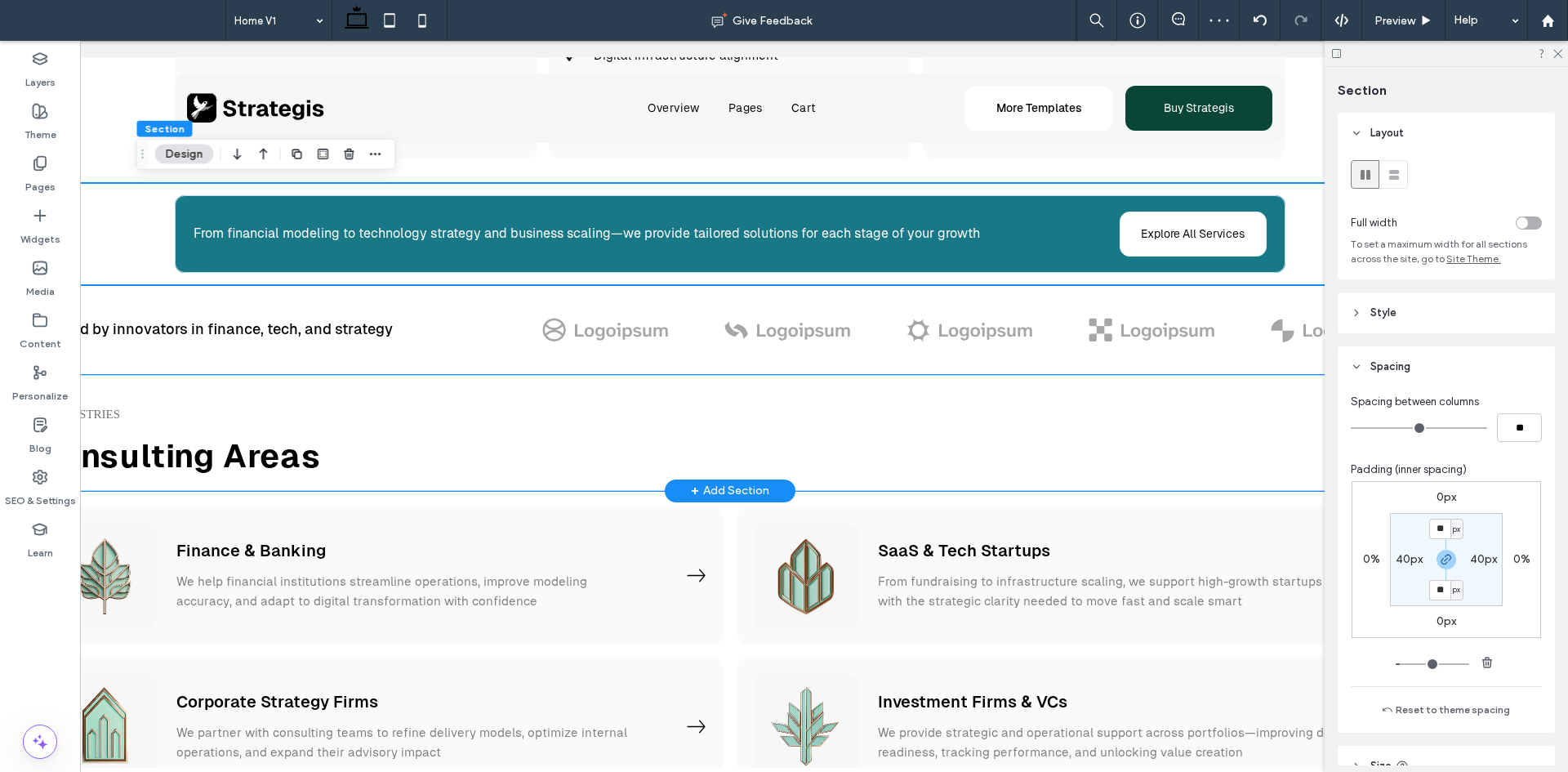
scroll to position [0, 0]
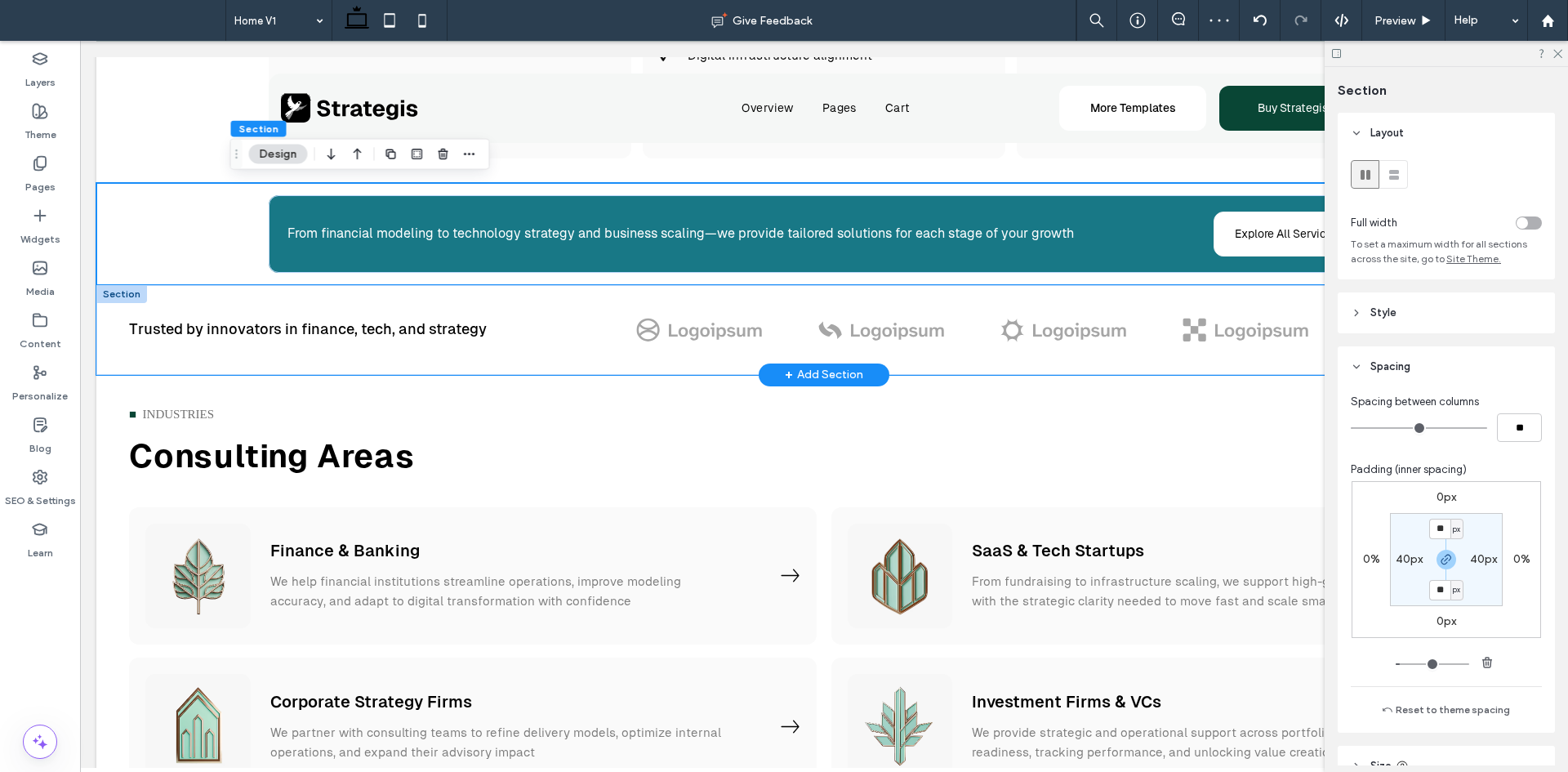
click at [443, 300] on div "Trusted by innovators in finance, tech, and strategy a a a a" at bounding box center [824, 330] width 1456 height 90
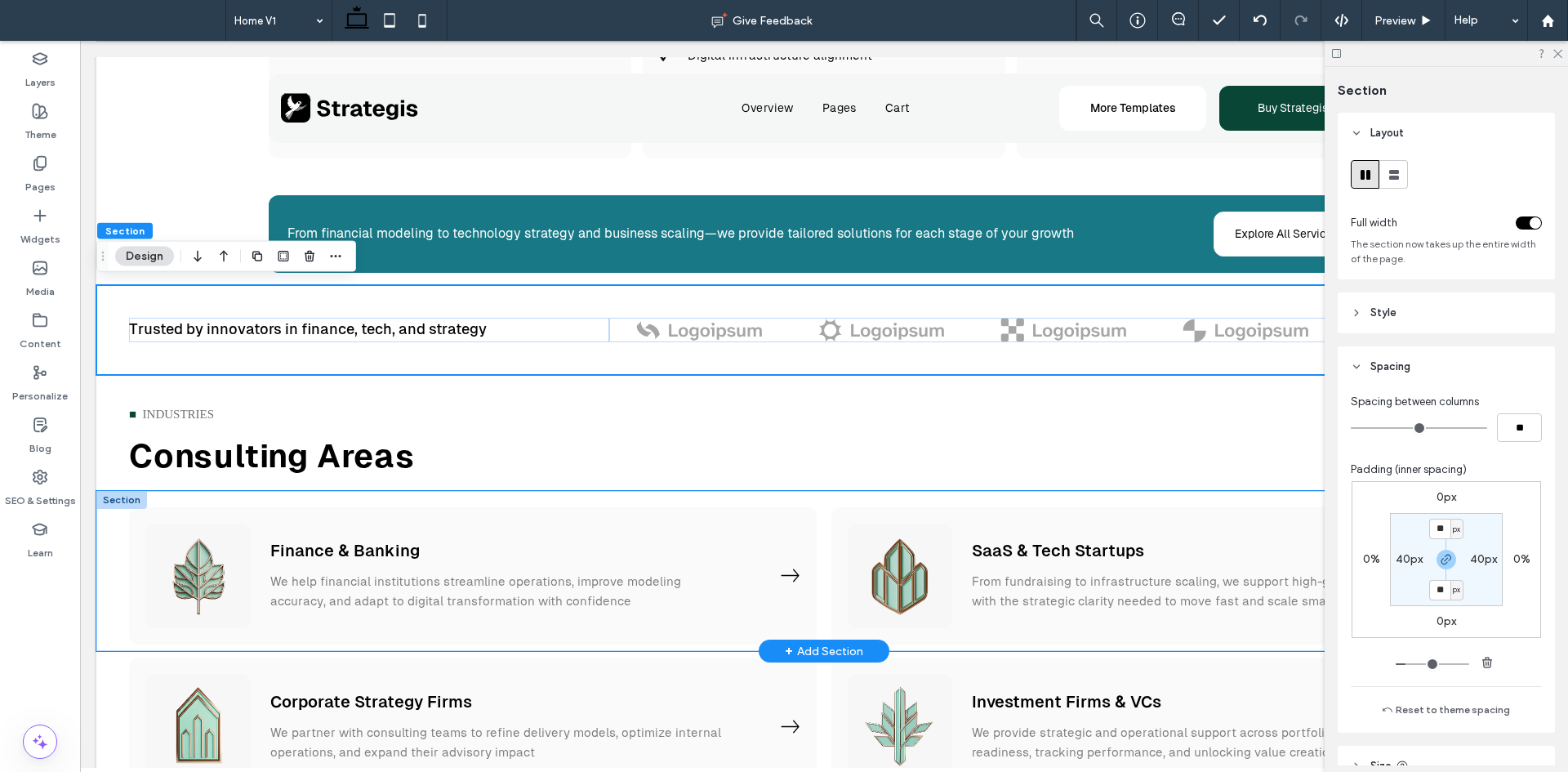
click at [730, 499] on div "Finance & Banking We help financial institutions streamline operations, improve…" at bounding box center [824, 571] width 1456 height 161
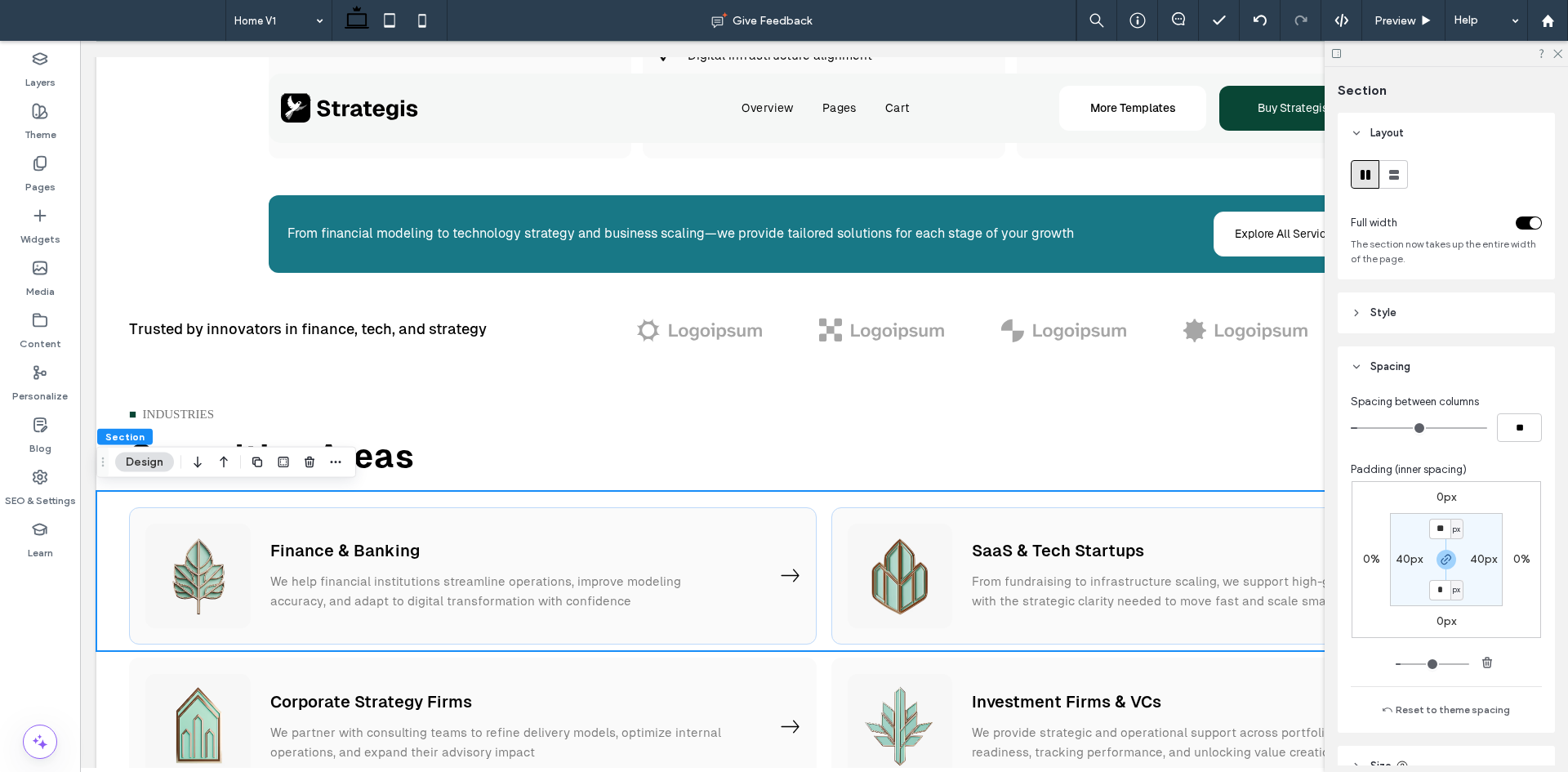
click at [1530, 225] on div "toggle" at bounding box center [1535, 222] width 11 height 11
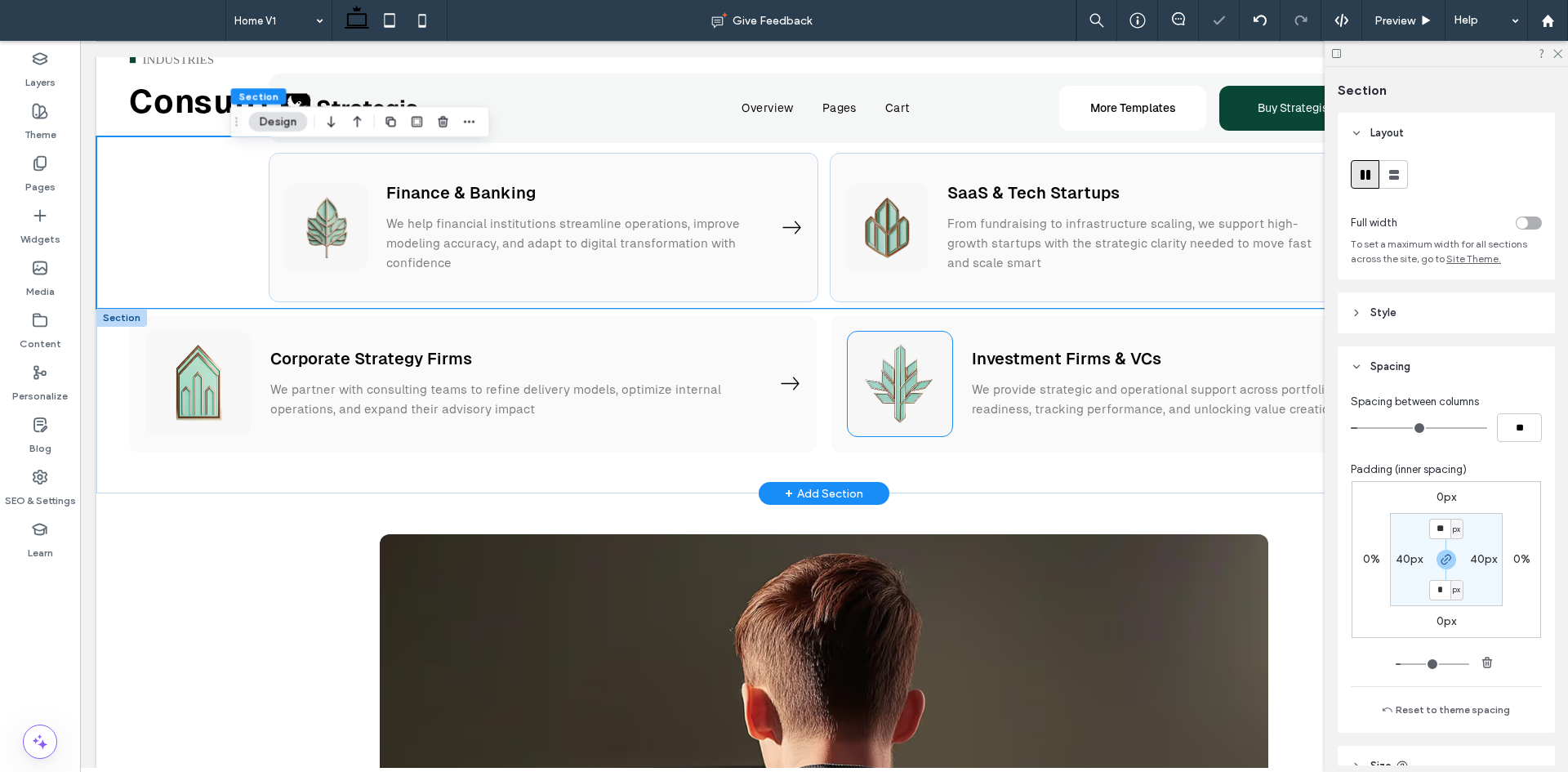
scroll to position [3144, 0]
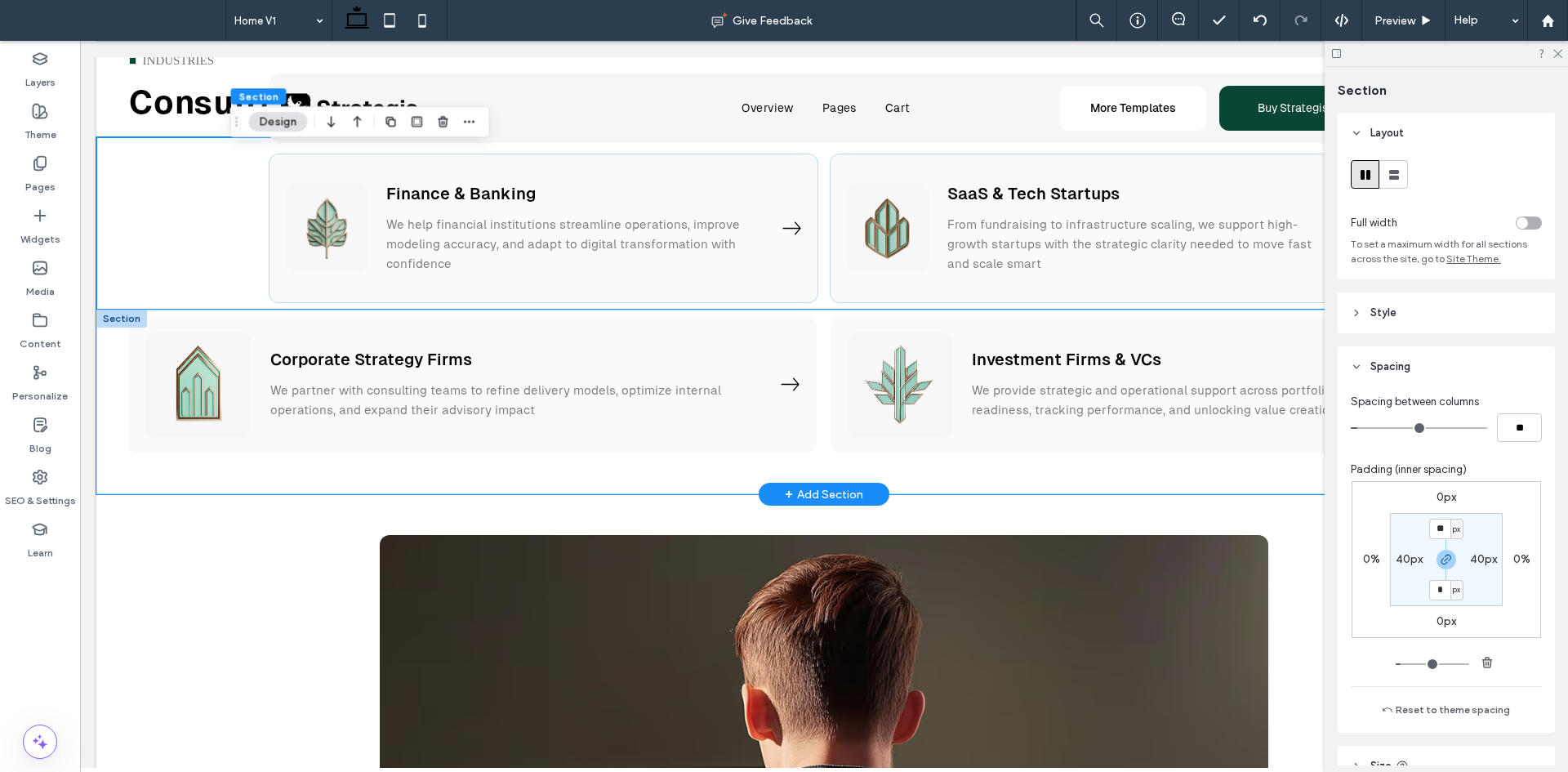
click at [704, 311] on div "Corporate Strategy Firms We partner with consulting teams to refine delivery mo…" at bounding box center [824, 402] width 1456 height 185
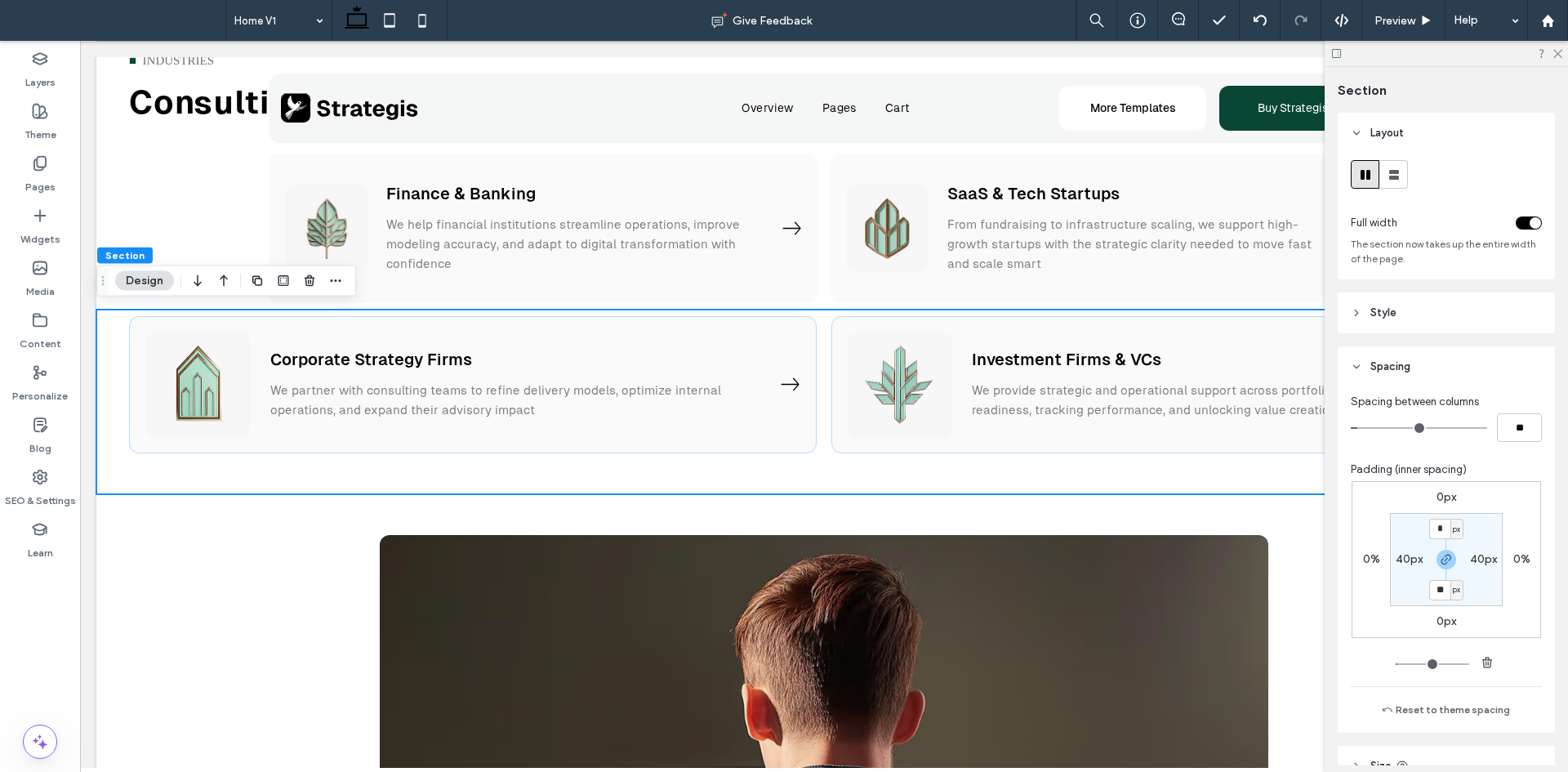
click at [1520, 222] on div "toggle" at bounding box center [1530, 223] width 26 height 13
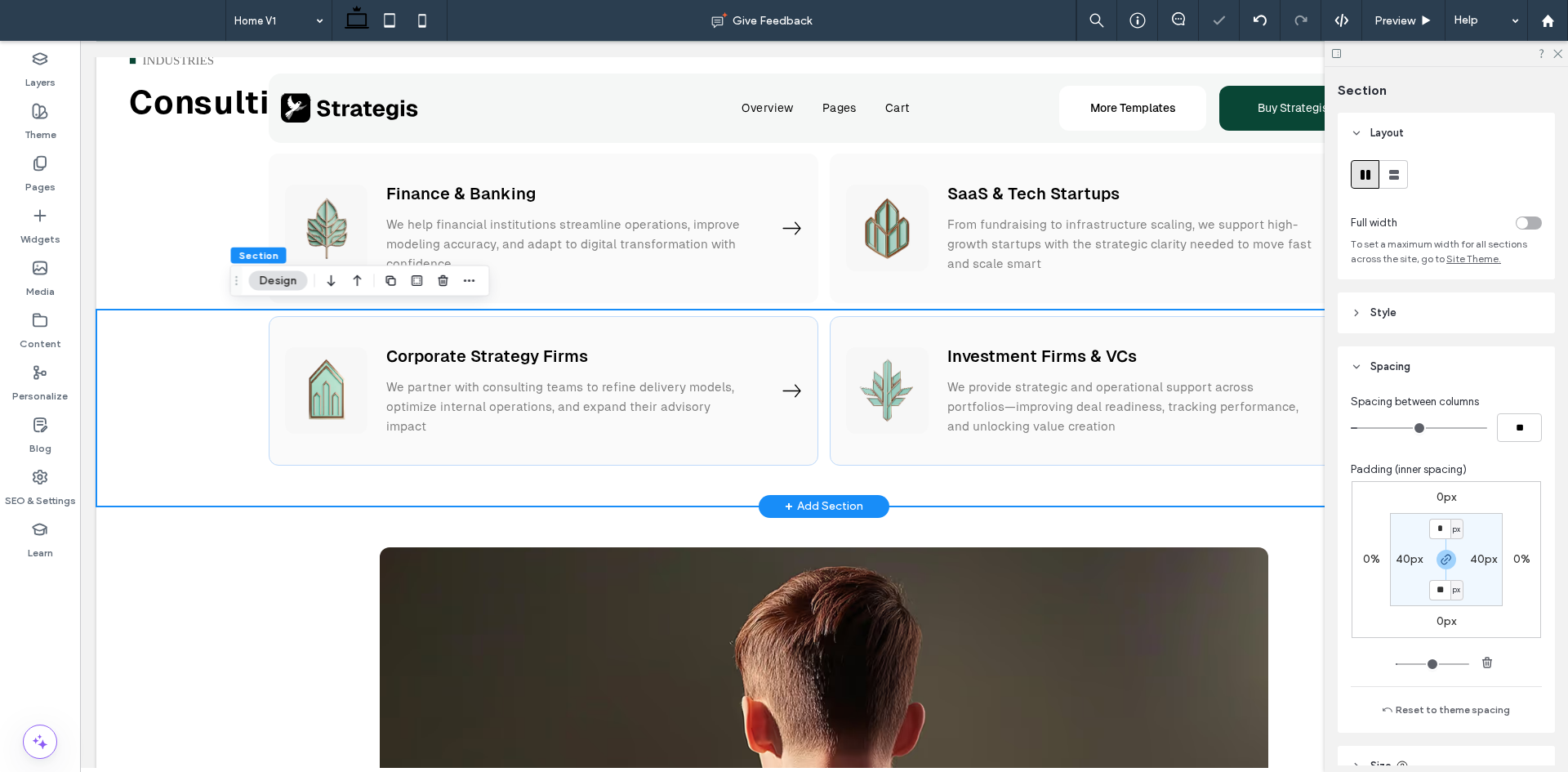
scroll to position [3221, 0]
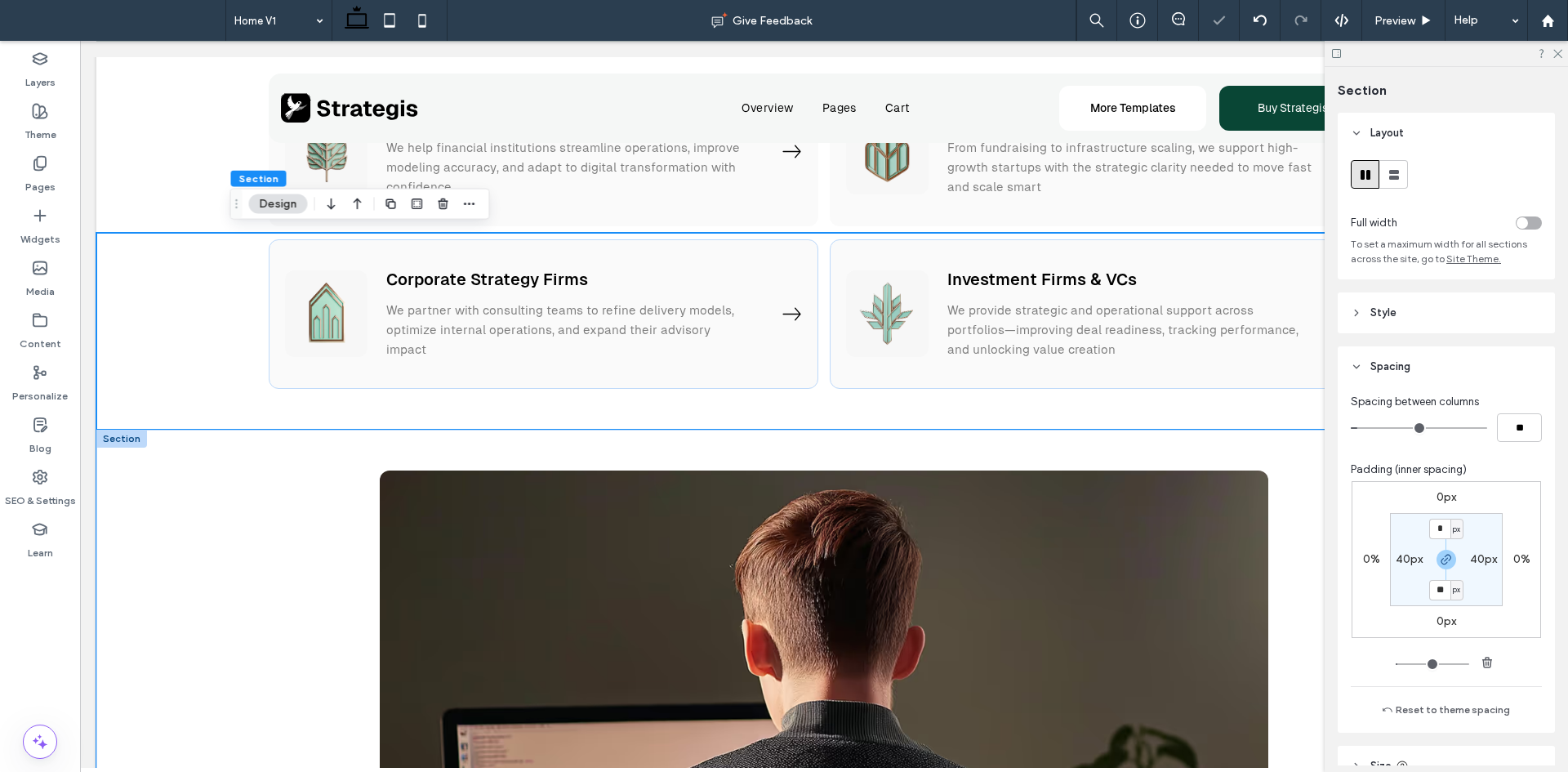
click at [994, 439] on div at bounding box center [824, 735] width 1176 height 610
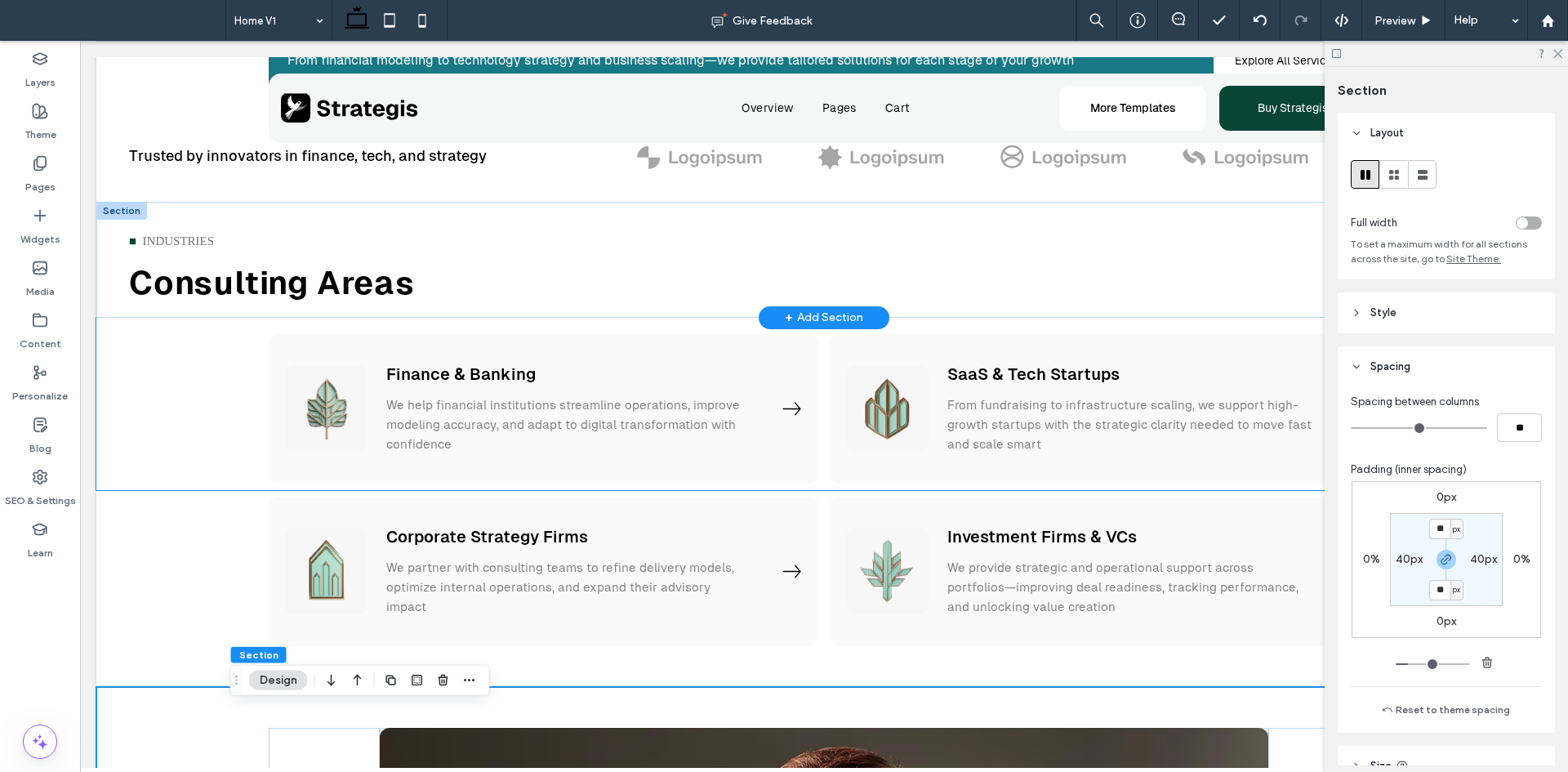
scroll to position [2942, 0]
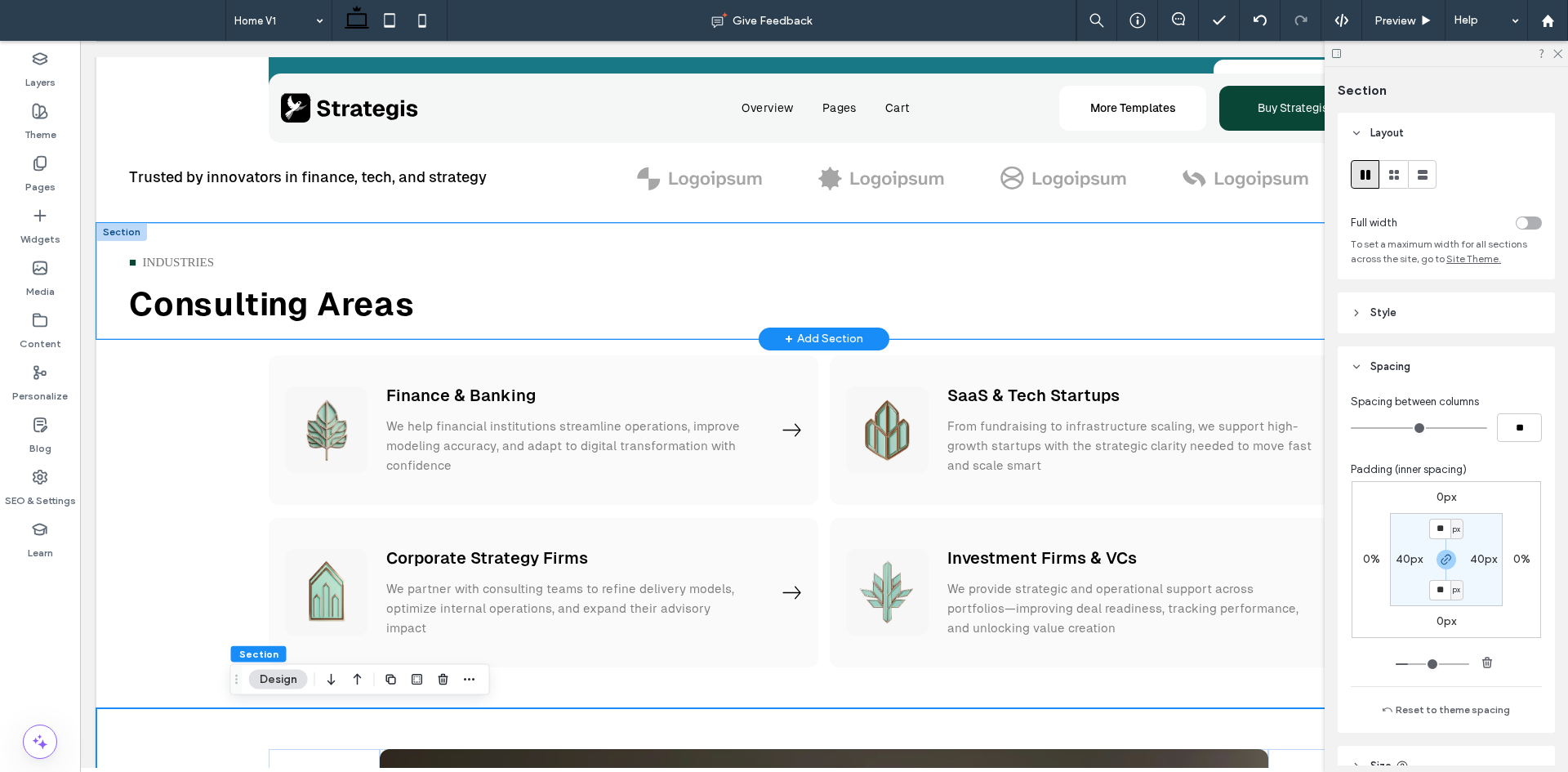
click at [252, 230] on div "■ ‎ ‎ Industries Consulting Areas" at bounding box center [824, 281] width 1456 height 116
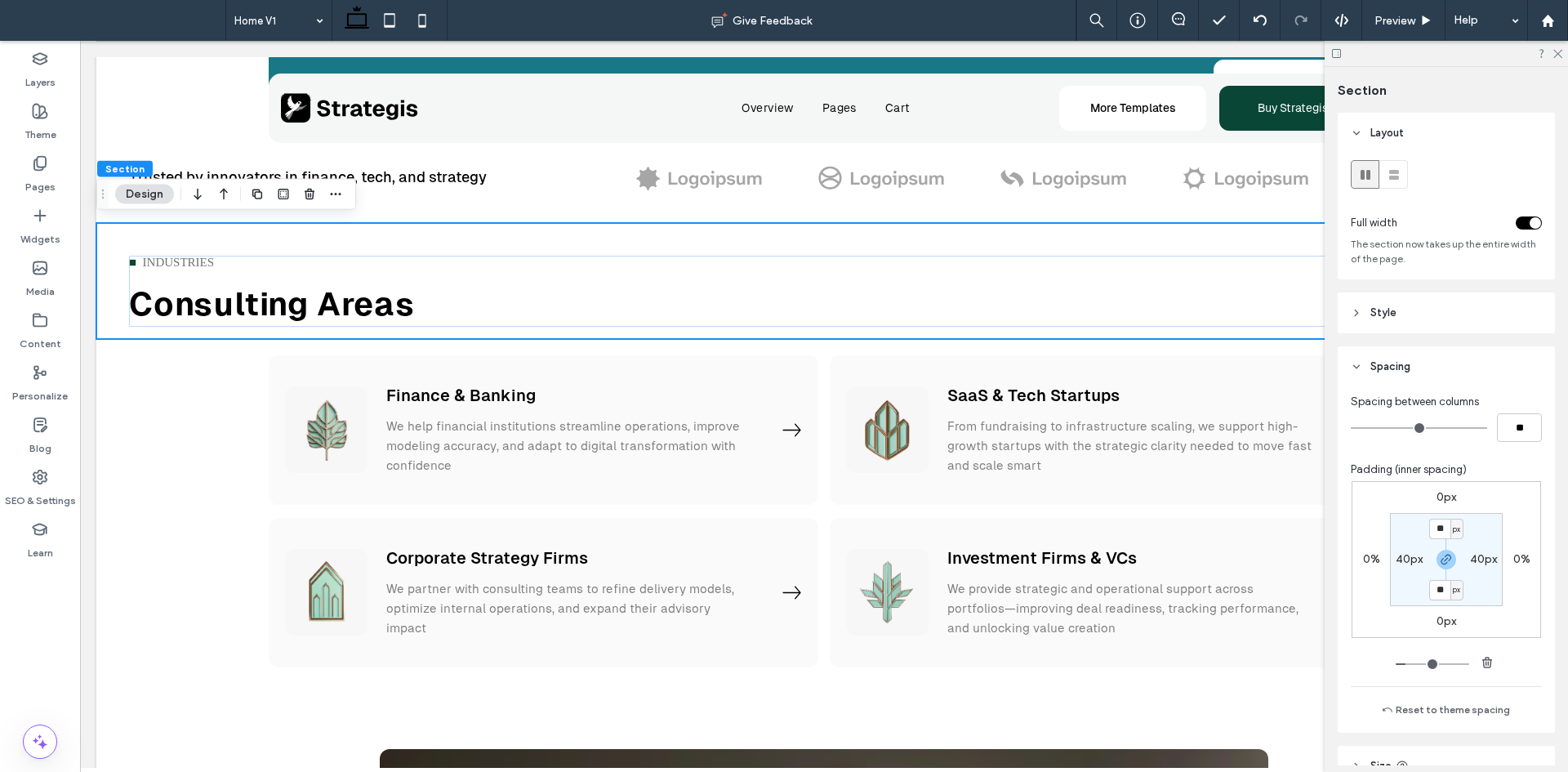
click at [1517, 222] on div "toggle" at bounding box center [1530, 223] width 26 height 13
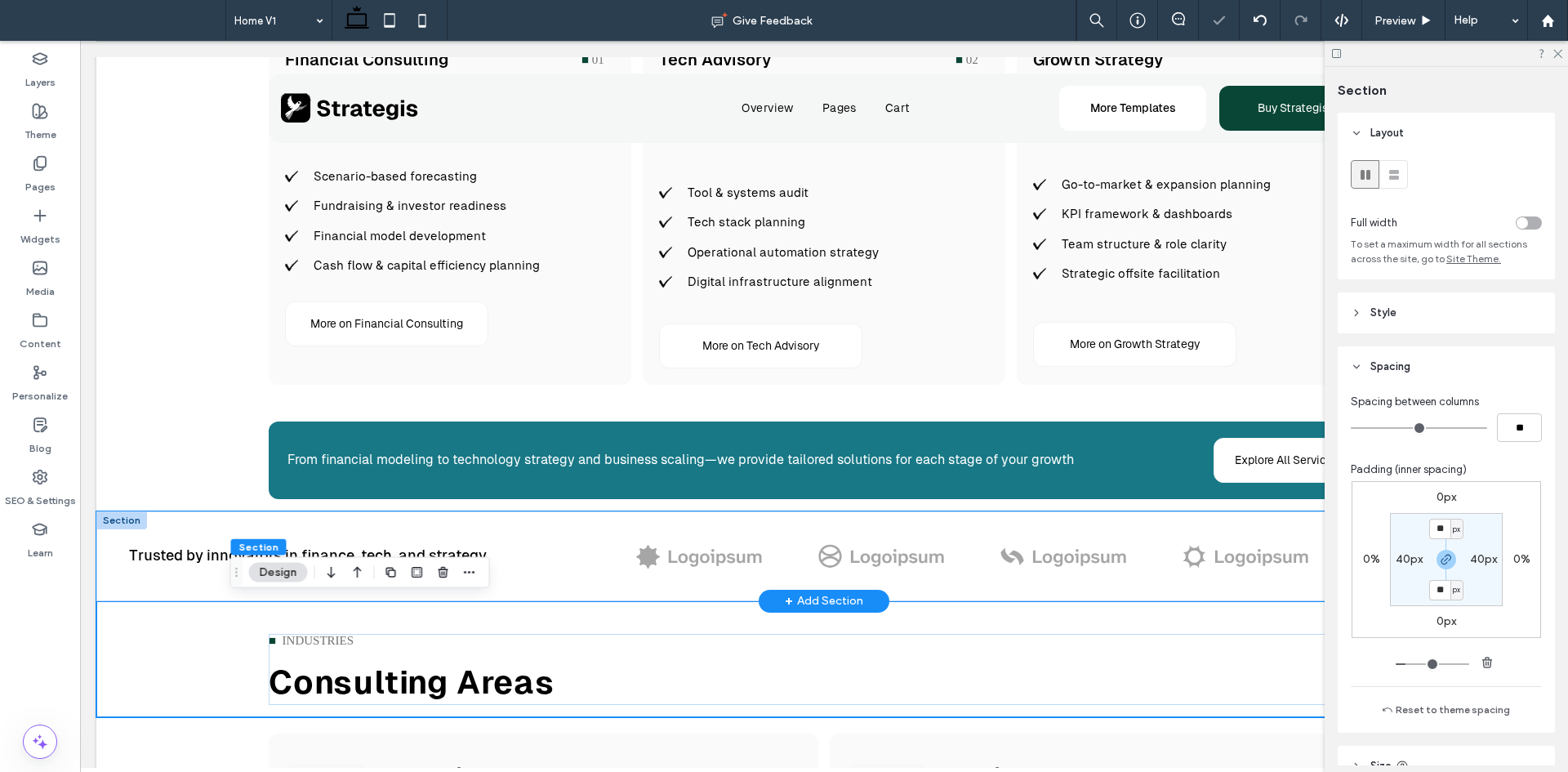
scroll to position [2563, 0]
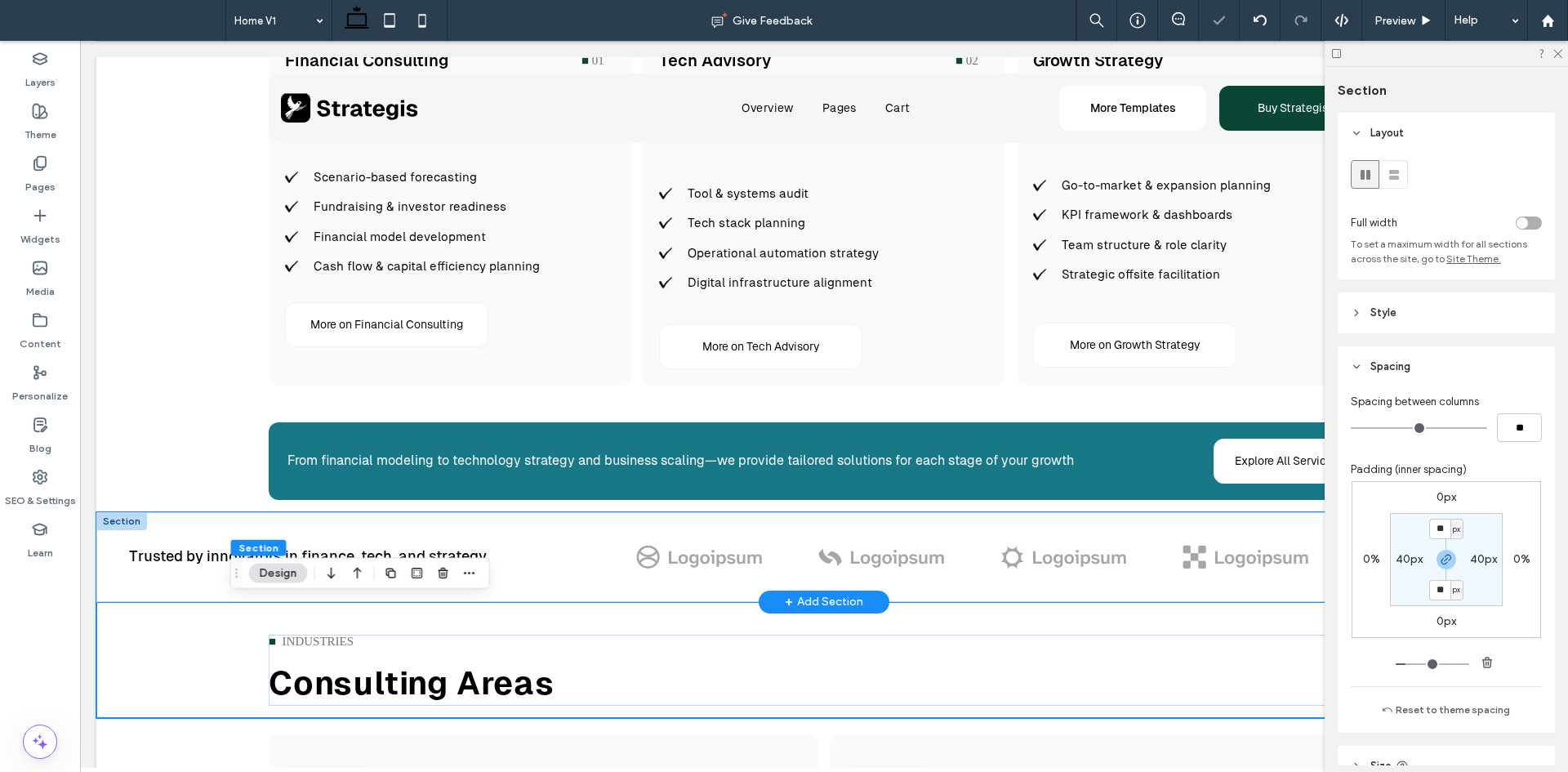
click at [236, 525] on div "Trusted by innovators in finance, tech, and strategy a a a a" at bounding box center [824, 557] width 1456 height 90
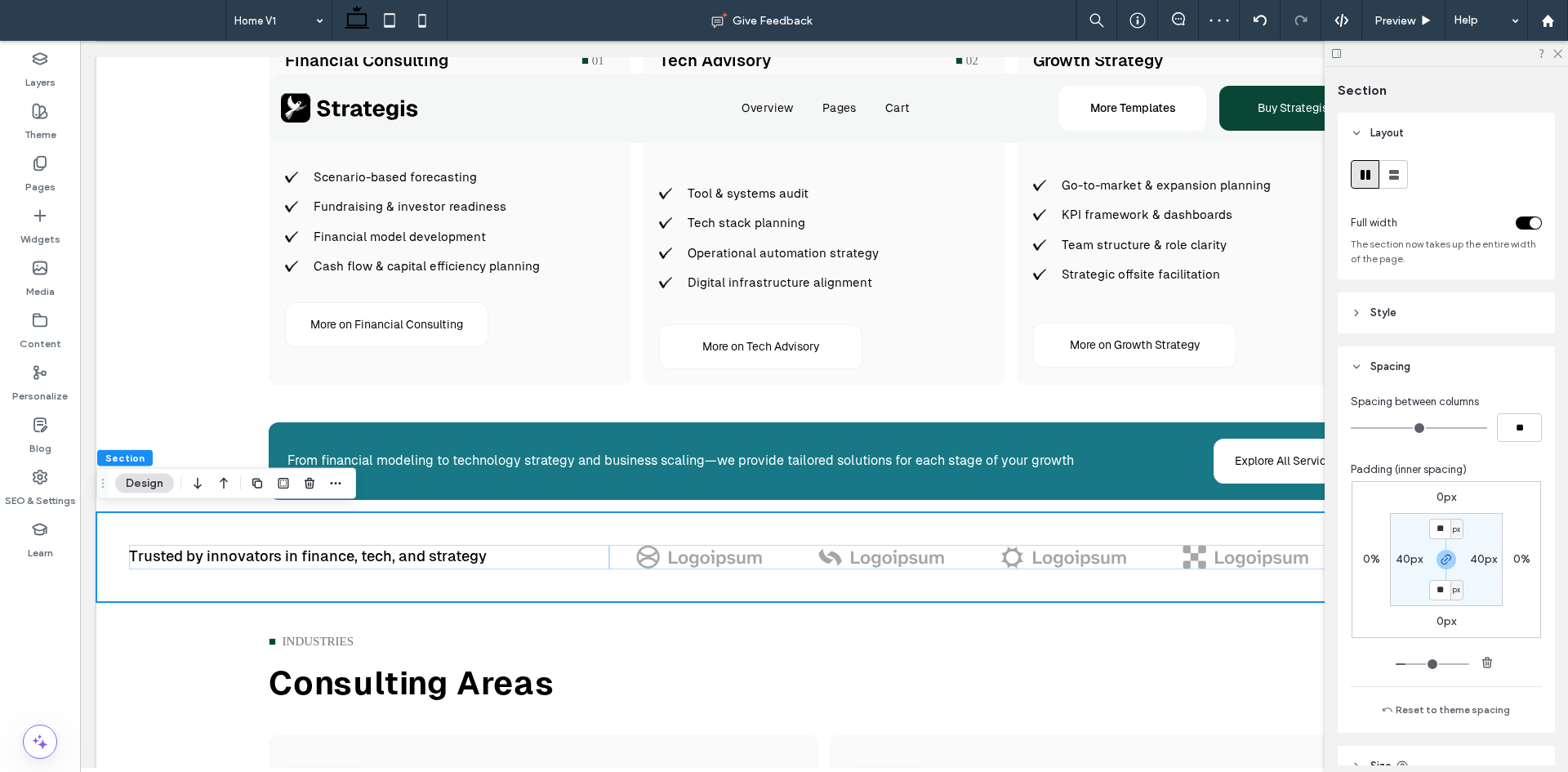
click at [1530, 223] on div "toggle" at bounding box center [1535, 222] width 11 height 11
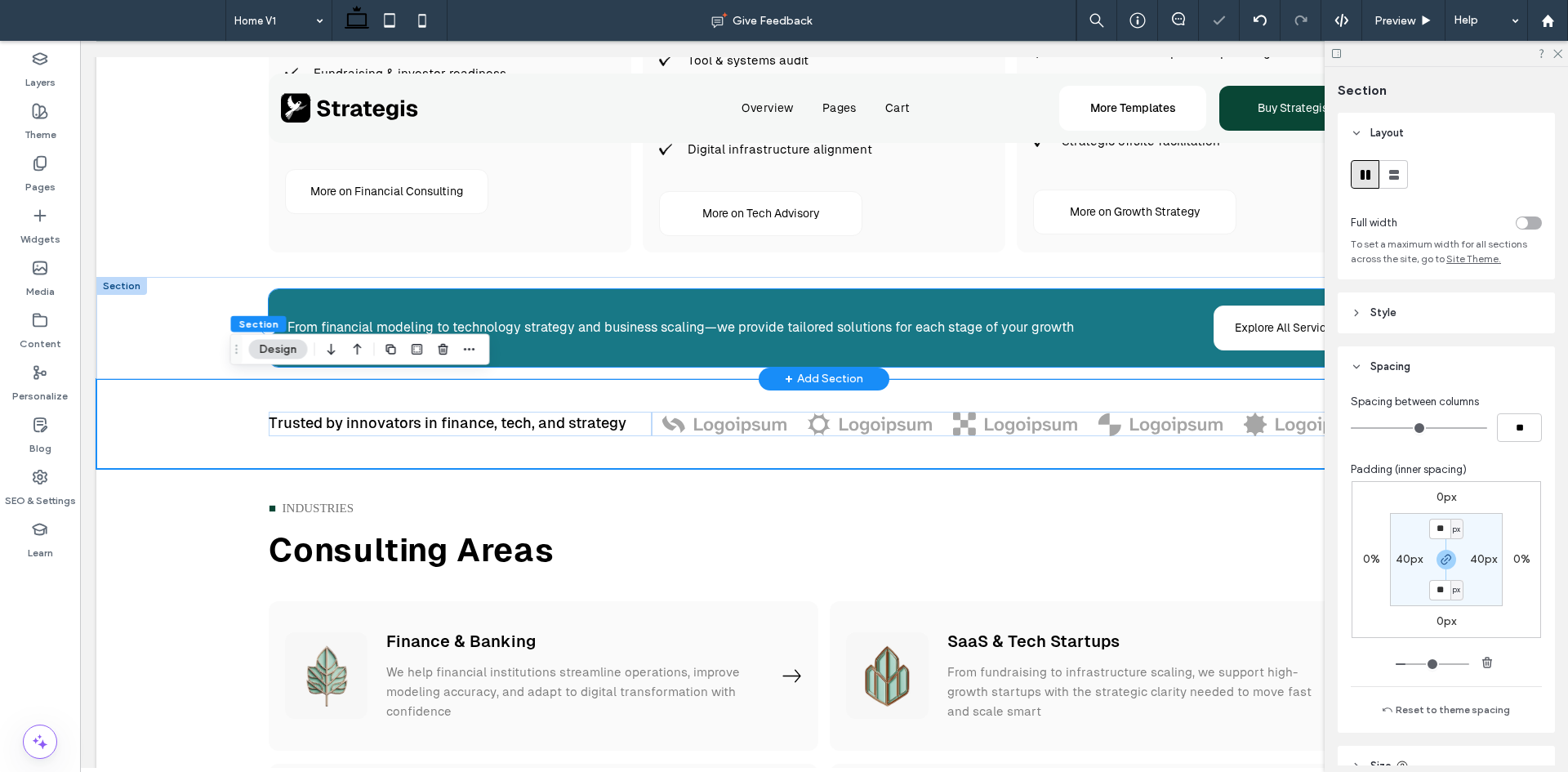
scroll to position [2697, 0]
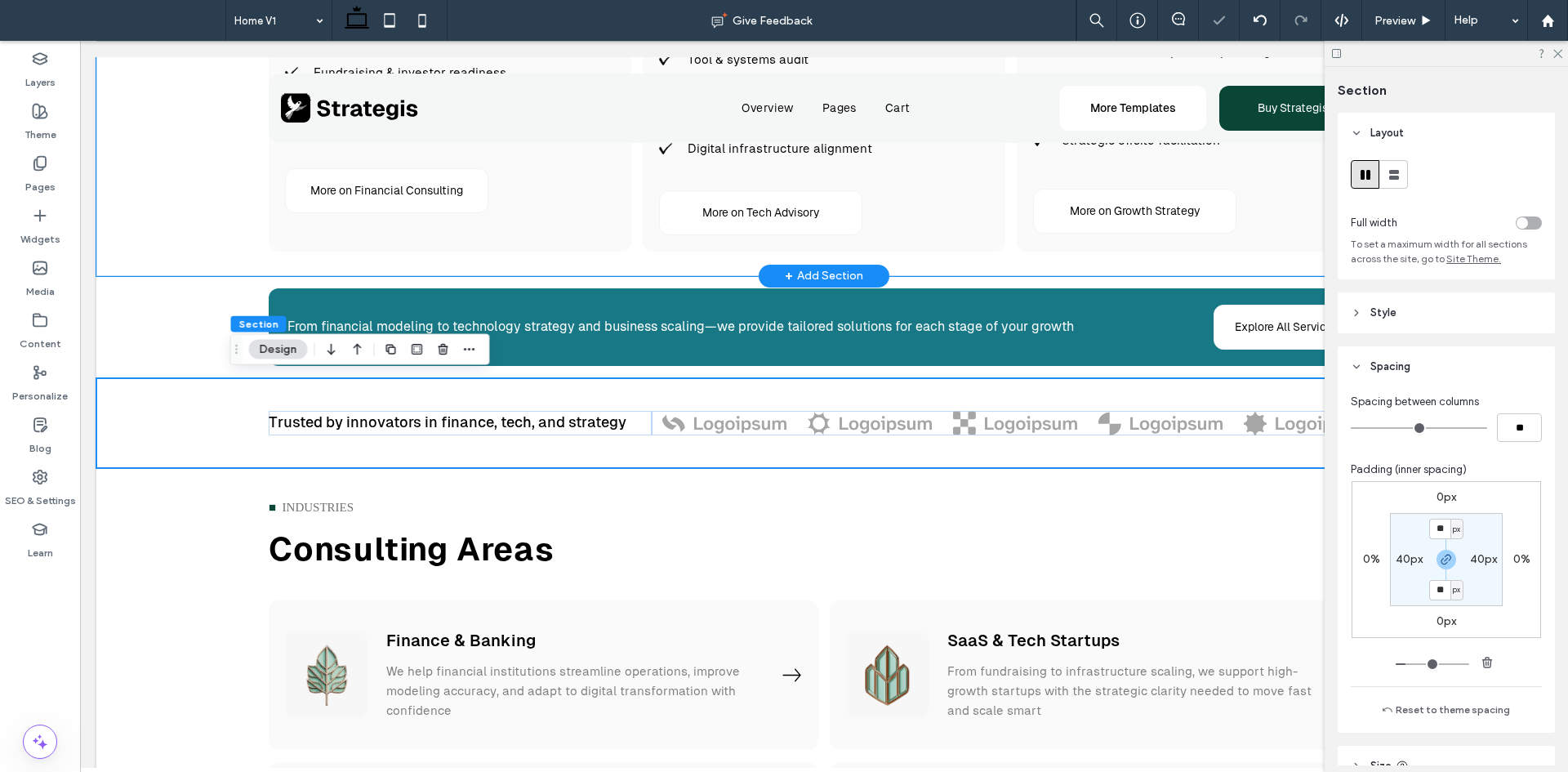
click at [180, 249] on div "Financial Consulting ■ ‎ ‎01 Our financial consulting empowers leaders with dec…" at bounding box center [824, 81] width 1456 height 389
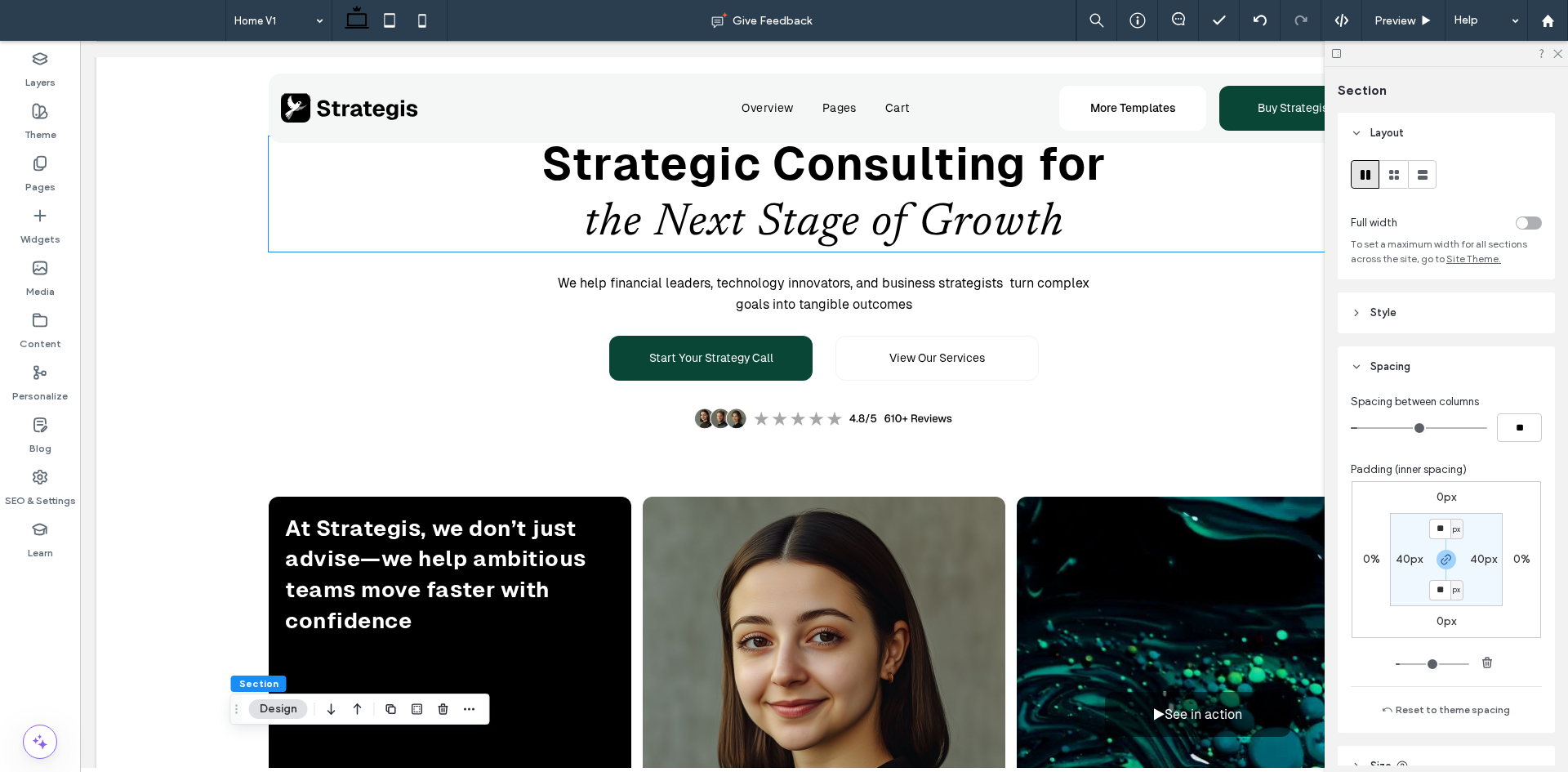
scroll to position [0, 0]
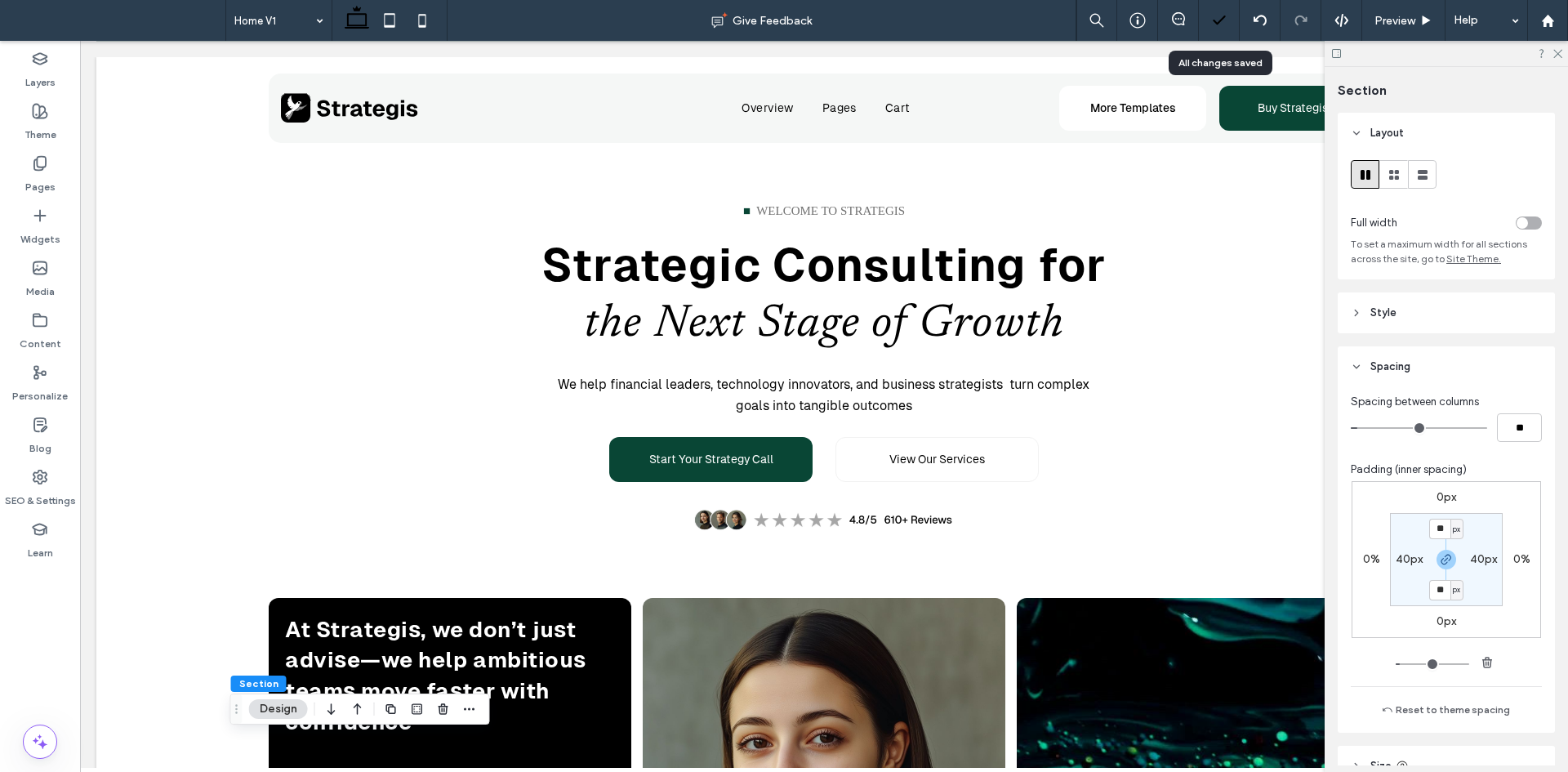
drag, startPoint x: 1206, startPoint y: 21, endPoint x: 251, endPoint y: 42, distance: 955.2
click at [1206, 21] on div at bounding box center [1219, 20] width 40 height 16
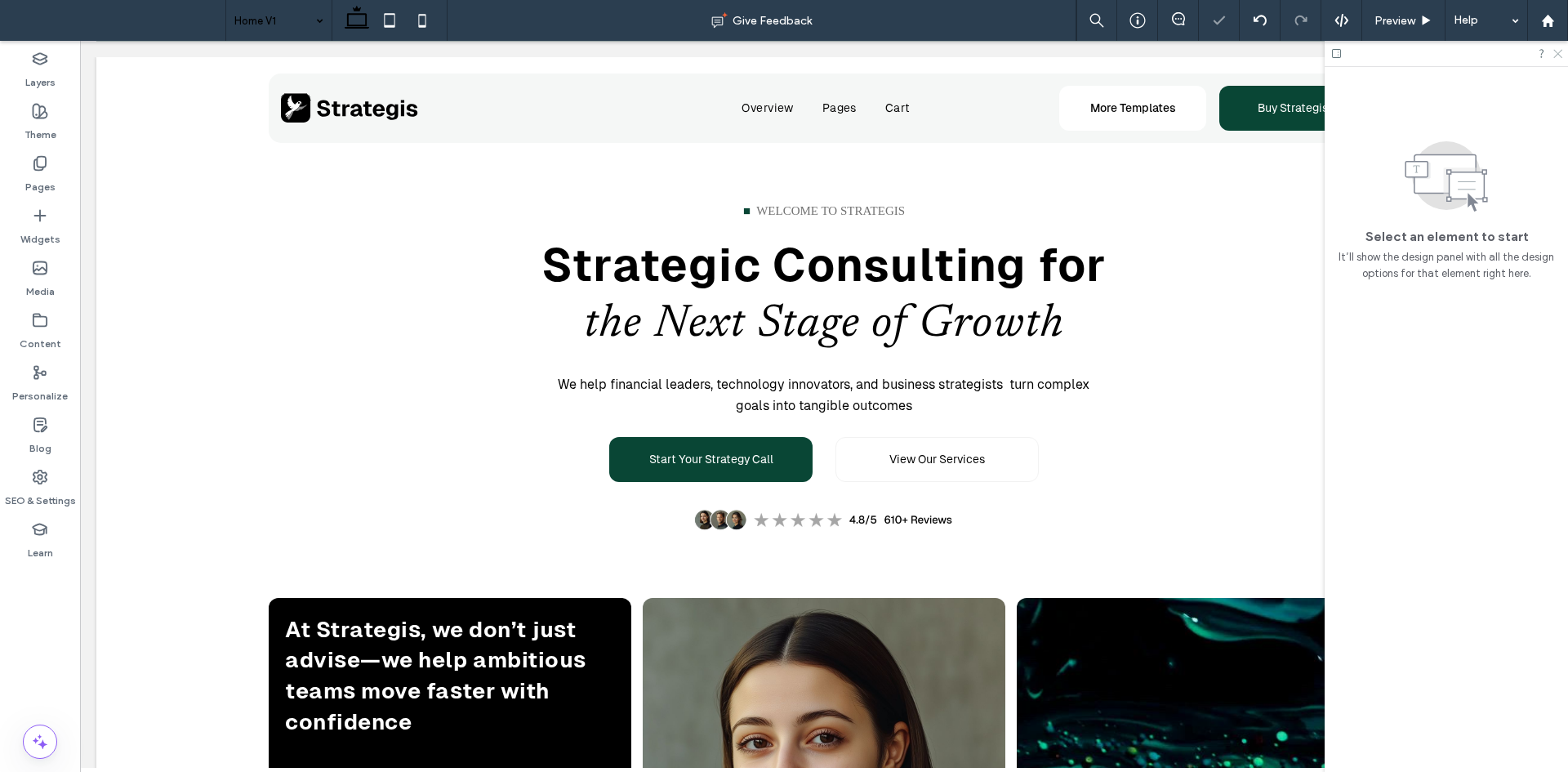
click at [1559, 52] on icon at bounding box center [1557, 52] width 10 height 10
